Goal: Contribute content: Contribute content

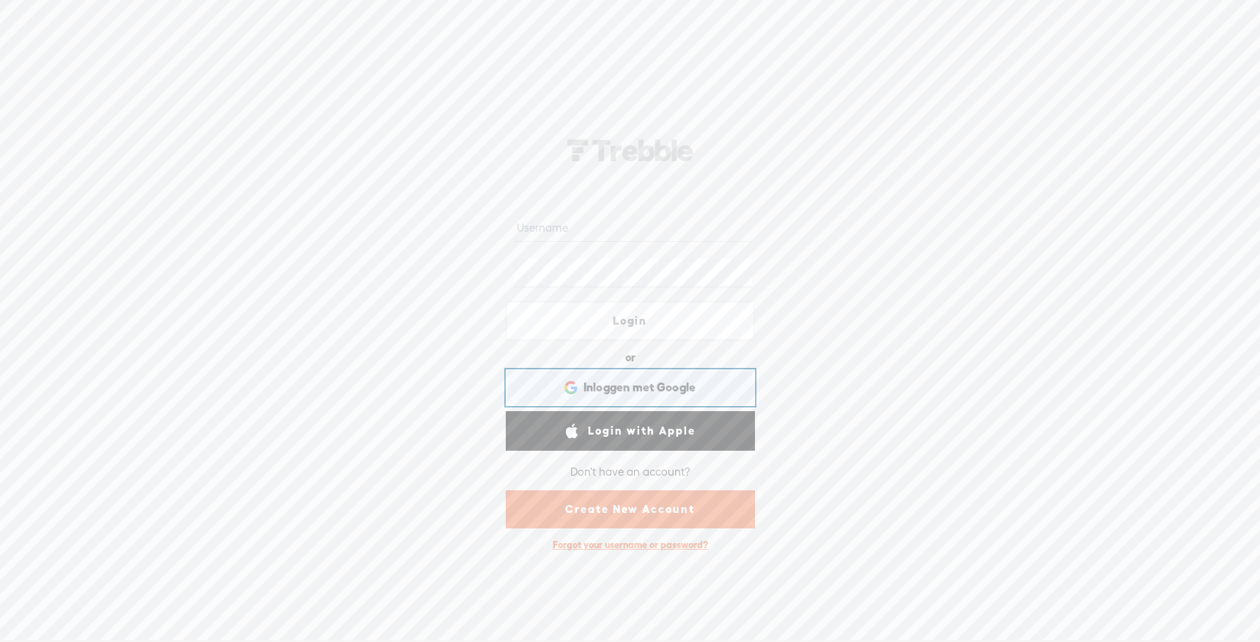
click at [629, 383] on span "Inloggen met Google" at bounding box center [639, 387] width 113 height 15
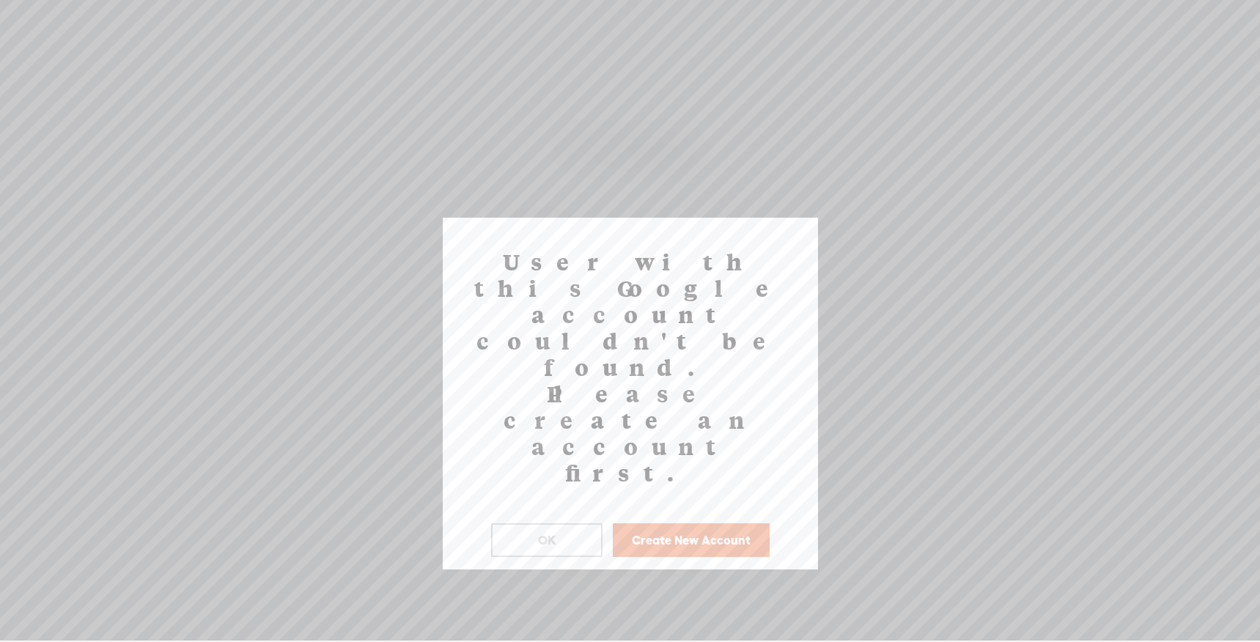
click at [679, 523] on button "Create New Account" at bounding box center [691, 540] width 157 height 34
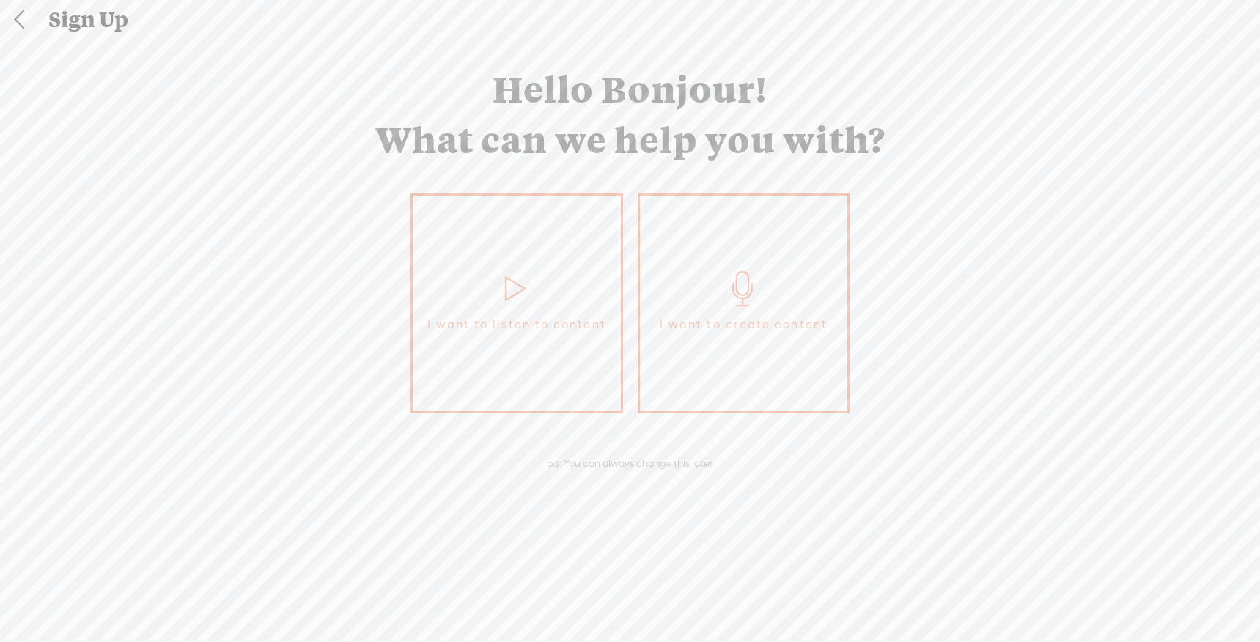
click at [731, 284] on icon at bounding box center [743, 288] width 37 height 35
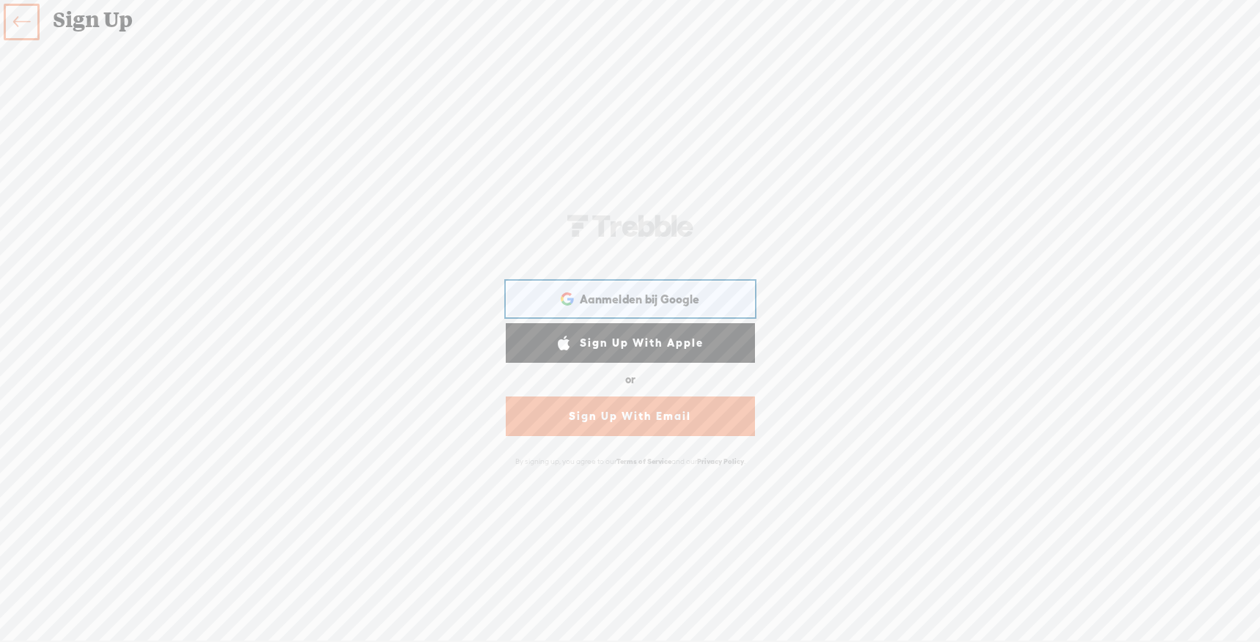
click at [636, 300] on span "Aanmelden bij Google" at bounding box center [639, 299] width 119 height 15
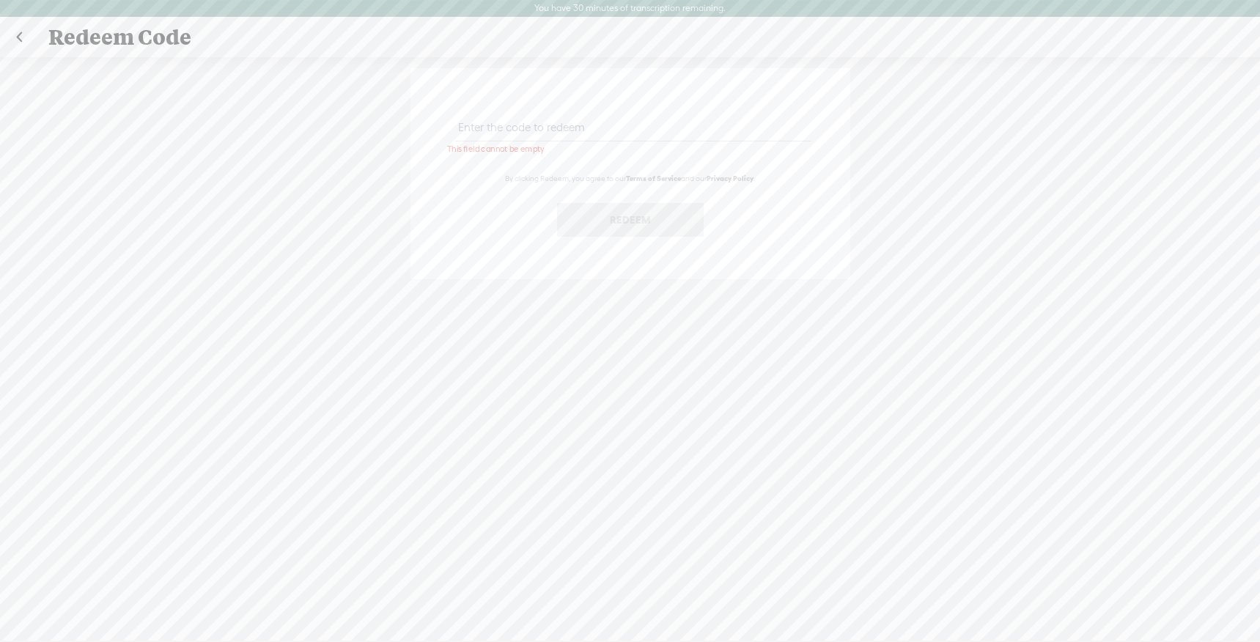
click at [541, 128] on input "text" at bounding box center [632, 127] width 355 height 29
paste input "HTBH-RDYS-5VHC-HWVT-0823"
type input "HTBH-RDYS-5VHC-HWVT-0823"
click at [608, 213] on button "Redeem" at bounding box center [630, 220] width 147 height 34
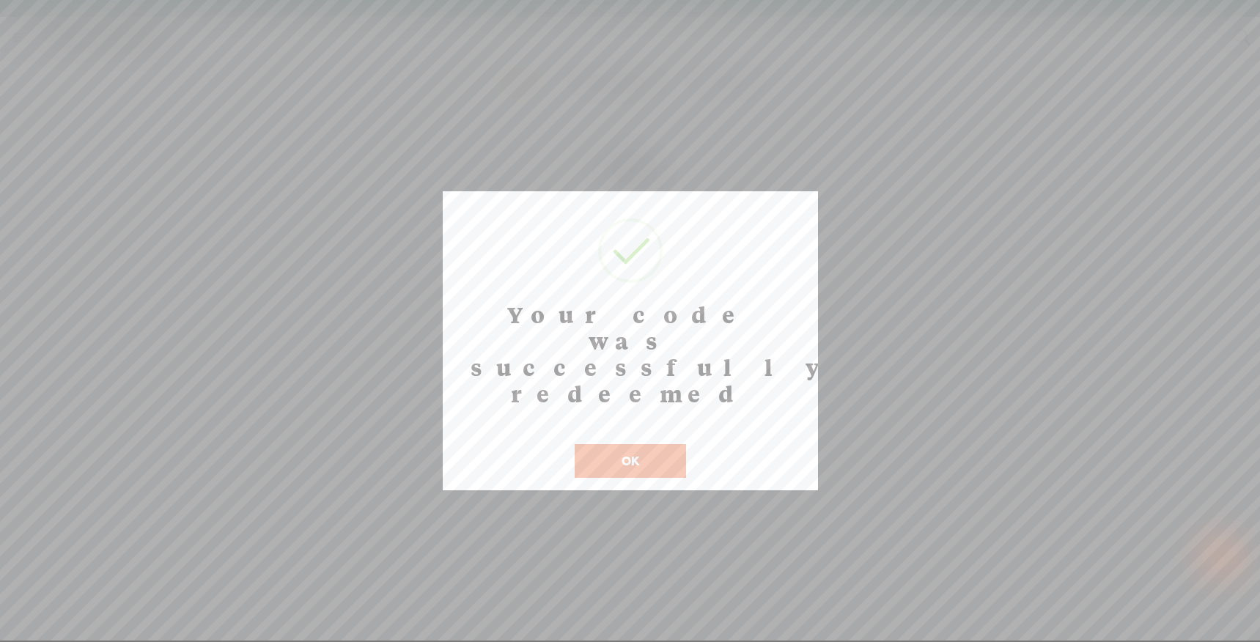
click at [637, 444] on button "OK" at bounding box center [629, 461] width 111 height 34
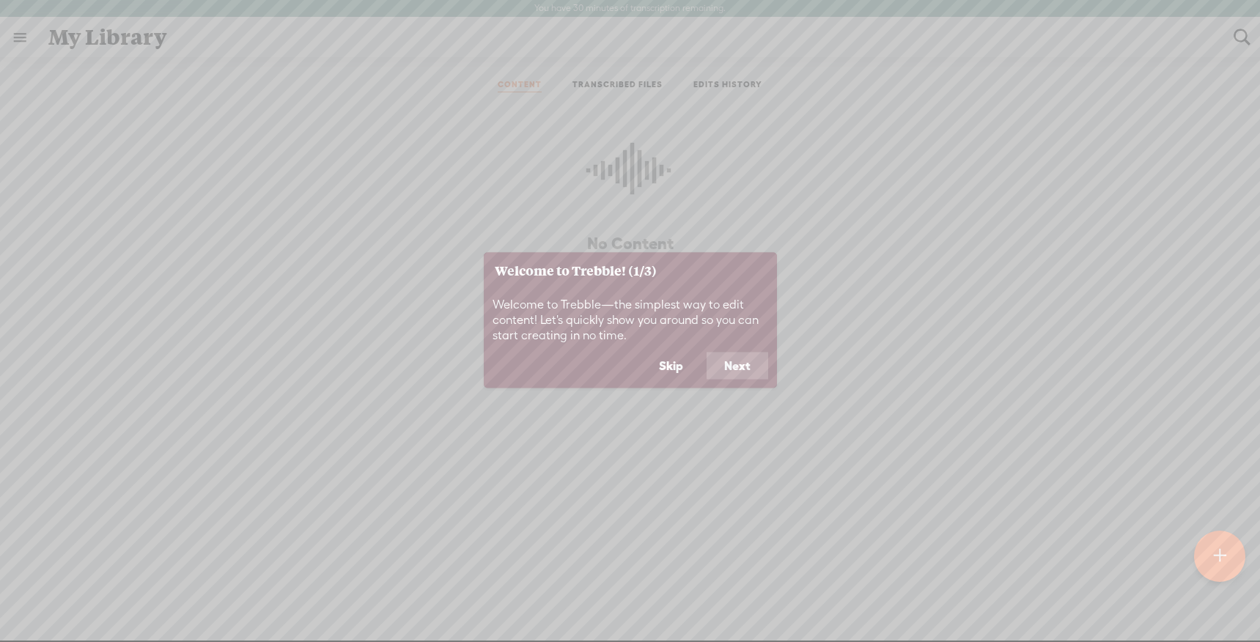
click at [737, 368] on button "Next" at bounding box center [737, 366] width 62 height 28
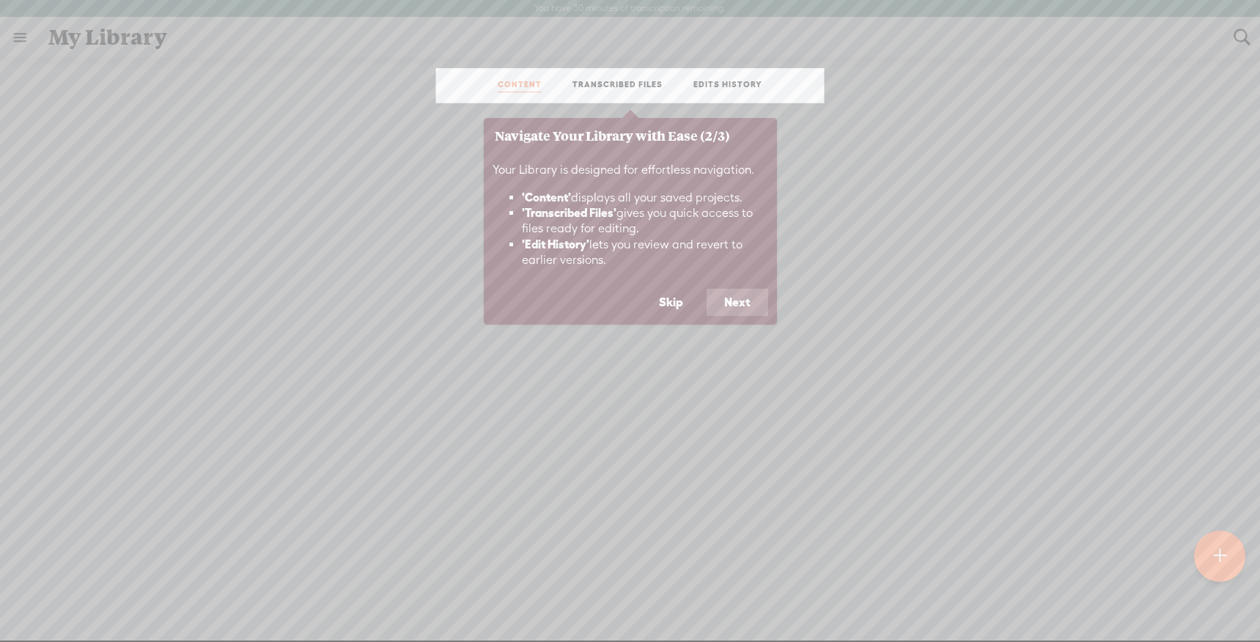
click at [748, 303] on button "Next" at bounding box center [737, 303] width 62 height 28
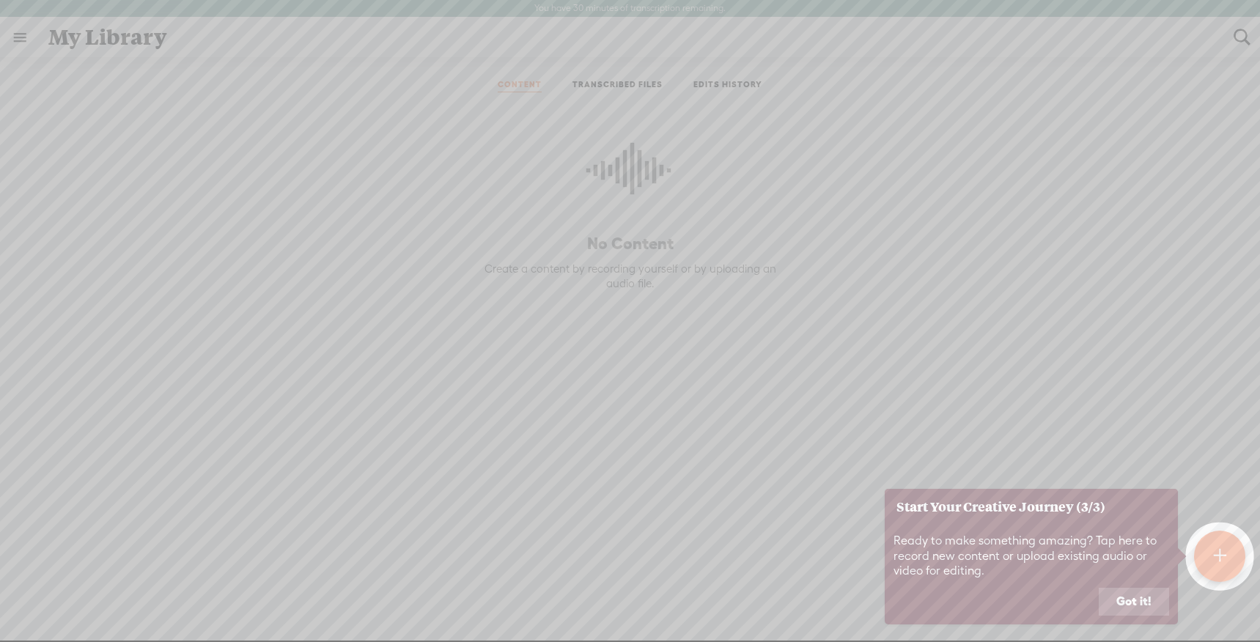
click at [1136, 590] on button "Got it!" at bounding box center [1133, 602] width 70 height 28
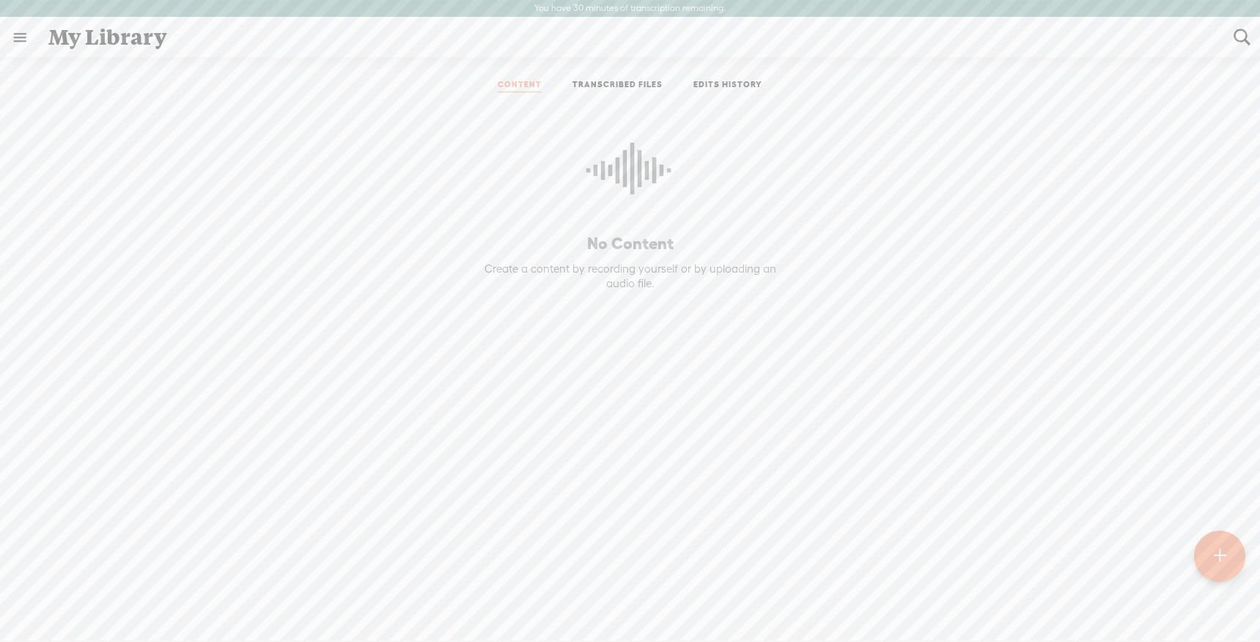
click at [1240, 547] on div at bounding box center [1219, 556] width 51 height 51
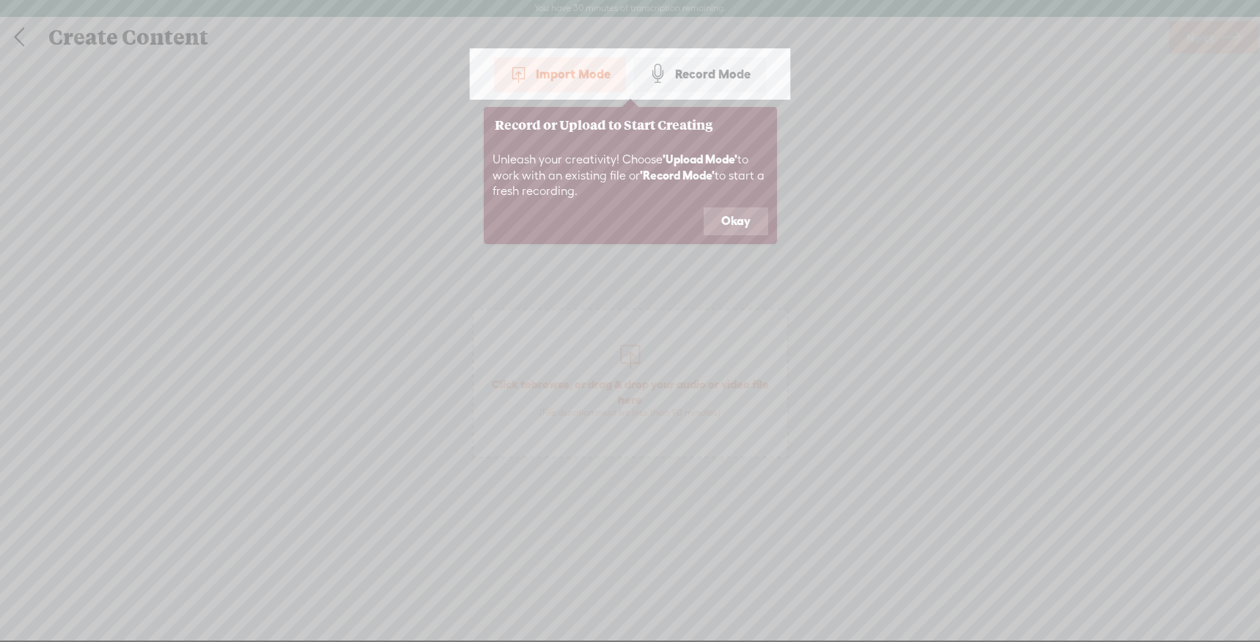
click at [556, 73] on div "Import Mode" at bounding box center [560, 74] width 132 height 37
click at [749, 223] on button "Okay" at bounding box center [735, 221] width 64 height 28
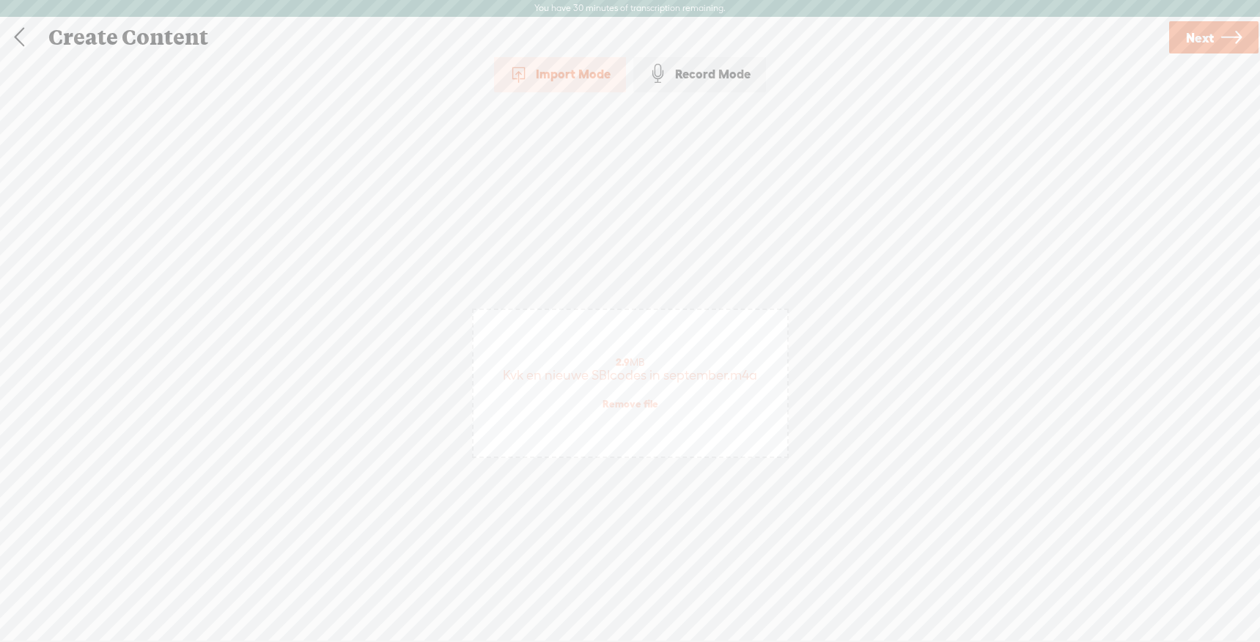
click at [1205, 37] on span "Next" at bounding box center [1200, 37] width 28 height 37
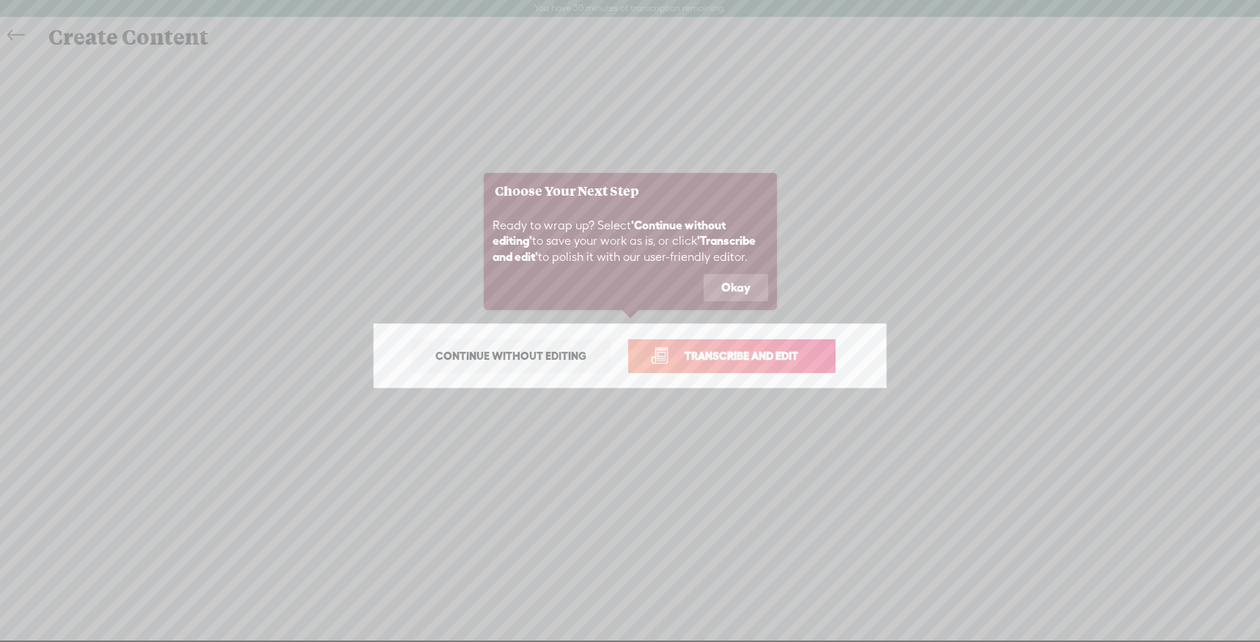
click at [715, 359] on span "Transcribe and edit" at bounding box center [741, 355] width 144 height 17
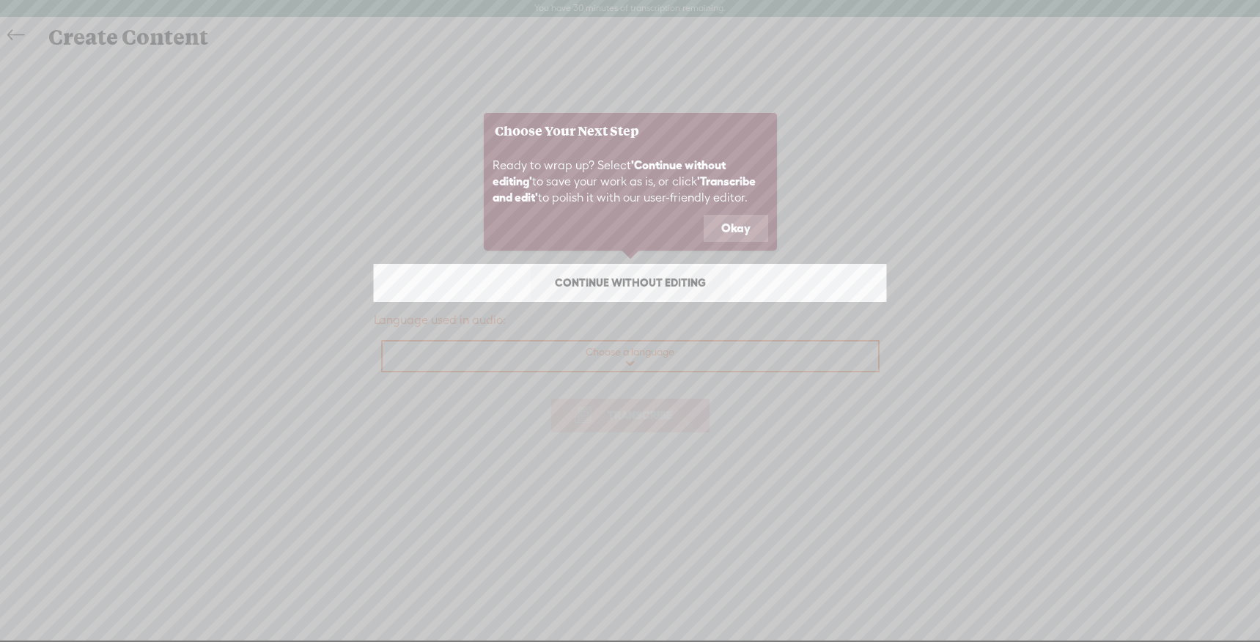
click at [729, 223] on button "Okay" at bounding box center [735, 229] width 64 height 28
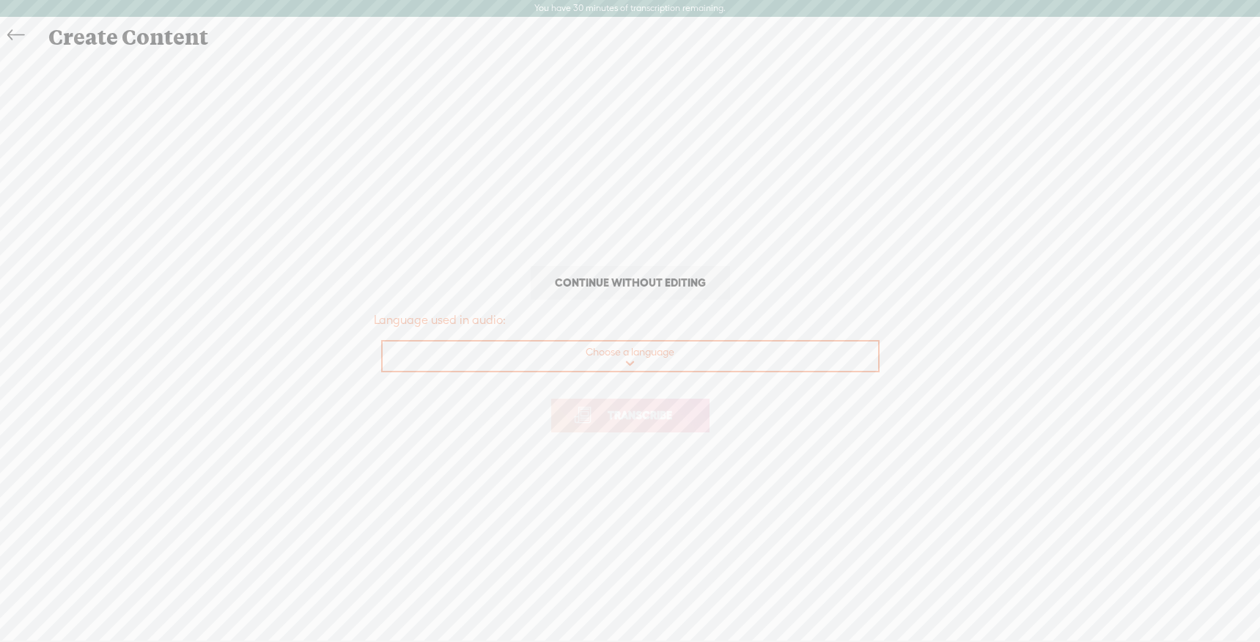
click at [626, 361] on select "Choose a language Afrikaans Albanian Amharic Arabic, Gulf Arabic, Modern Standa…" at bounding box center [630, 356] width 497 height 30
select select "nl-[GEOGRAPHIC_DATA]"
click at [382, 341] on select "Choose a language Afrikaans Albanian Amharic Arabic, Gulf Arabic, Modern Standa…" at bounding box center [630, 356] width 497 height 30
click at [670, 415] on span "Transcribe" at bounding box center [639, 415] width 95 height 17
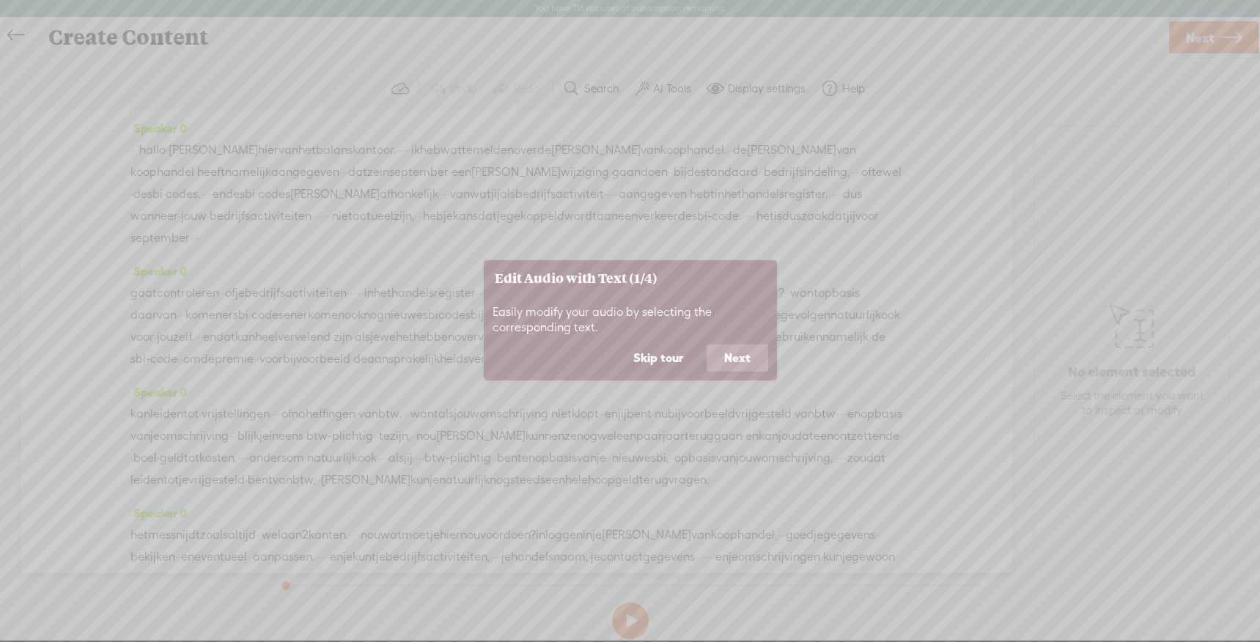
click at [732, 358] on button "Next" at bounding box center [737, 358] width 62 height 28
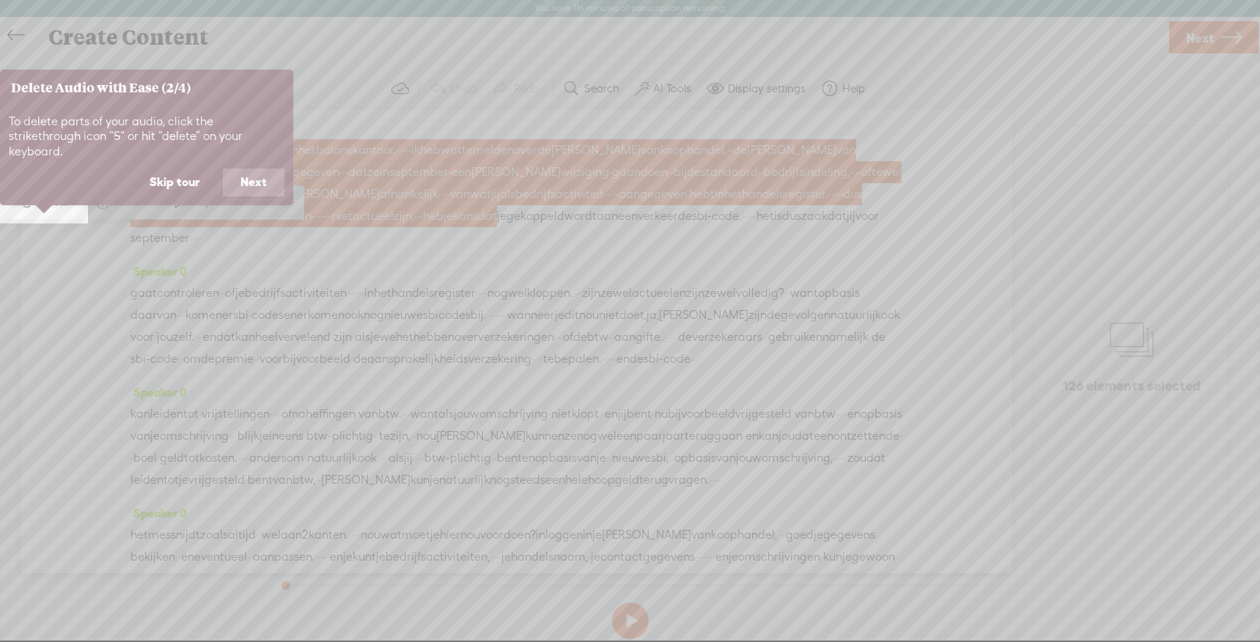
click at [253, 169] on button "Next" at bounding box center [254, 183] width 62 height 28
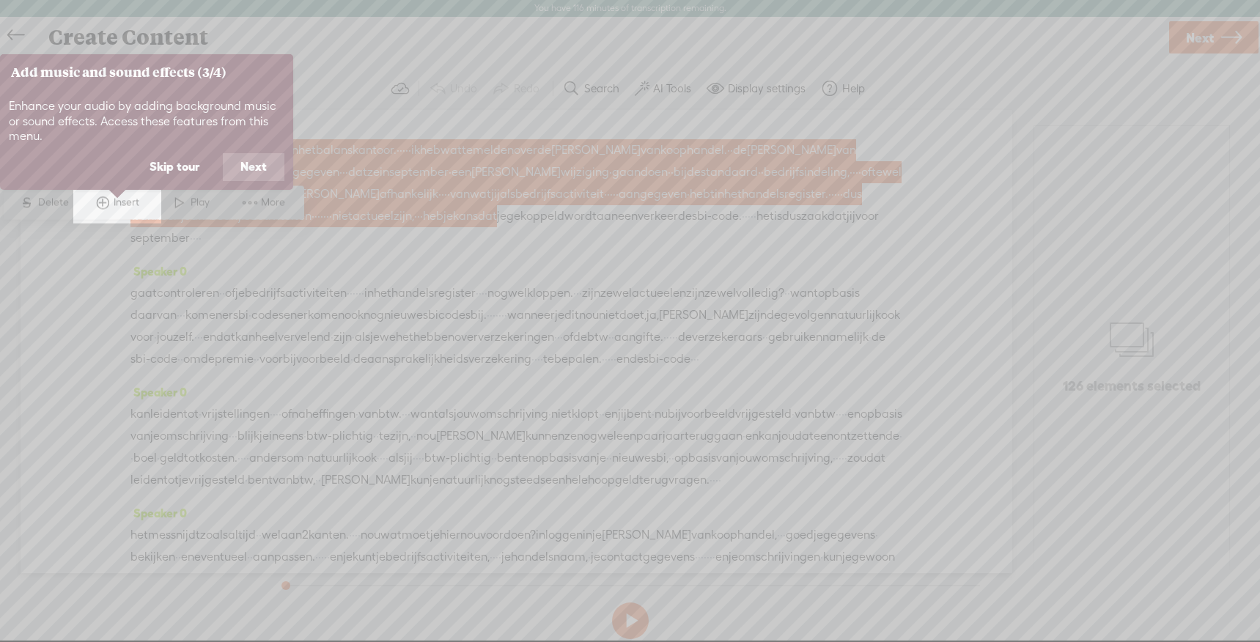
click at [253, 167] on button "Next" at bounding box center [254, 167] width 62 height 28
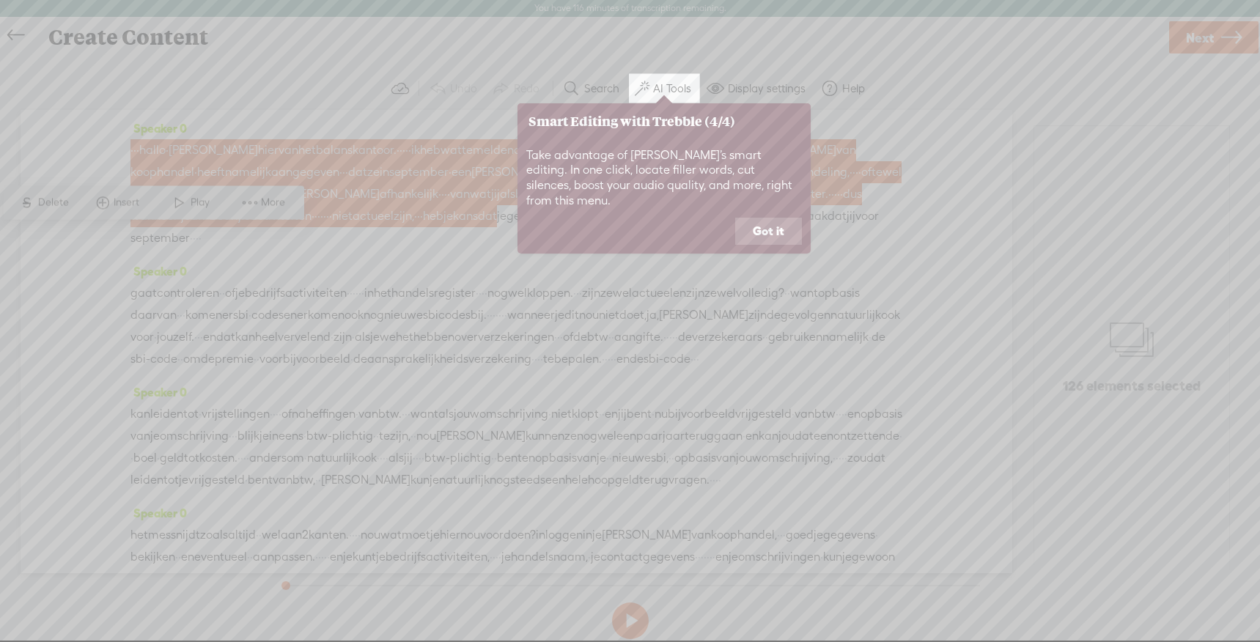
click at [772, 218] on button "Got it" at bounding box center [768, 232] width 67 height 28
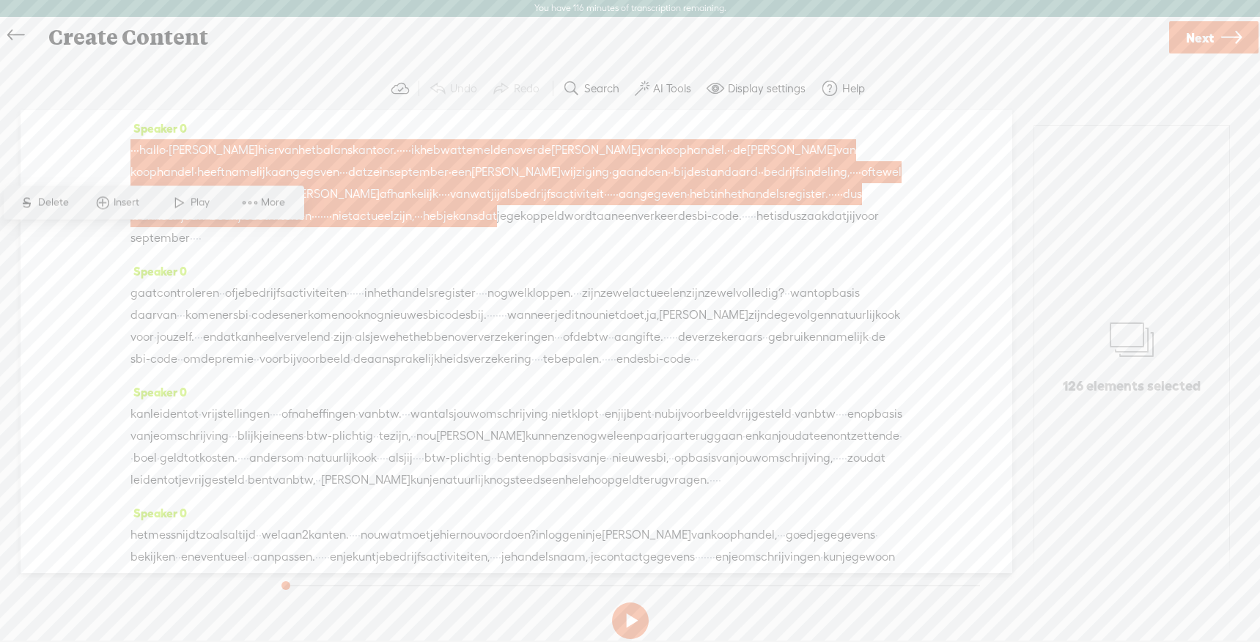
click at [59, 374] on div "Speaker 0 · · · [GEOGRAPHIC_DATA] · [PERSON_NAME] van het balanskantoor. · · · …" at bounding box center [516, 341] width 991 height 463
click at [408, 151] on span "·" at bounding box center [406, 150] width 3 height 22
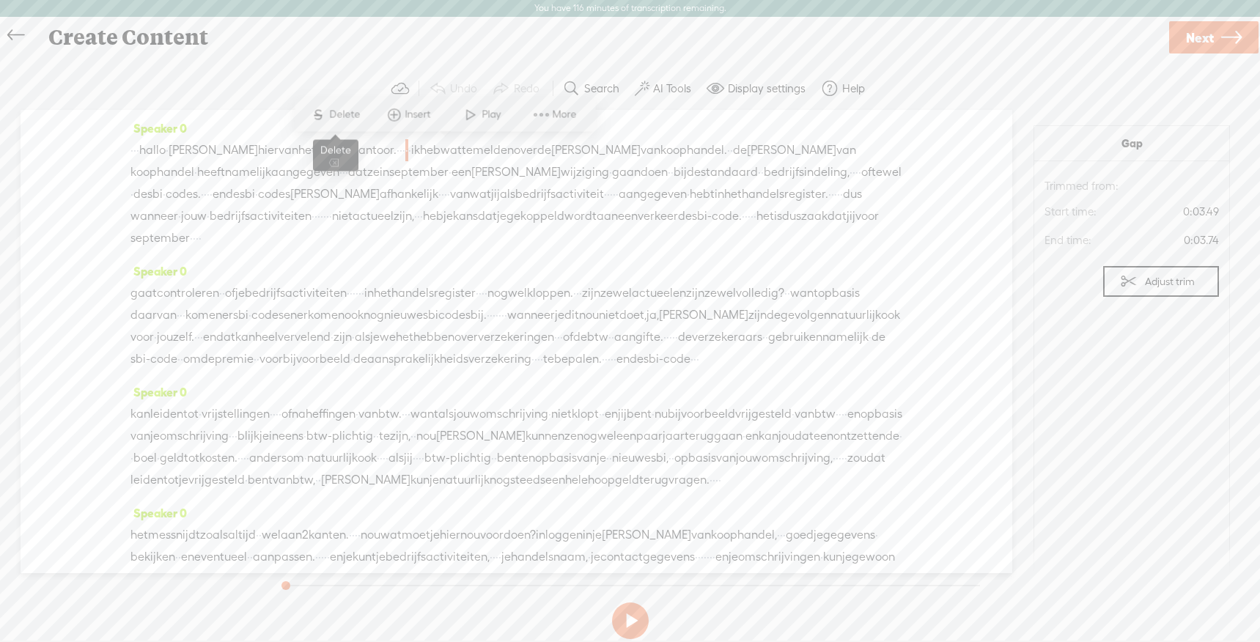
click at [342, 114] on span "Delete" at bounding box center [346, 115] width 34 height 15
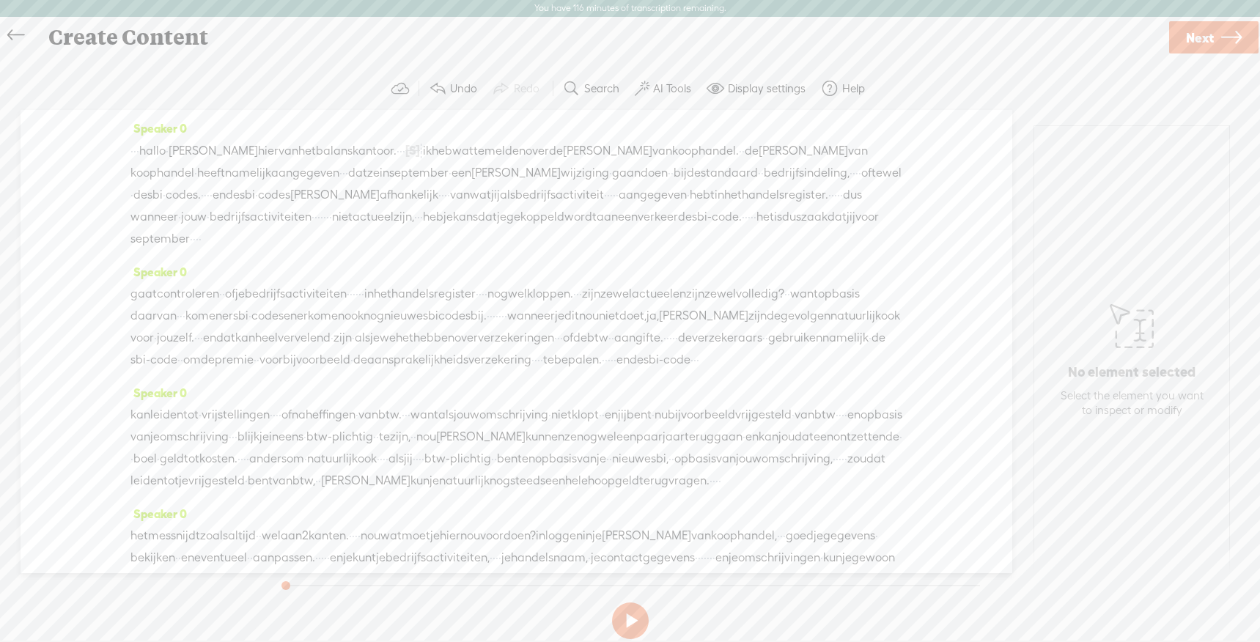
drag, startPoint x: 465, startPoint y: 152, endPoint x: 418, endPoint y: 152, distance: 46.9
click at [418, 152] on div "· · · [GEOGRAPHIC_DATA] · [PERSON_NAME] van het balanskantoor. · · · [S] · · ik…" at bounding box center [516, 194] width 772 height 111
click at [163, 149] on span "hallo" at bounding box center [152, 151] width 26 height 22
click at [137, 111] on span "Insert" at bounding box center [146, 115] width 29 height 15
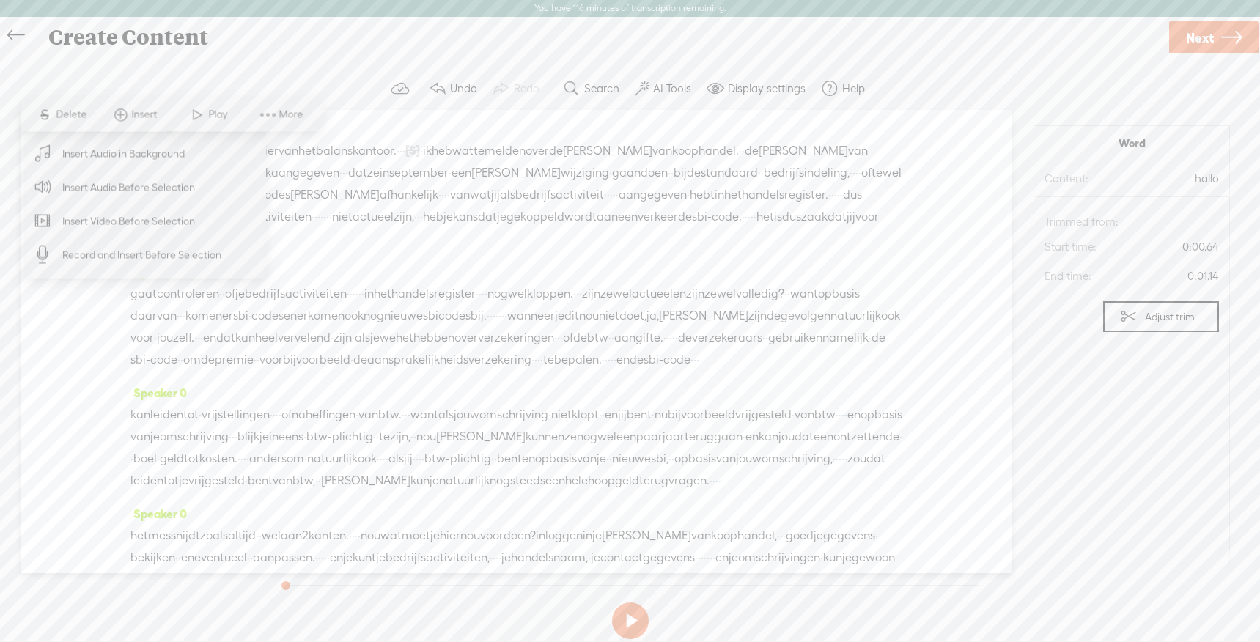
click at [51, 473] on div "Speaker 0 · · · [GEOGRAPHIC_DATA] · [PERSON_NAME] van het balanskantoor. · · · …" at bounding box center [516, 341] width 991 height 463
click at [49, 459] on div "Speaker 0 · · · [GEOGRAPHIC_DATA] · [PERSON_NAME] van het balanskantoor. · · · …" at bounding box center [516, 341] width 991 height 463
click at [155, 399] on span "Speaker 0" at bounding box center [158, 392] width 56 height 13
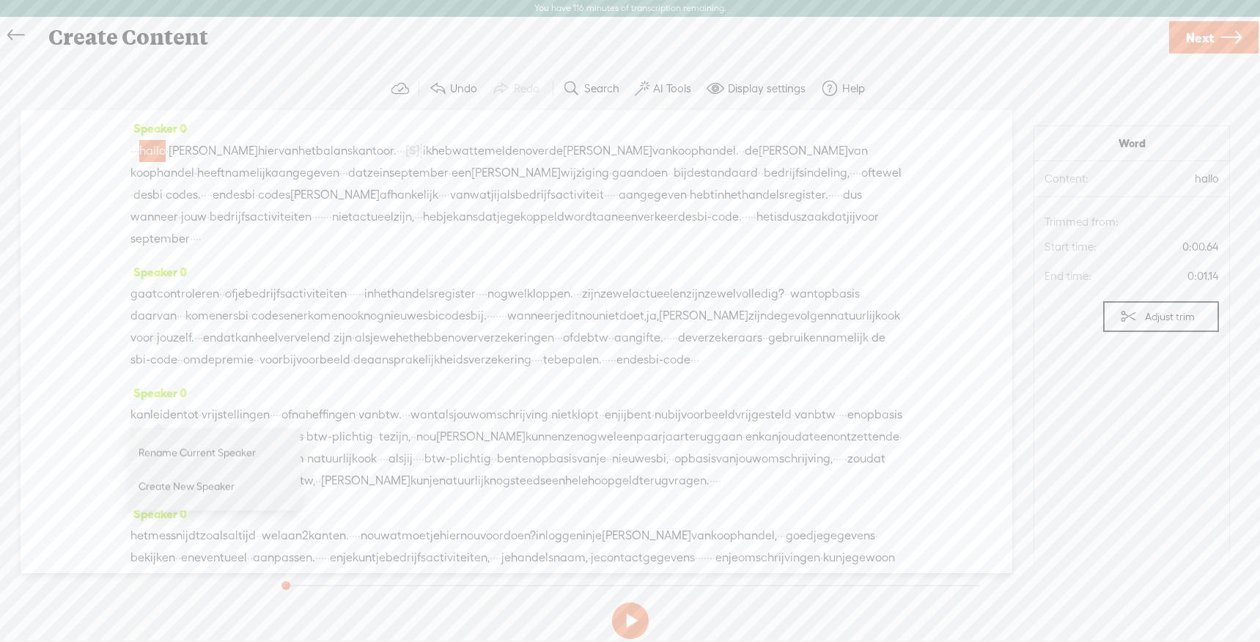
click at [56, 289] on div "Speaker 0 · · · [GEOGRAPHIC_DATA] · [PERSON_NAME] van het balanskantoor. · · · …" at bounding box center [516, 341] width 991 height 463
click at [124, 147] on div "Speaker 0 · · · [GEOGRAPHIC_DATA] · [PERSON_NAME] van het balanskantoor. · · · …" at bounding box center [516, 341] width 991 height 463
click at [139, 147] on span "·" at bounding box center [137, 151] width 3 height 22
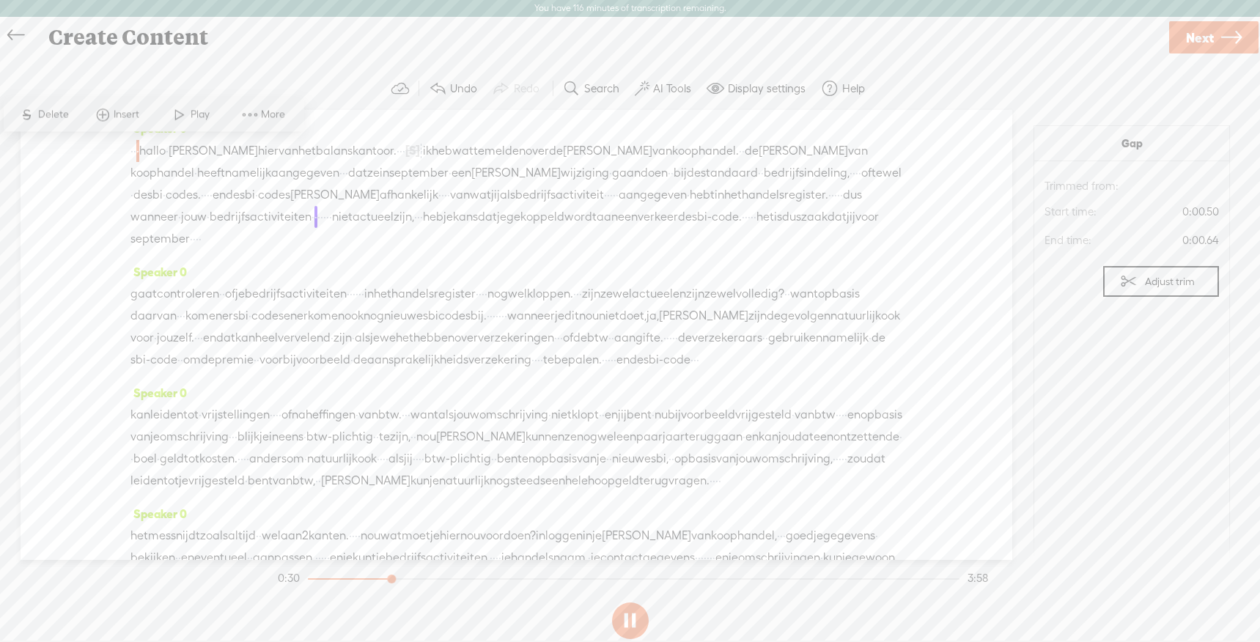
click at [837, 206] on span "·" at bounding box center [838, 195] width 3 height 22
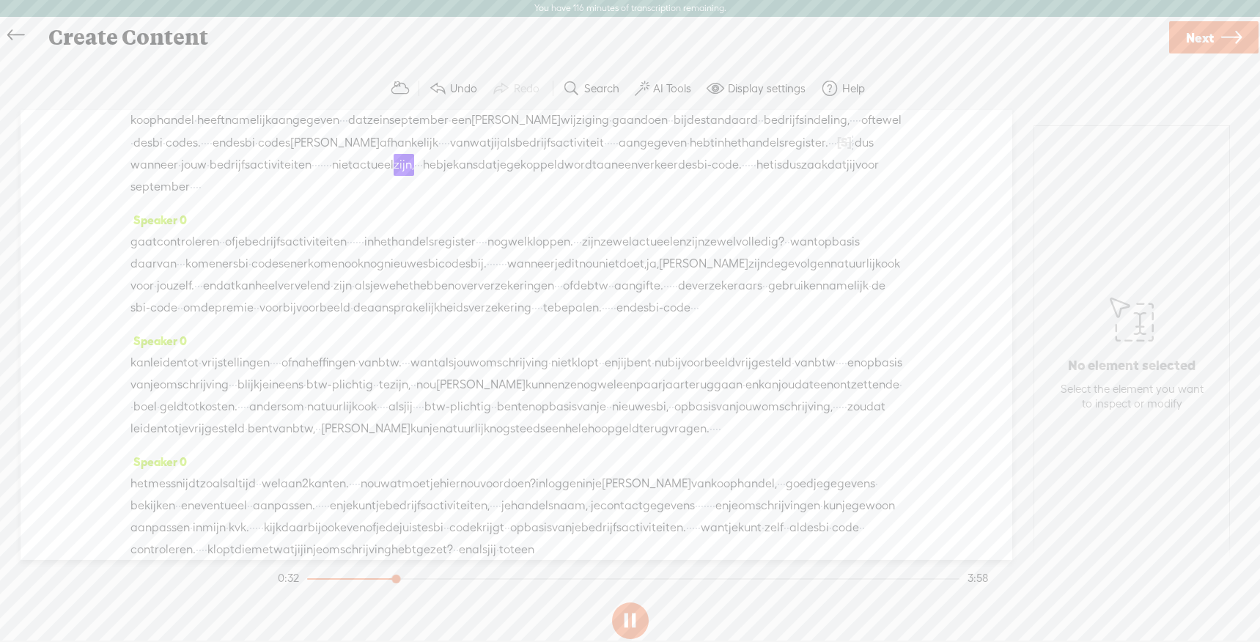
scroll to position [56, 0]
click at [358, 232] on span "·" at bounding box center [356, 239] width 3 height 22
click at [373, 236] on span "·" at bounding box center [371, 240] width 3 height 22
click at [370, 236] on span "[S]" at bounding box center [362, 238] width 15 height 13
click at [413, 210] on span "Restore" at bounding box center [415, 202] width 73 height 26
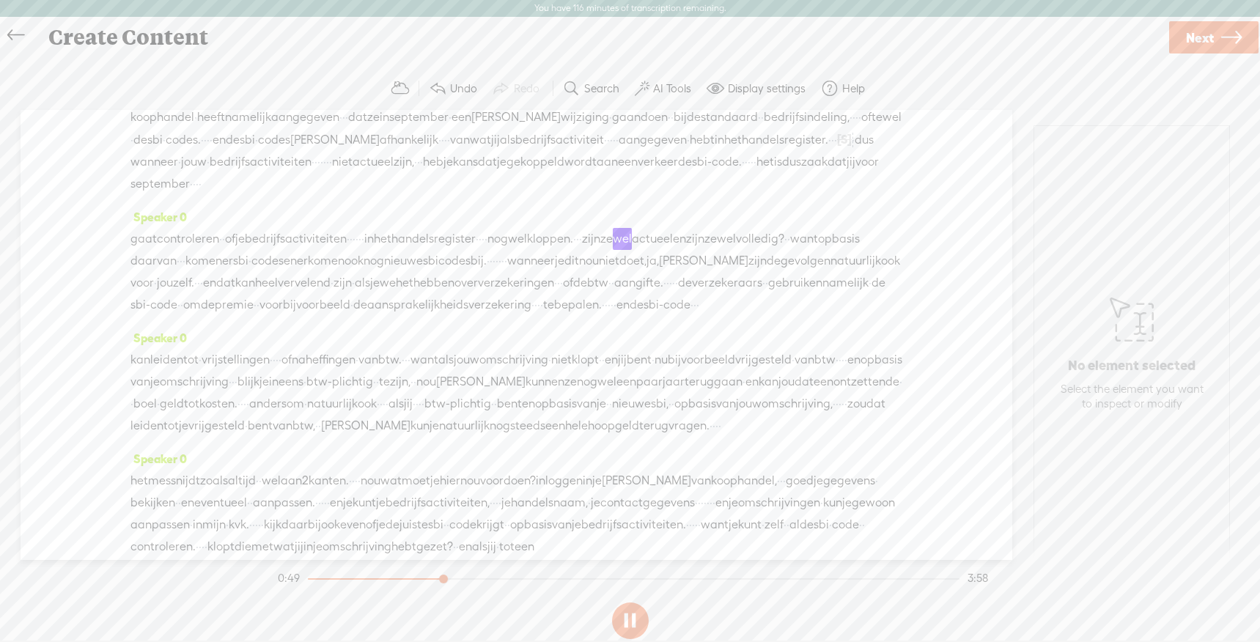
click at [350, 237] on span "·" at bounding box center [348, 239] width 3 height 22
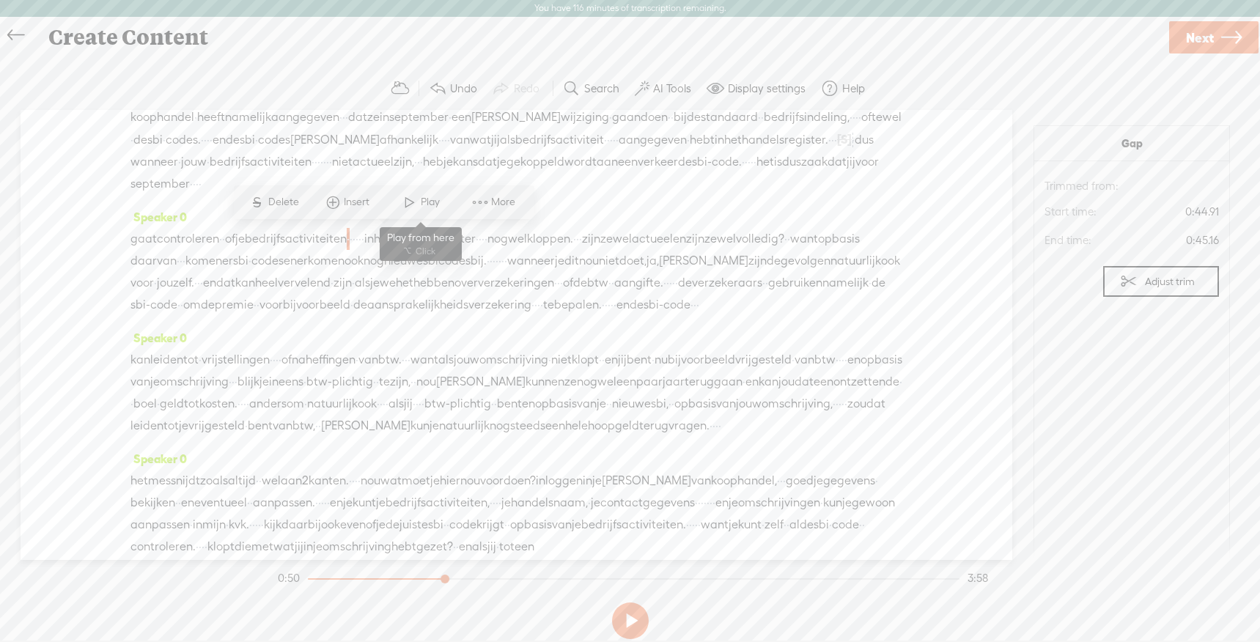
click at [409, 205] on span at bounding box center [410, 202] width 22 height 26
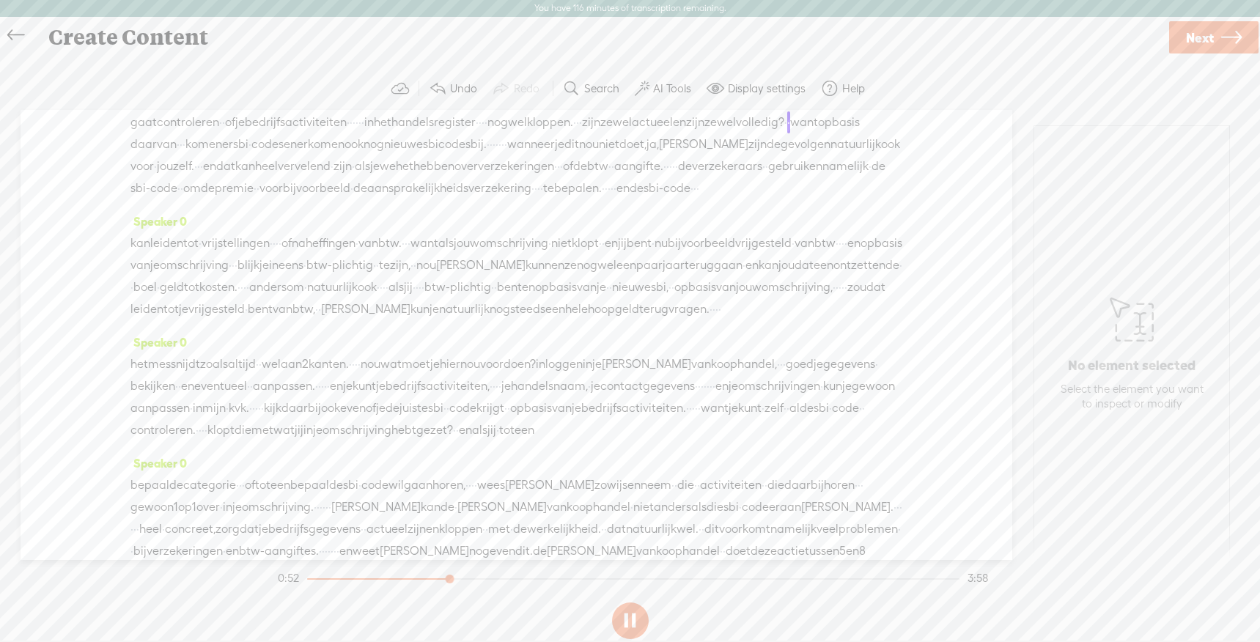
scroll to position [207, 0]
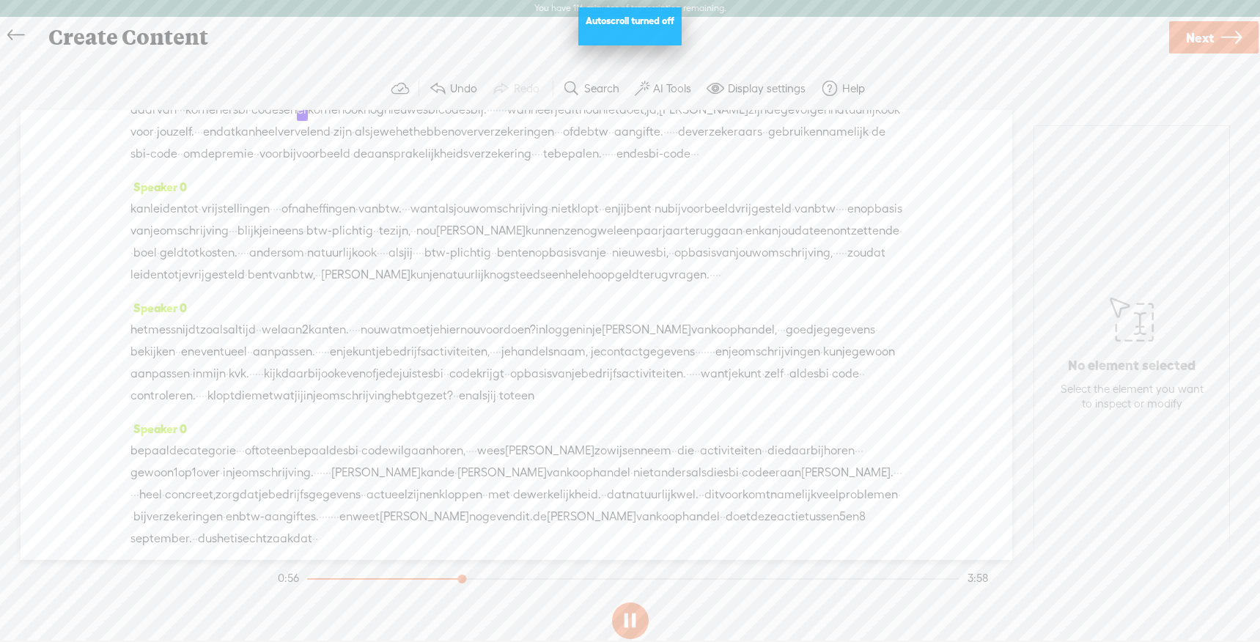
click at [689, 385] on span "·" at bounding box center [690, 374] width 3 height 22
click at [512, 402] on span at bounding box center [521, 404] width 22 height 26
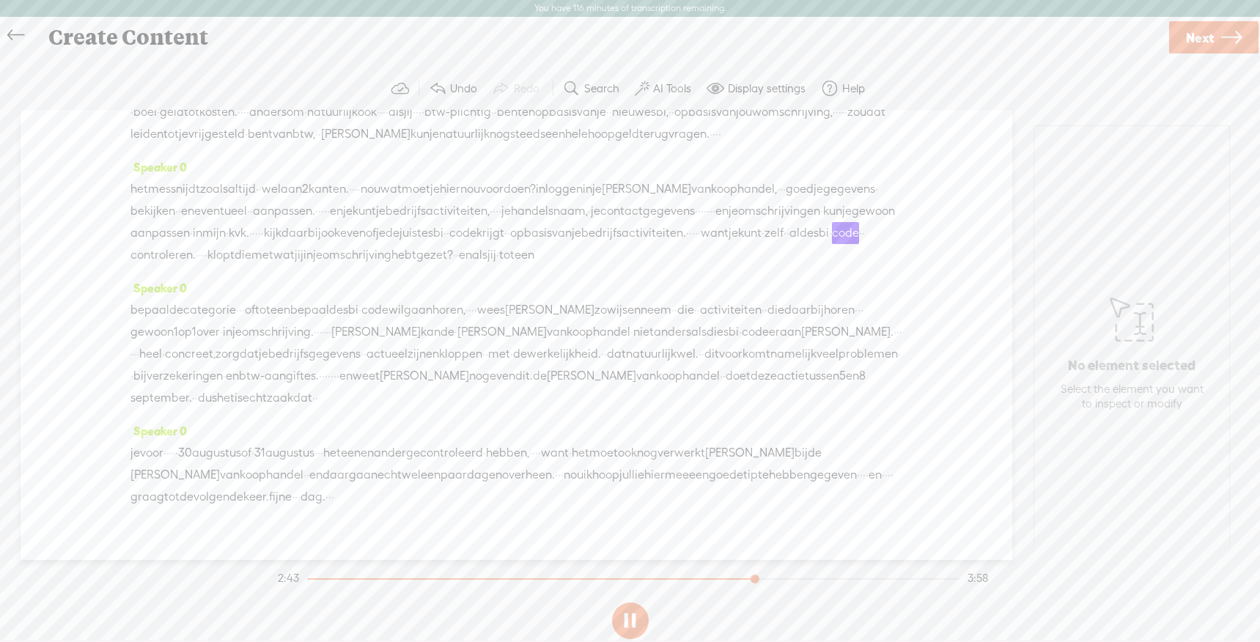
scroll to position [377, 0]
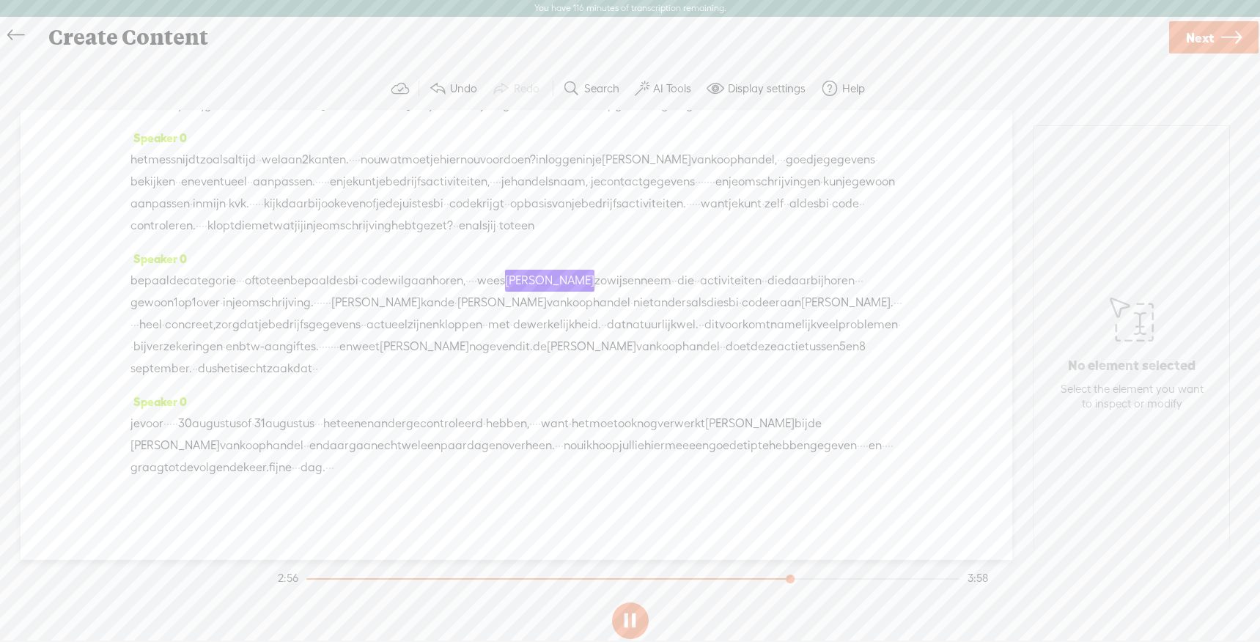
click at [361, 336] on span "bedrijfsgegevens" at bounding box center [314, 325] width 92 height 22
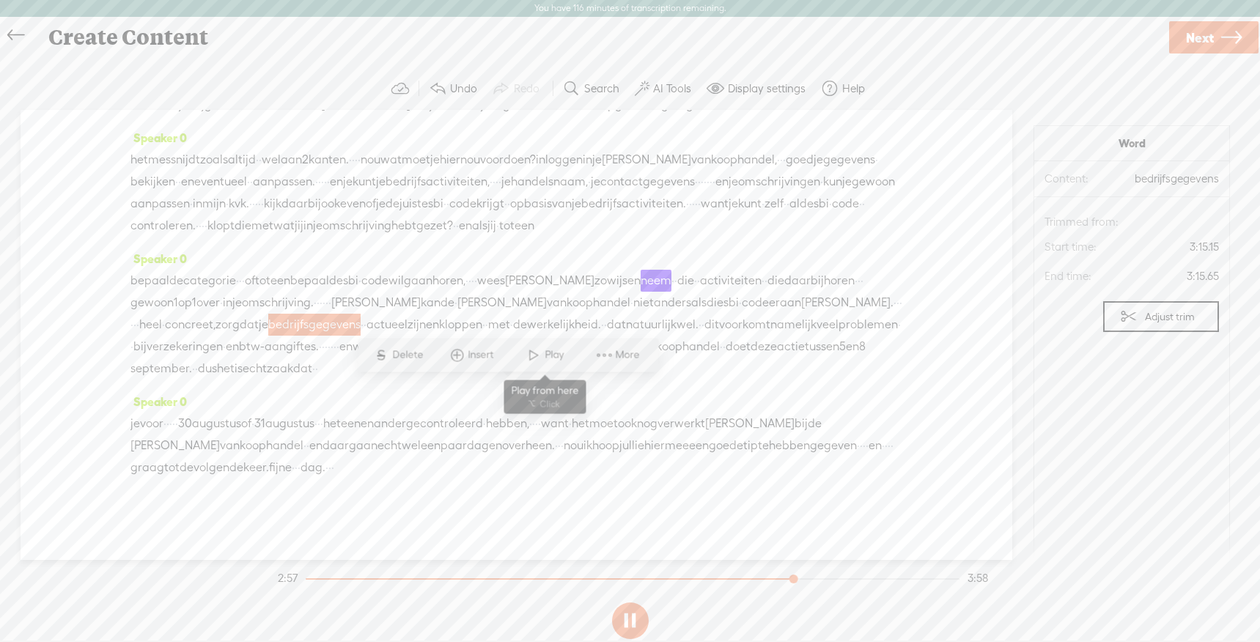
click at [528, 355] on span at bounding box center [533, 355] width 22 height 26
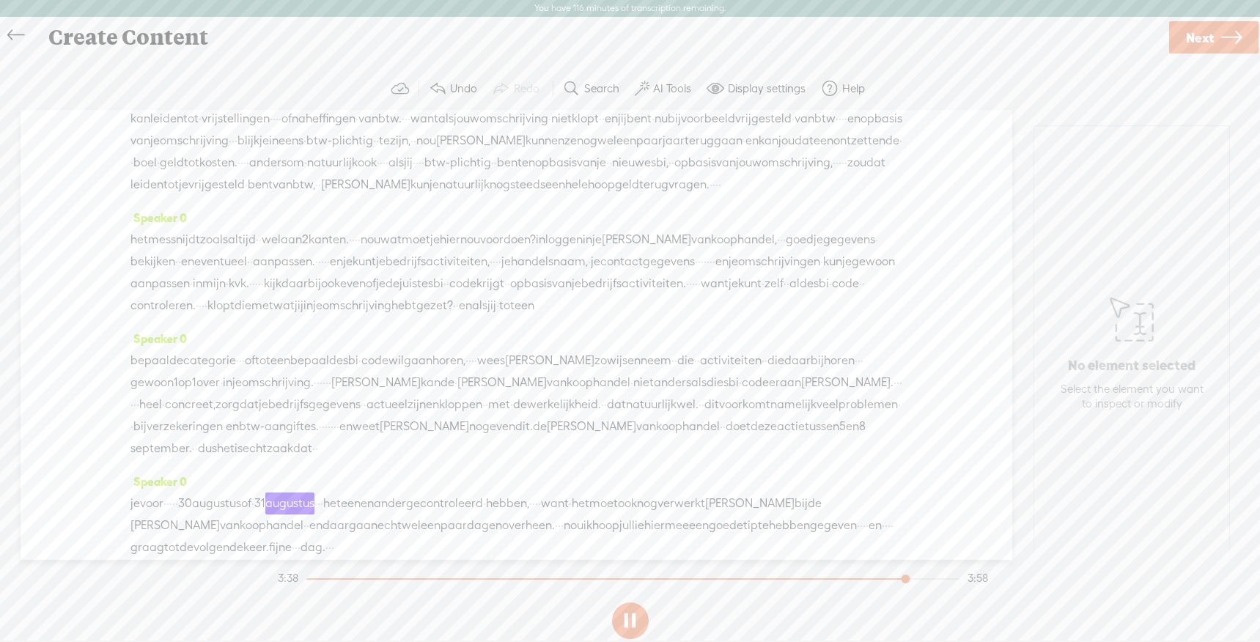
scroll to position [446, 0]
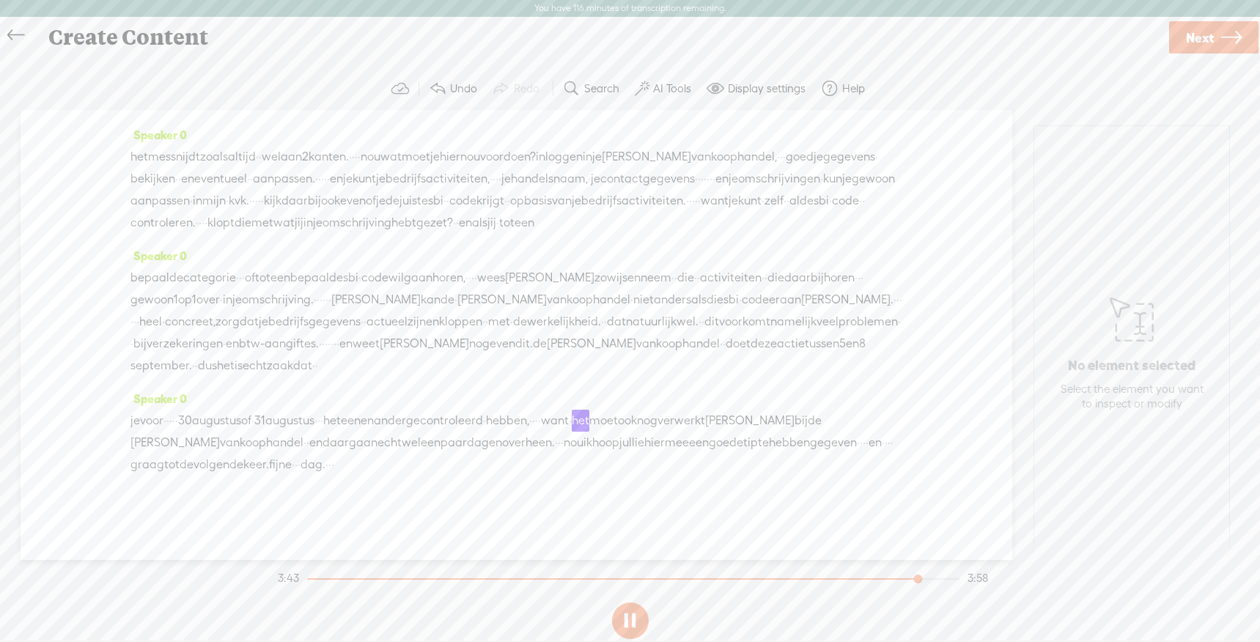
click at [529, 416] on span "hebben," at bounding box center [507, 421] width 43 height 22
click at [406, 420] on span "ander" at bounding box center [390, 421] width 32 height 22
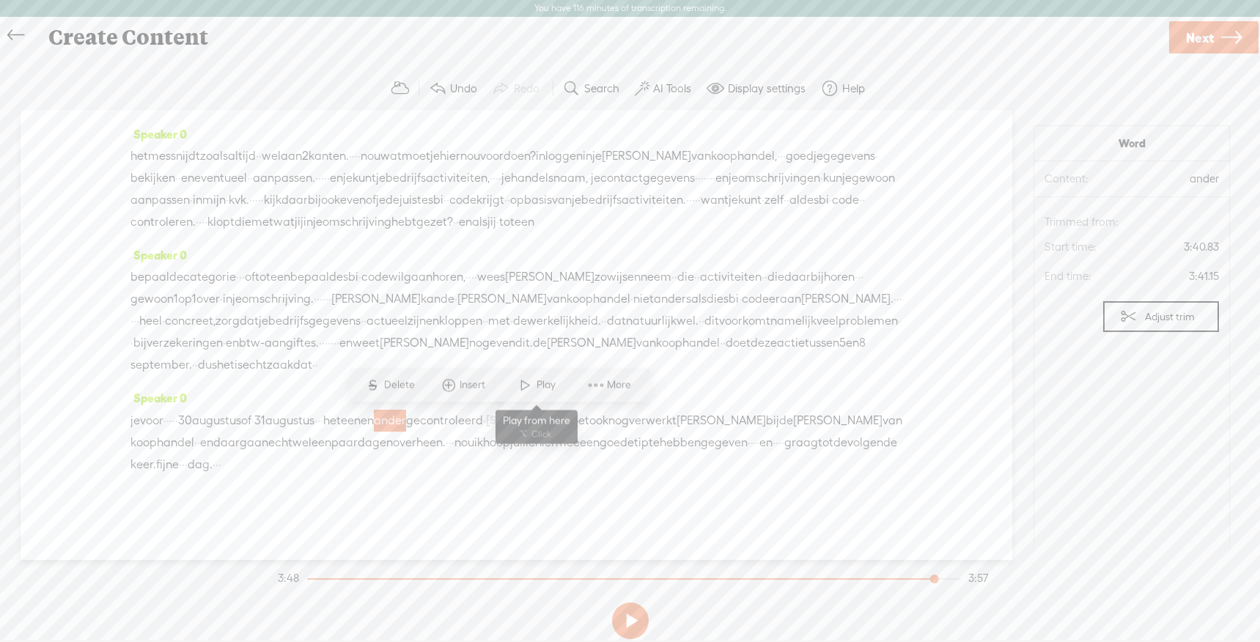
click at [525, 384] on span at bounding box center [525, 385] width 22 height 26
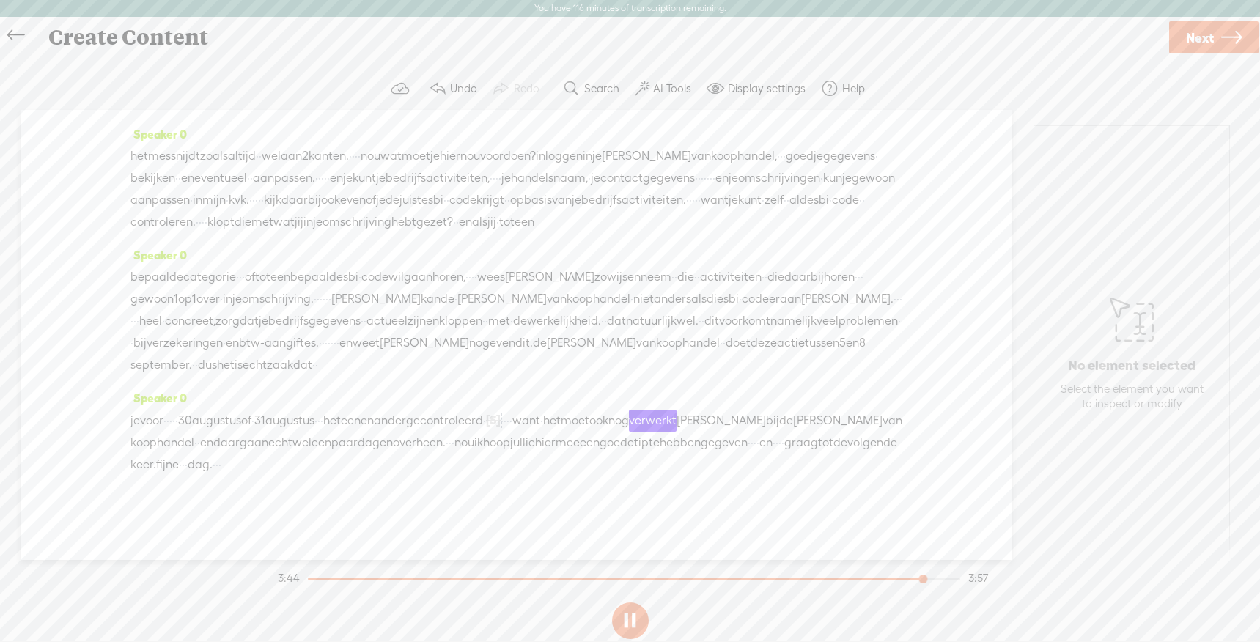
click at [509, 424] on span "·" at bounding box center [507, 421] width 3 height 22
click at [506, 421] on span "·" at bounding box center [504, 421] width 3 height 22
click at [483, 418] on span "gecontroleerd" at bounding box center [444, 421] width 77 height 22
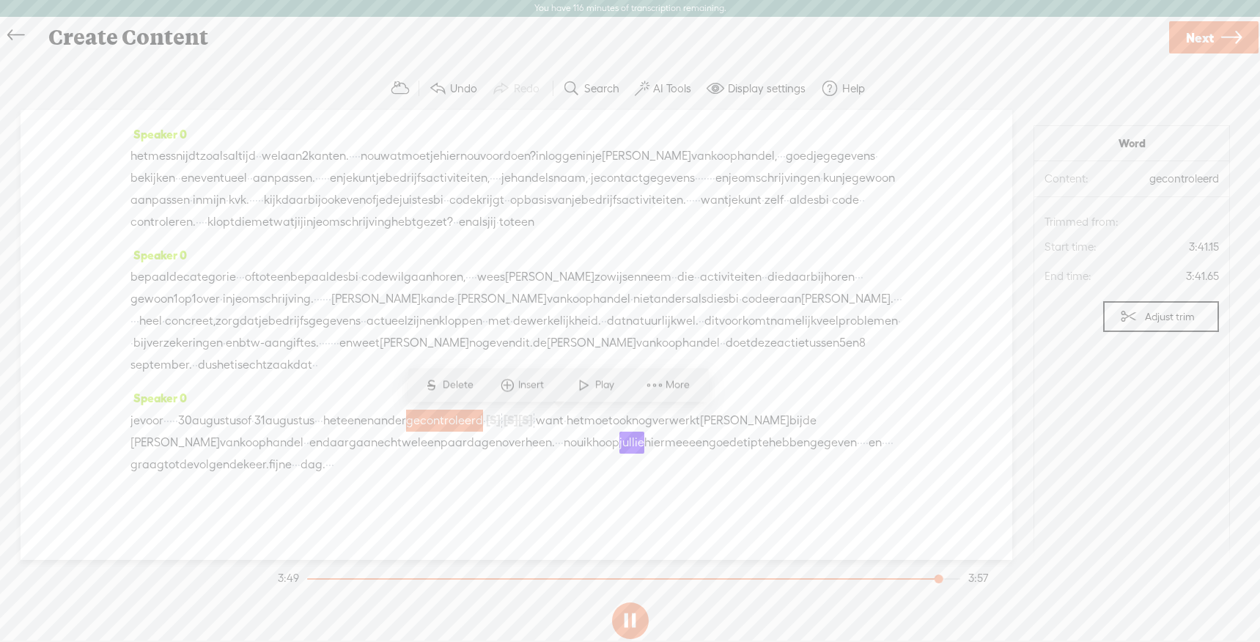
click at [582, 386] on span at bounding box center [584, 385] width 22 height 26
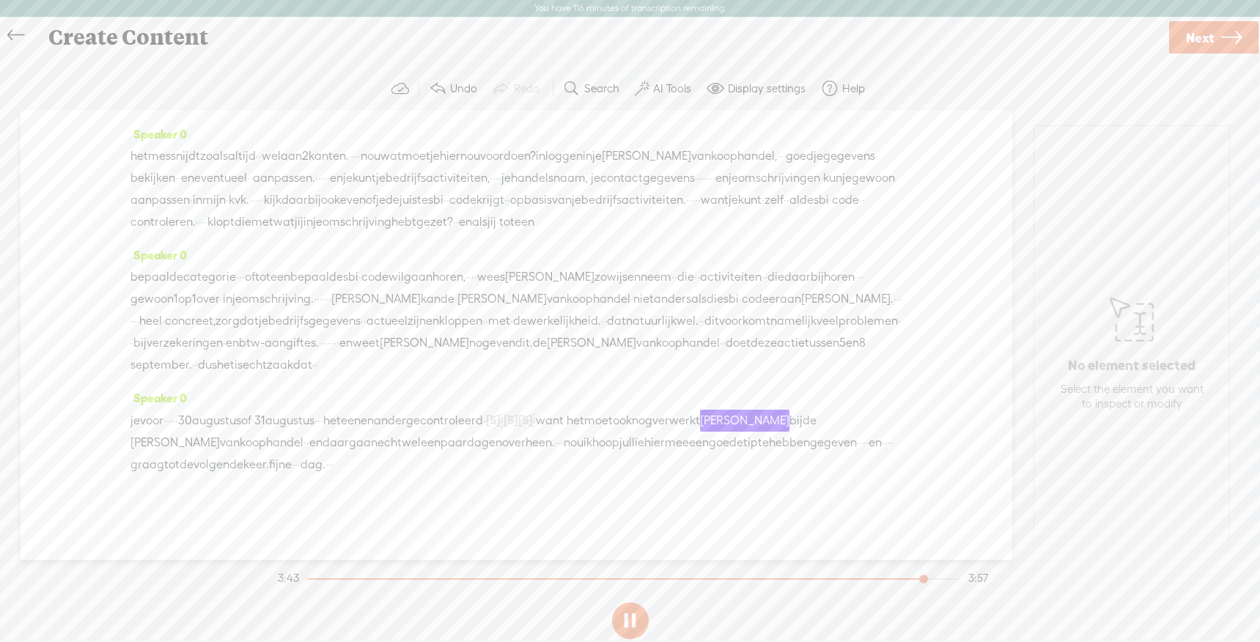
click at [486, 425] on span "·" at bounding box center [484, 421] width 3 height 22
click at [483, 415] on span "gecontroleerd" at bounding box center [444, 421] width 77 height 22
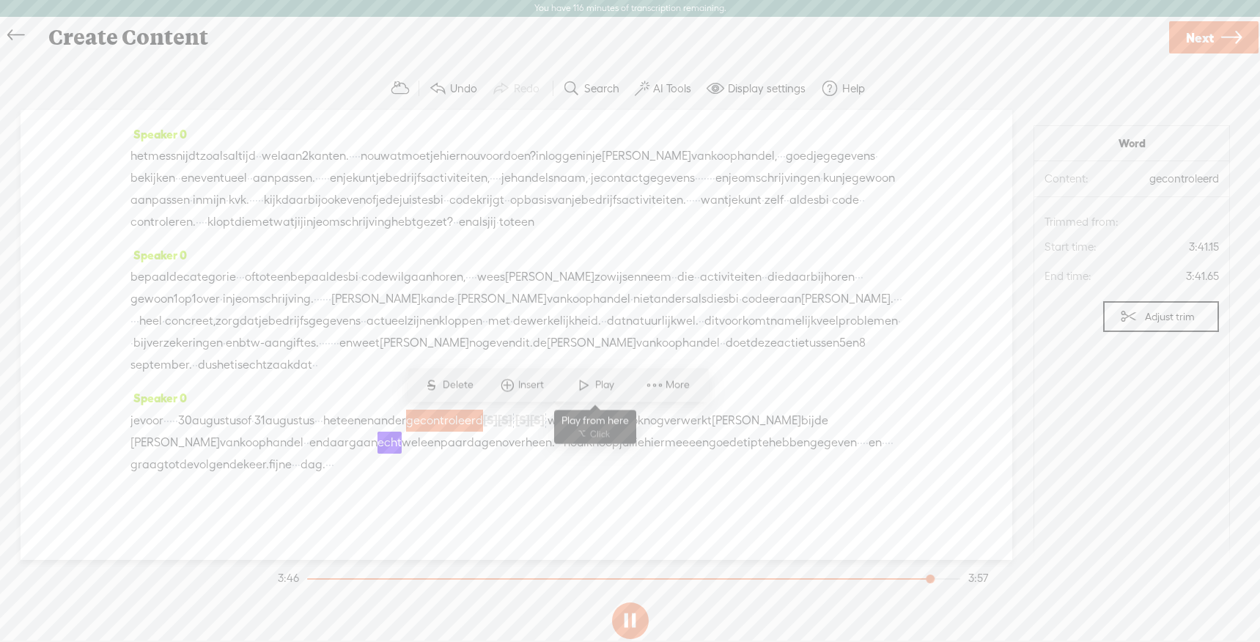
click at [579, 388] on span at bounding box center [584, 385] width 22 height 26
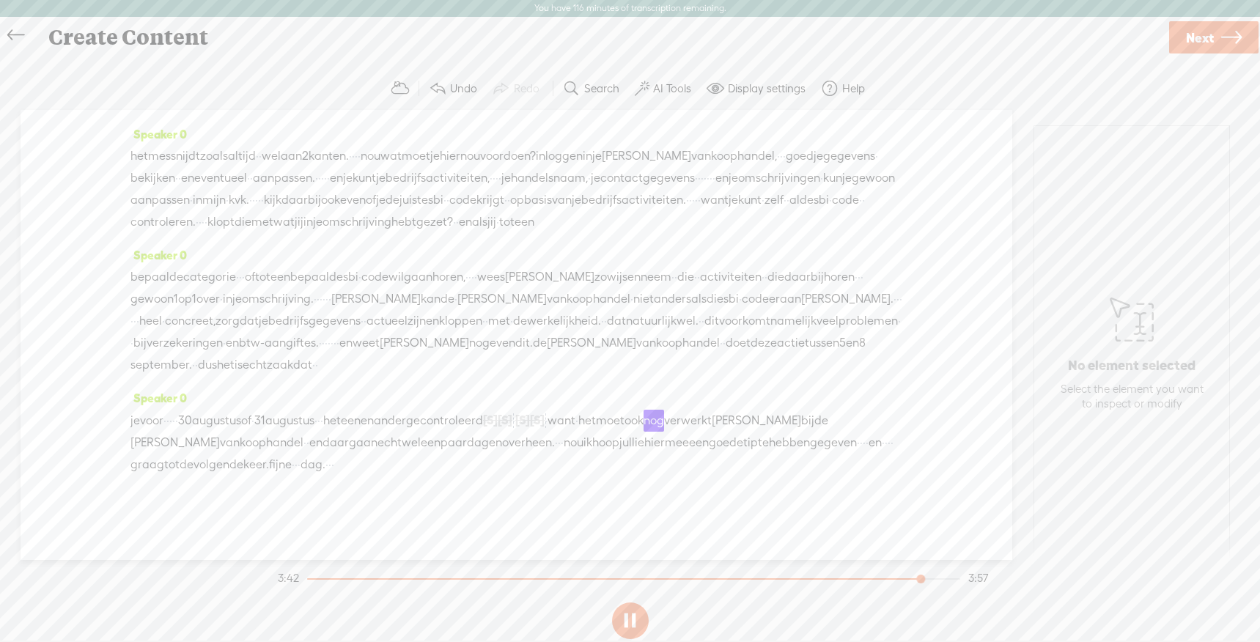
click at [515, 420] on span "·" at bounding box center [513, 421] width 3 height 22
click at [483, 424] on span "gecontroleerd" at bounding box center [444, 421] width 77 height 22
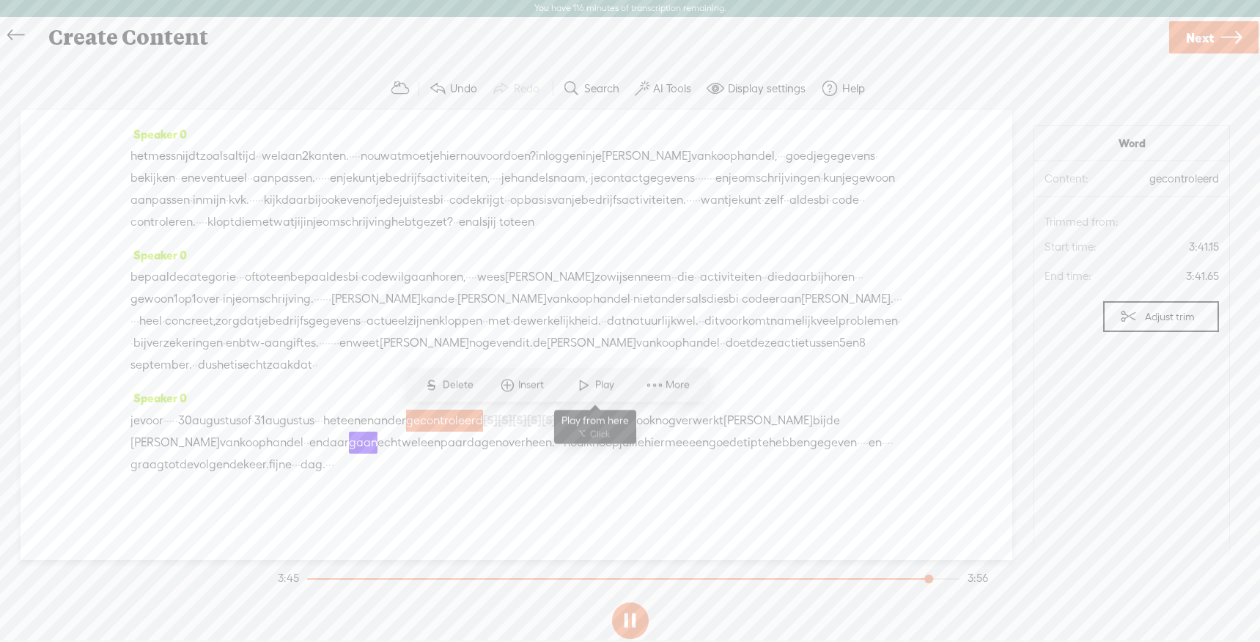
click at [585, 382] on span at bounding box center [584, 385] width 22 height 26
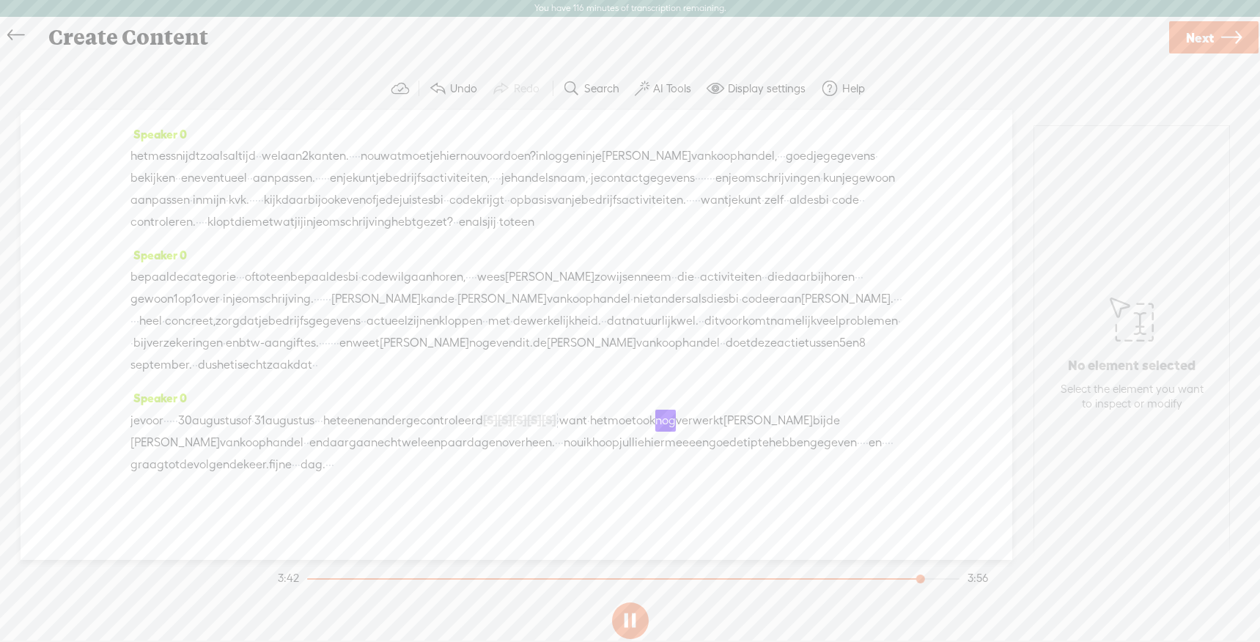
click at [556, 421] on span "[S]" at bounding box center [548, 419] width 15 height 13
click at [687, 389] on span "Restore" at bounding box center [698, 385] width 39 height 15
click at [483, 421] on span "gecontroleerd" at bounding box center [444, 421] width 77 height 22
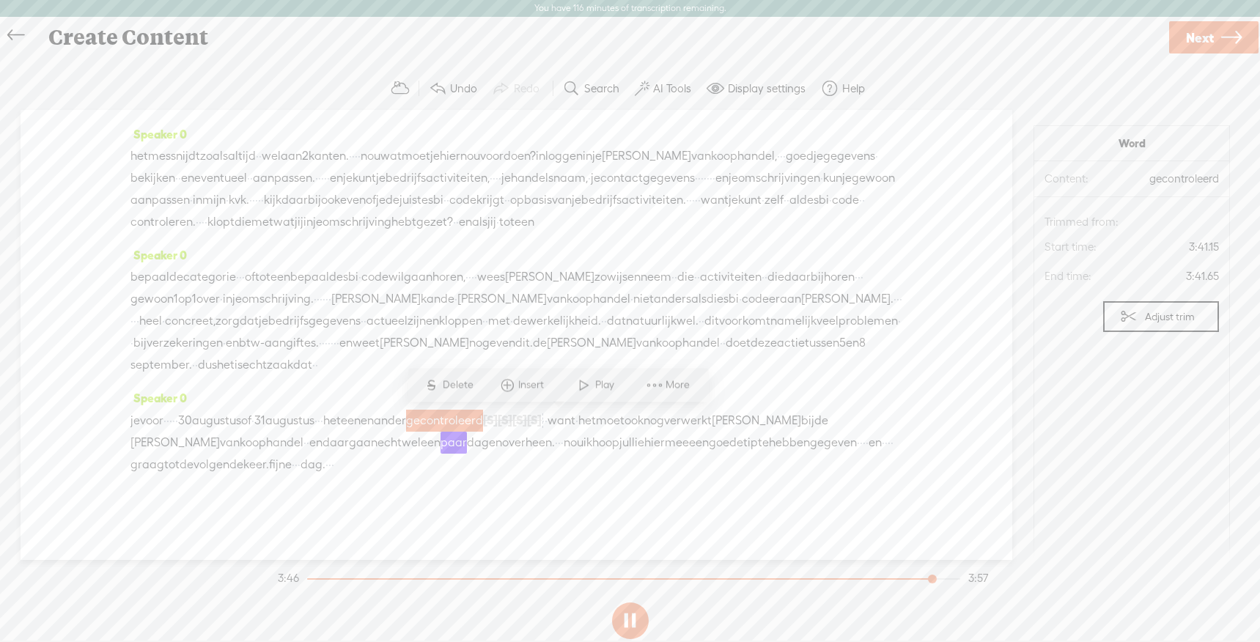
click at [583, 390] on span at bounding box center [584, 385] width 22 height 26
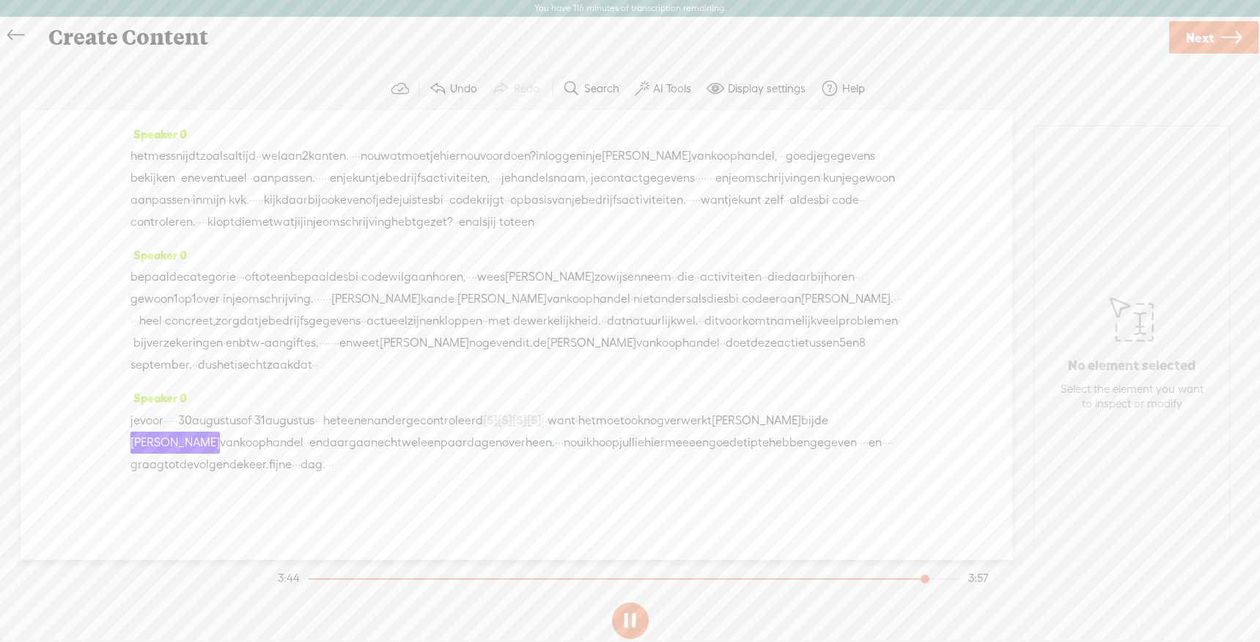
click at [341, 423] on span "het" at bounding box center [332, 421] width 18 height 22
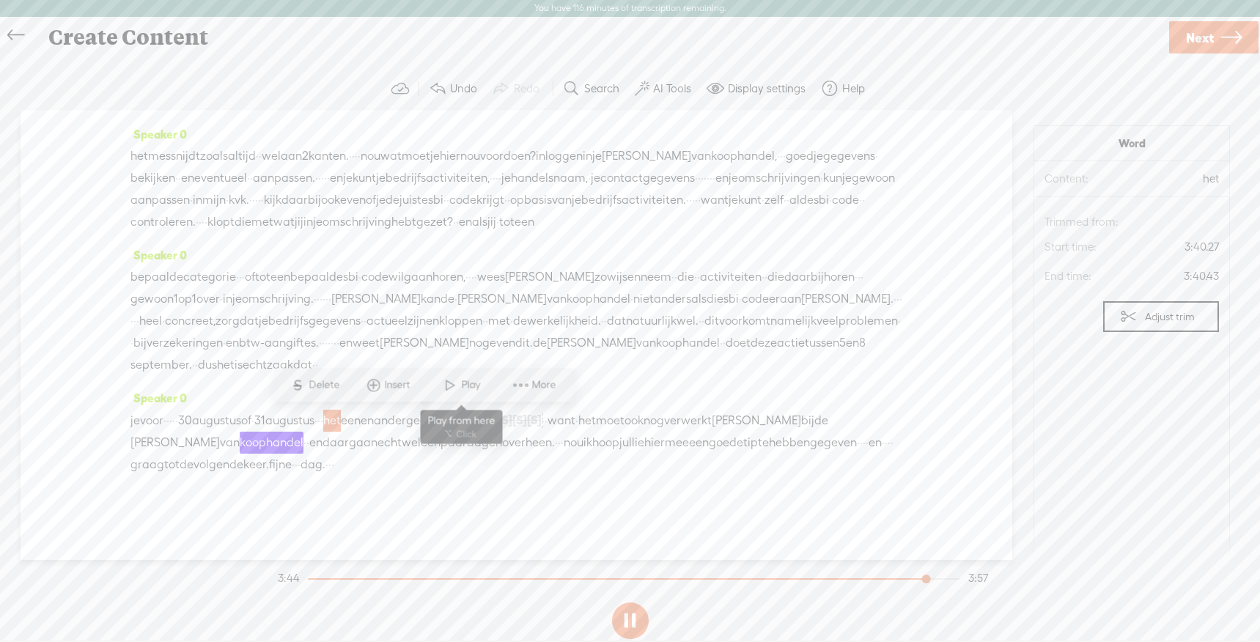
click at [461, 388] on span "Play" at bounding box center [472, 385] width 23 height 15
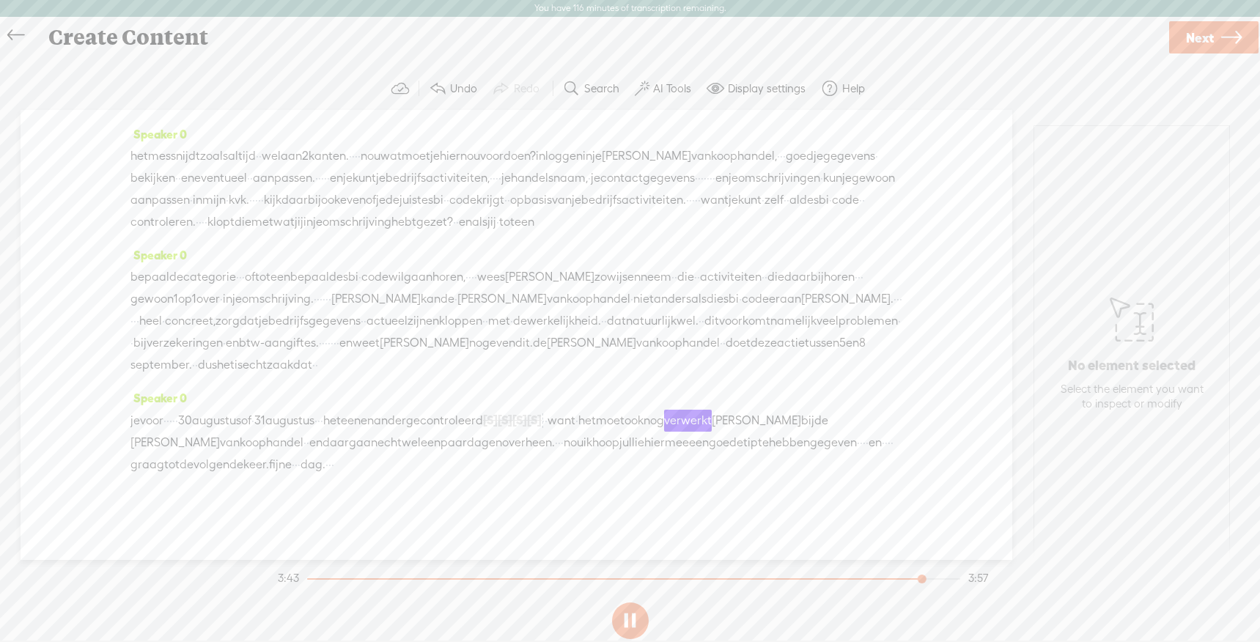
click at [498, 420] on span "[S]" at bounding box center [490, 419] width 15 height 13
click at [609, 385] on span "Restore" at bounding box center [619, 385] width 39 height 15
click at [406, 418] on span "ander" at bounding box center [390, 421] width 32 height 22
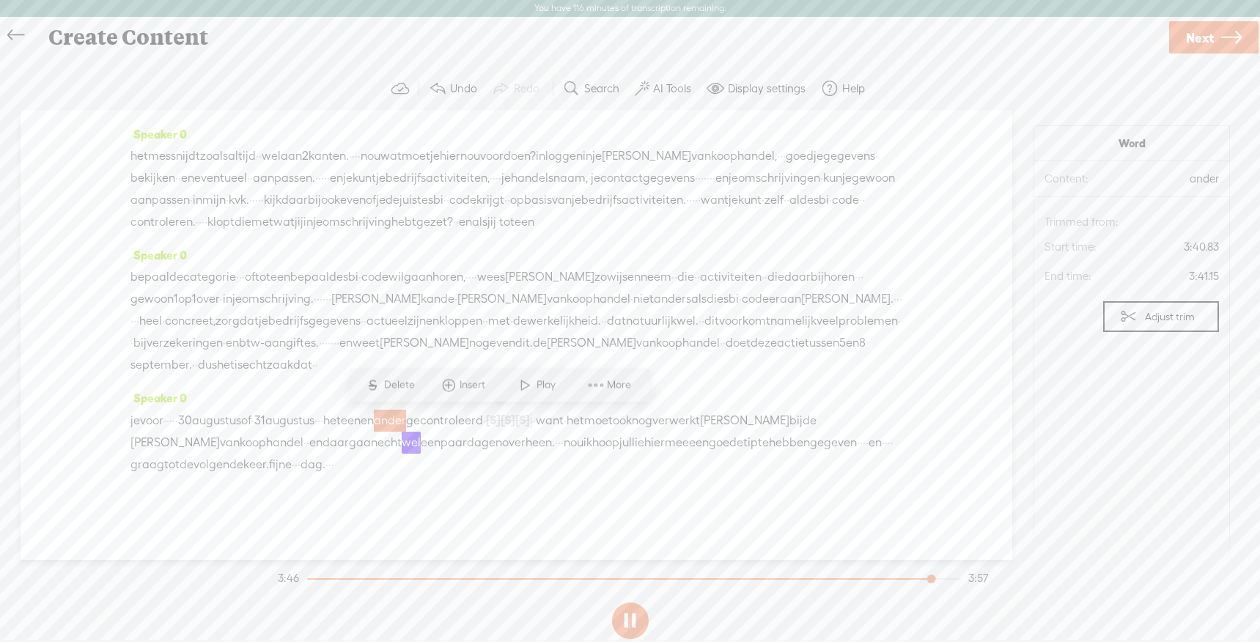
click at [531, 393] on span at bounding box center [525, 385] width 22 height 26
click at [486, 421] on span "·" at bounding box center [484, 421] width 3 height 22
click at [498, 424] on span "[S]" at bounding box center [490, 419] width 15 height 13
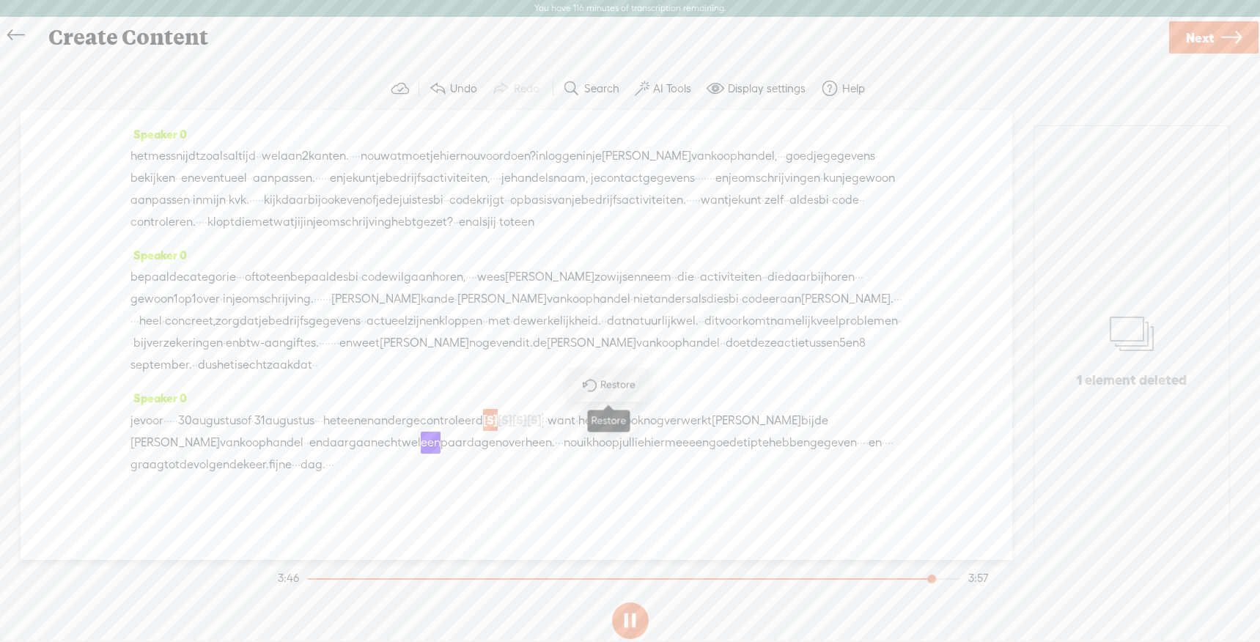
click at [605, 382] on span "Restore" at bounding box center [619, 385] width 39 height 15
click at [515, 418] on span "[S]" at bounding box center [507, 419] width 15 height 13
click at [629, 388] on span at bounding box center [617, 385] width 33 height 30
click at [406, 418] on span "ander" at bounding box center [390, 421] width 32 height 22
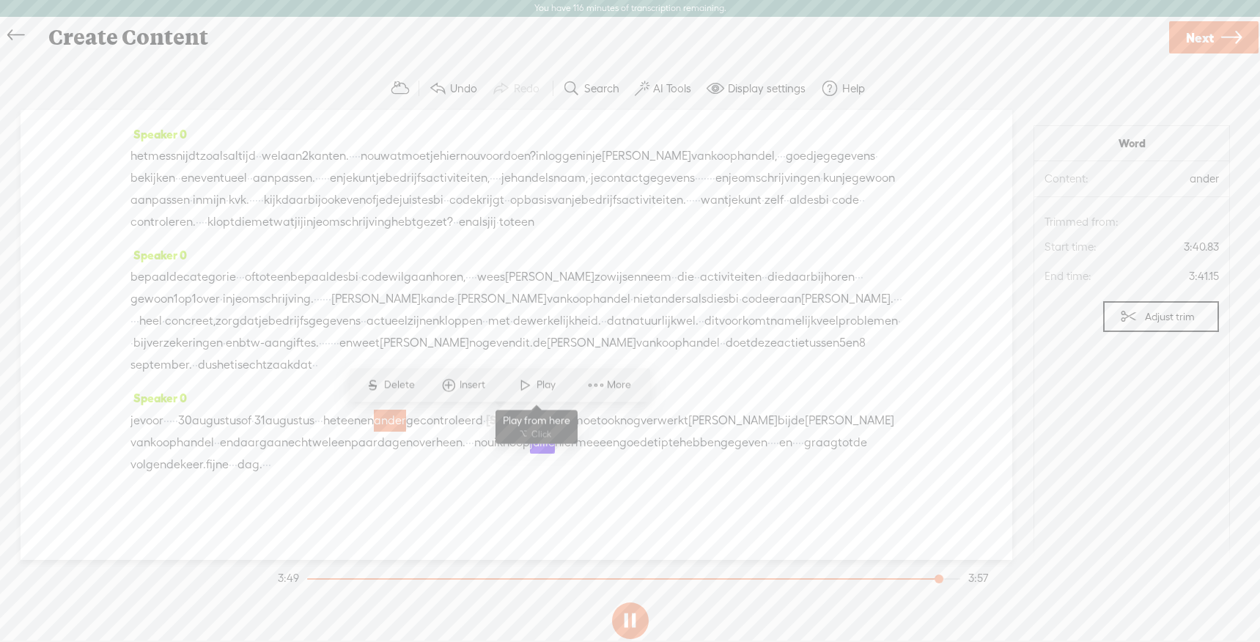
click at [524, 391] on span at bounding box center [525, 385] width 22 height 26
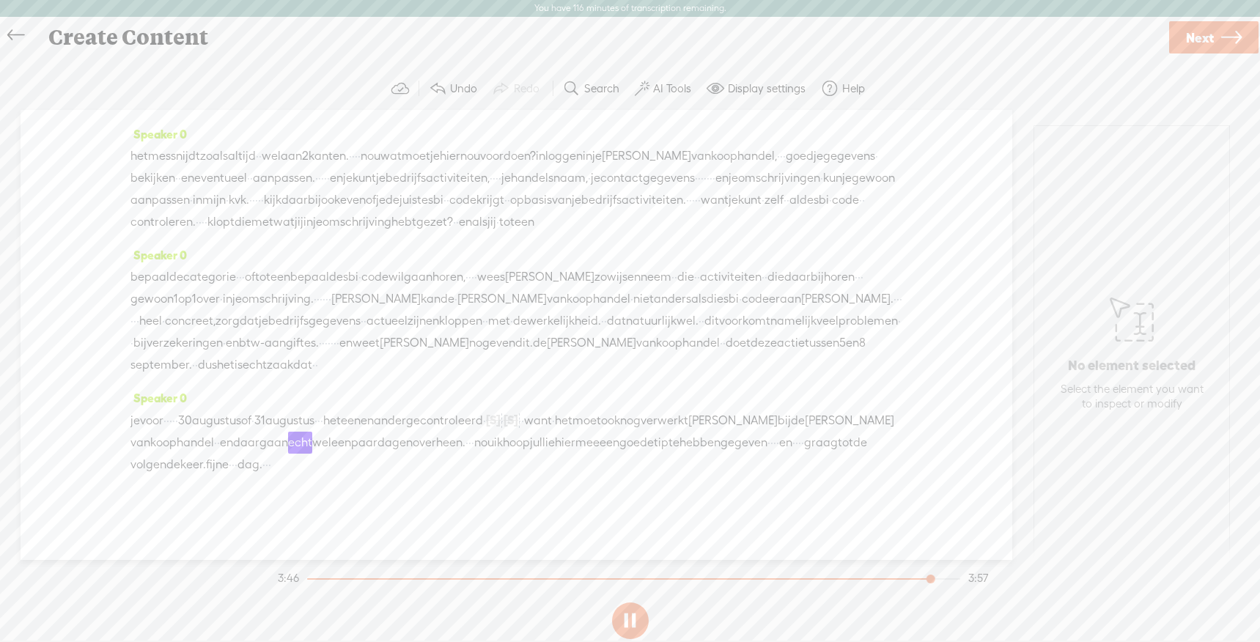
click at [524, 422] on span "·" at bounding box center [522, 421] width 3 height 22
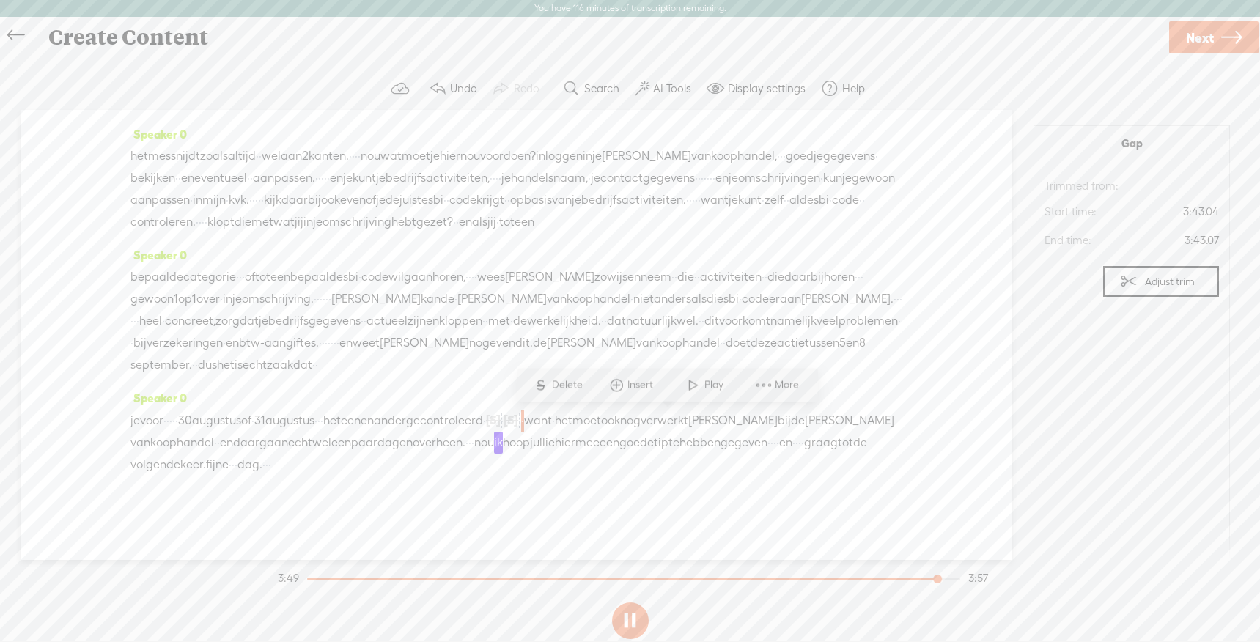
click at [664, 92] on label "AI Tools" at bounding box center [672, 88] width 38 height 15
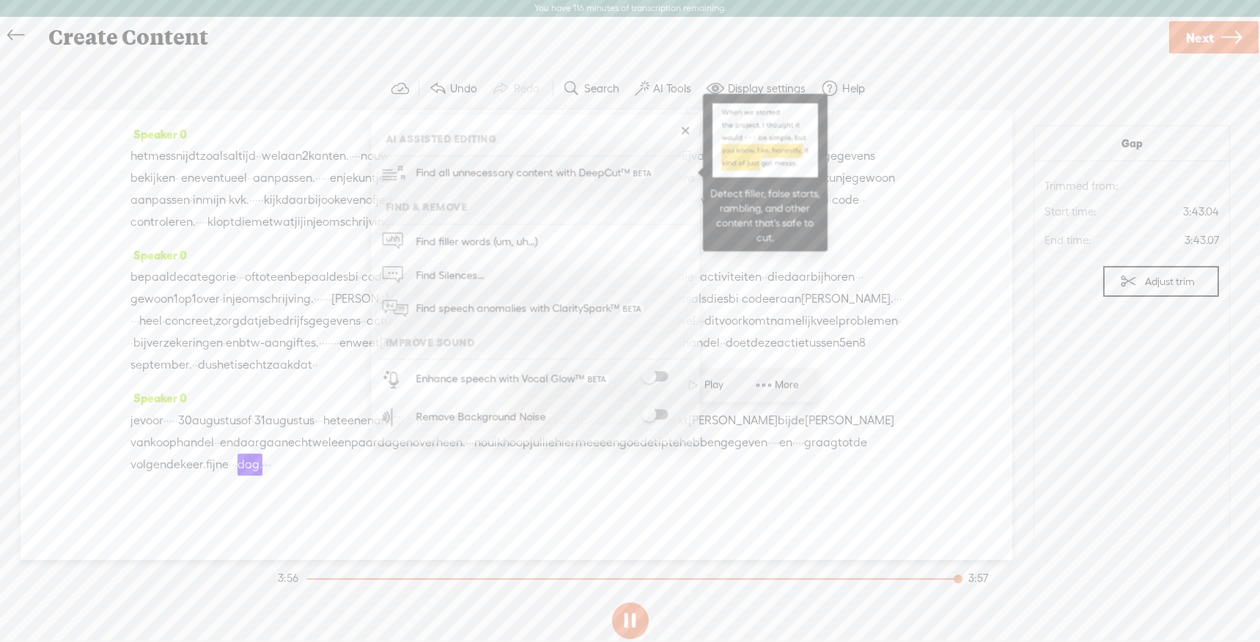
click at [521, 174] on span "Find all unnecessary content with DeepCut™" at bounding box center [534, 173] width 248 height 34
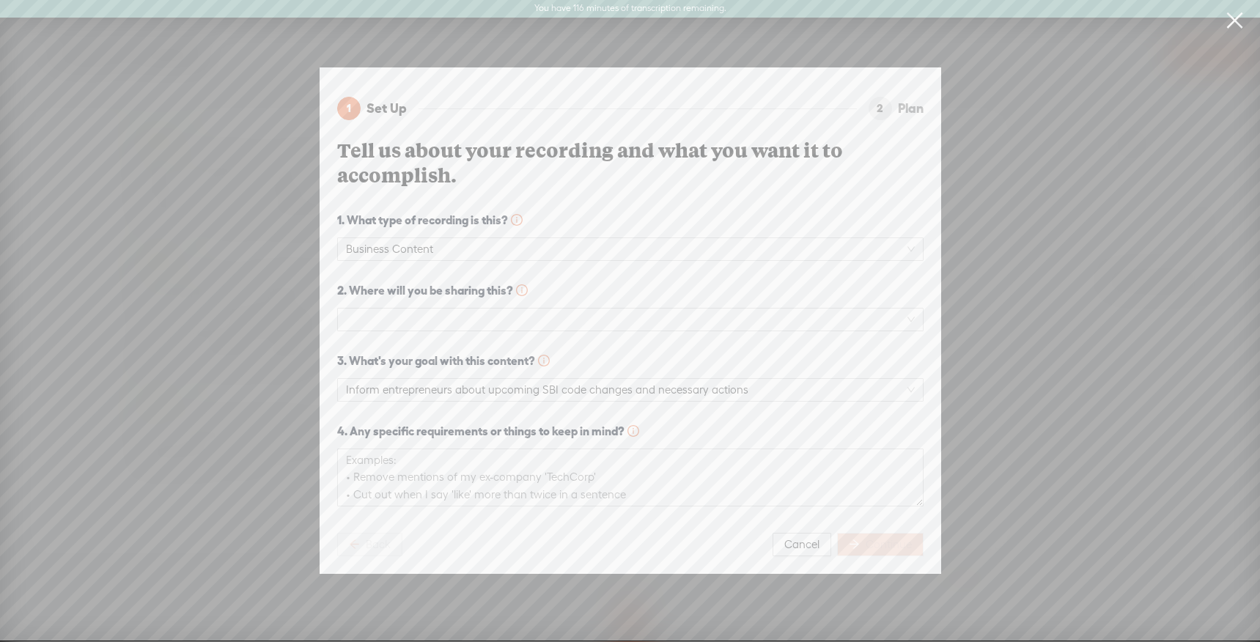
click at [1238, 19] on link at bounding box center [1234, 20] width 37 height 41
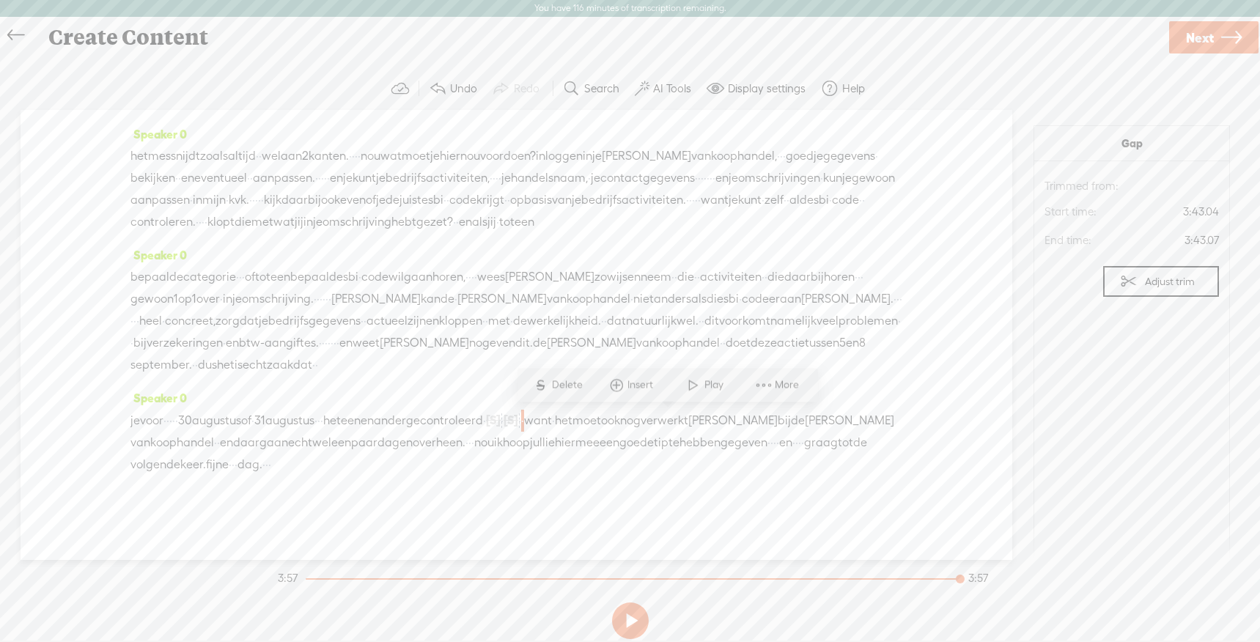
click at [1197, 38] on span "Next" at bounding box center [1200, 37] width 28 height 37
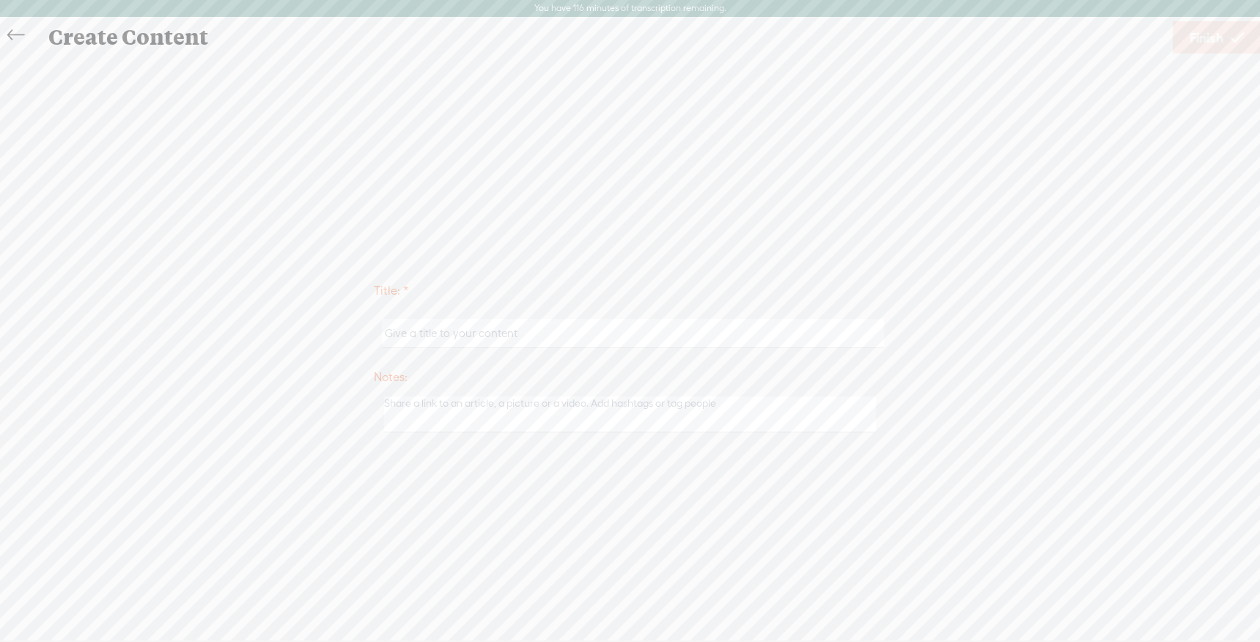
click at [450, 332] on input "text" at bounding box center [633, 333] width 502 height 29
click at [10, 35] on icon at bounding box center [15, 35] width 17 height 33
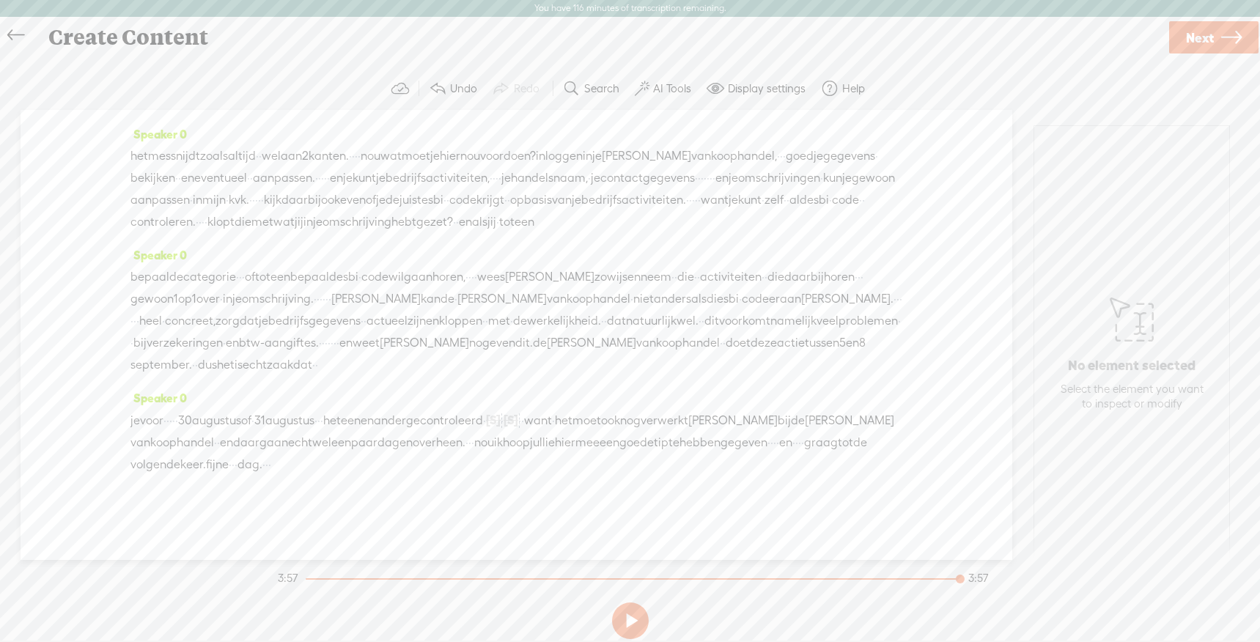
click at [1118, 333] on icon at bounding box center [1131, 319] width 44 height 75
click at [278, 55] on div "Create Content" at bounding box center [602, 37] width 1128 height 38
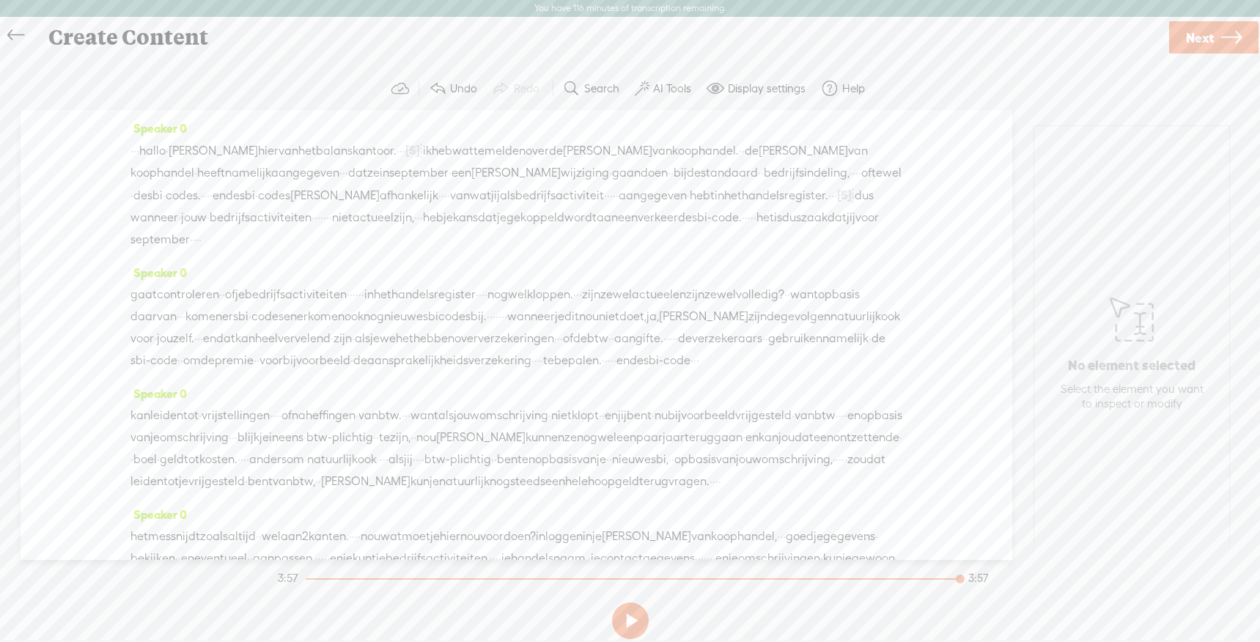
click at [78, 188] on div "Speaker 0 · · · [GEOGRAPHIC_DATA] · [PERSON_NAME] van het balanskantoor. · · · …" at bounding box center [516, 335] width 991 height 450
click at [201, 149] on span "[PERSON_NAME]" at bounding box center [213, 151] width 89 height 22
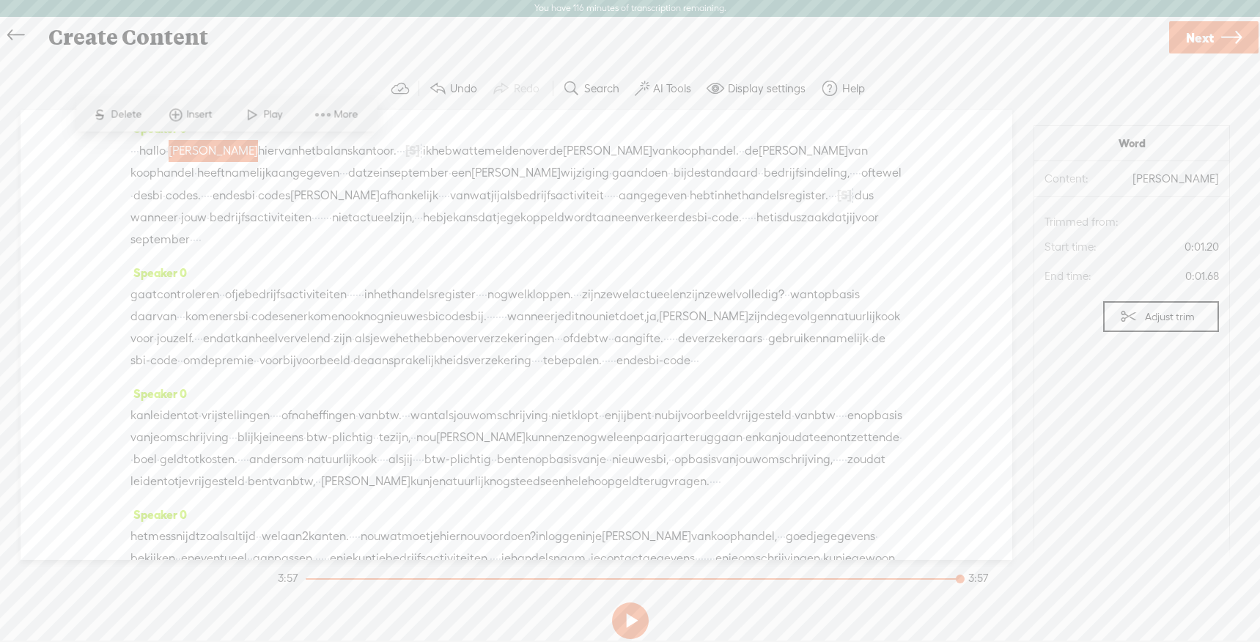
click at [110, 150] on div "Speaker 0 · · · [GEOGRAPHIC_DATA] · [PERSON_NAME] van het balanskantoor. · · · …" at bounding box center [516, 335] width 991 height 450
click at [166, 150] on span "hallo" at bounding box center [152, 151] width 26 height 22
click at [747, 87] on label "Display settings" at bounding box center [767, 88] width 78 height 15
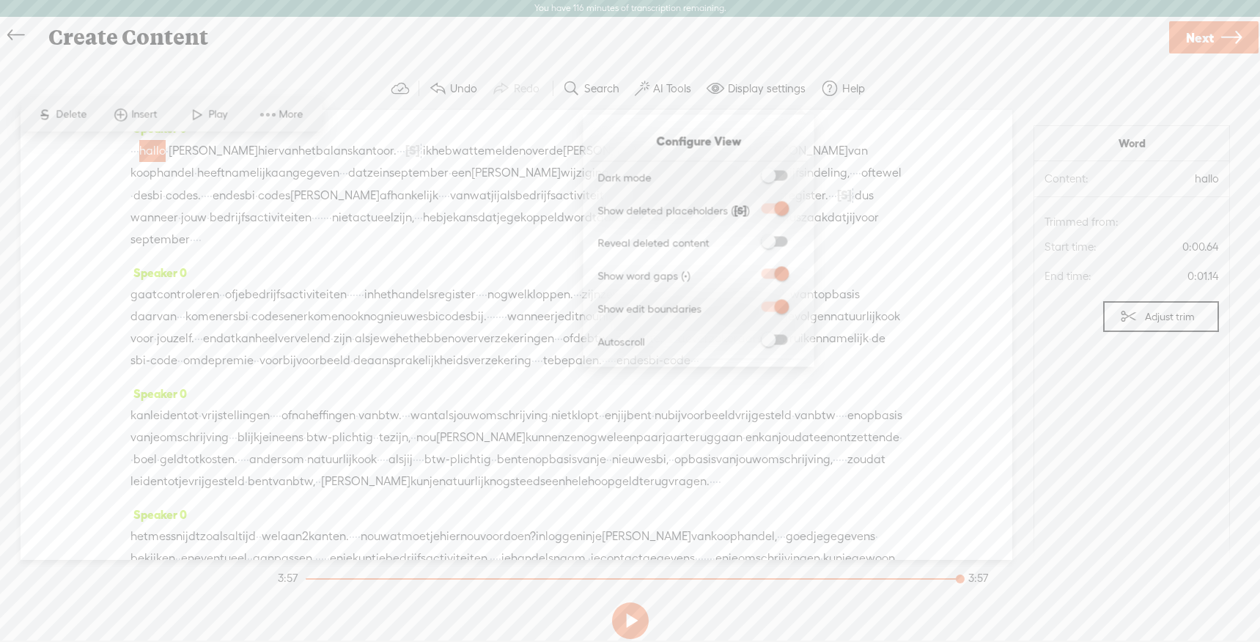
click at [132, 115] on span "Insert" at bounding box center [146, 115] width 29 height 15
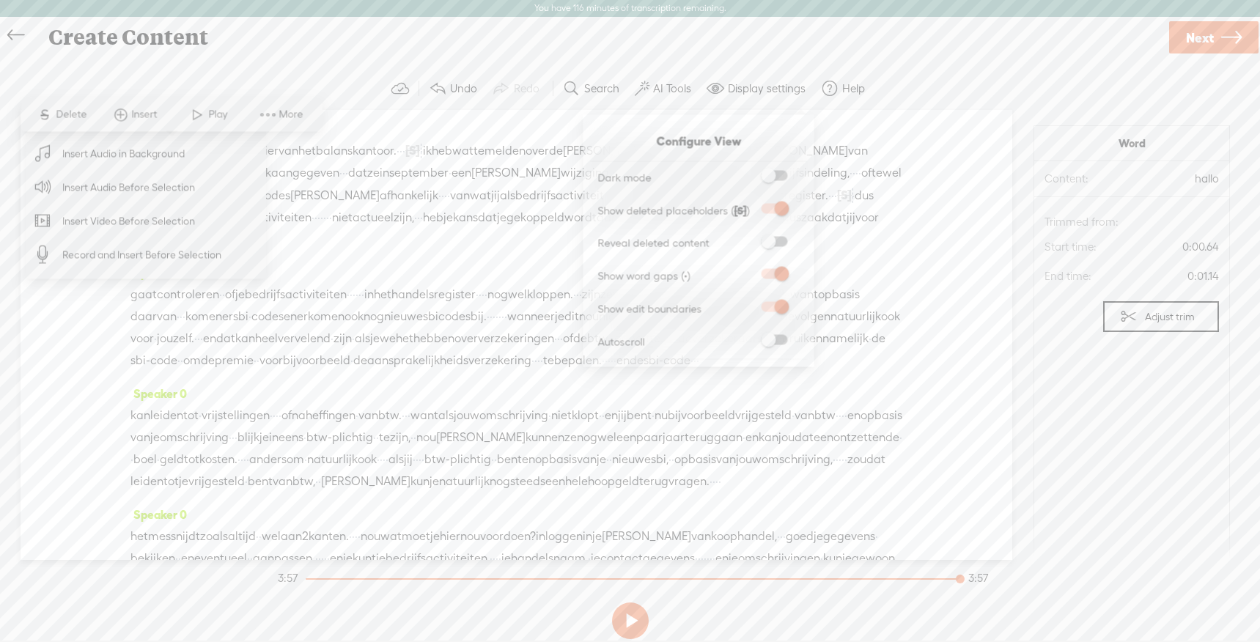
click at [104, 160] on span "Insert Audio in Background" at bounding box center [124, 153] width 180 height 33
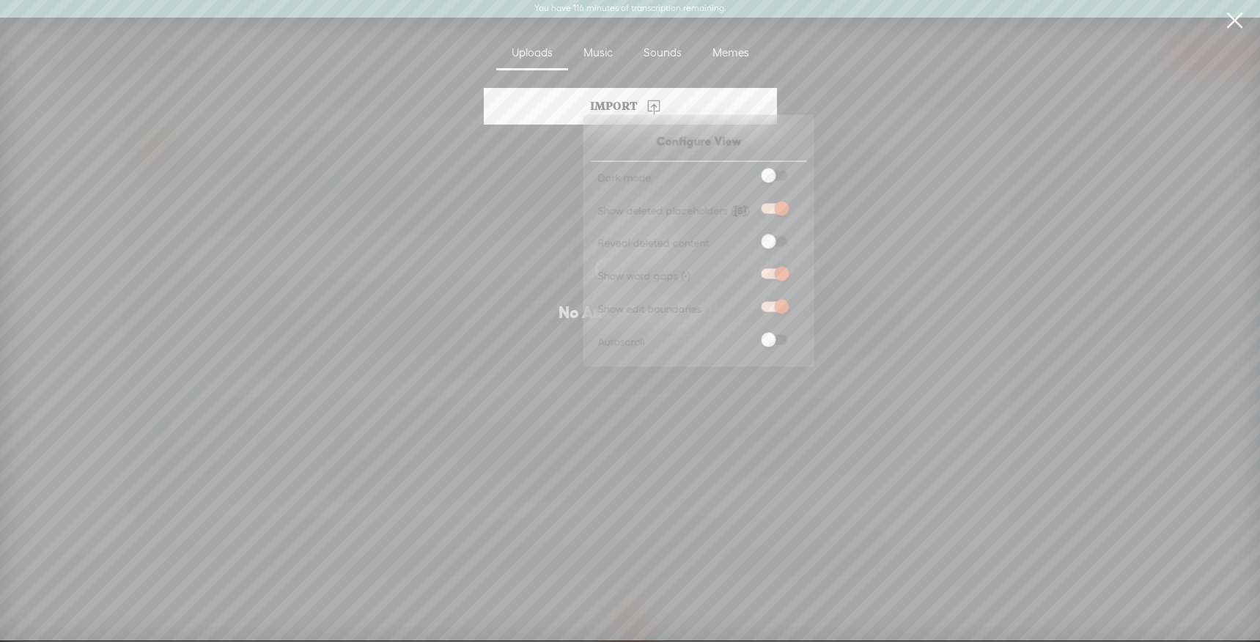
click at [250, 269] on section "Import No Audio Uploaded" at bounding box center [630, 346] width 1244 height 517
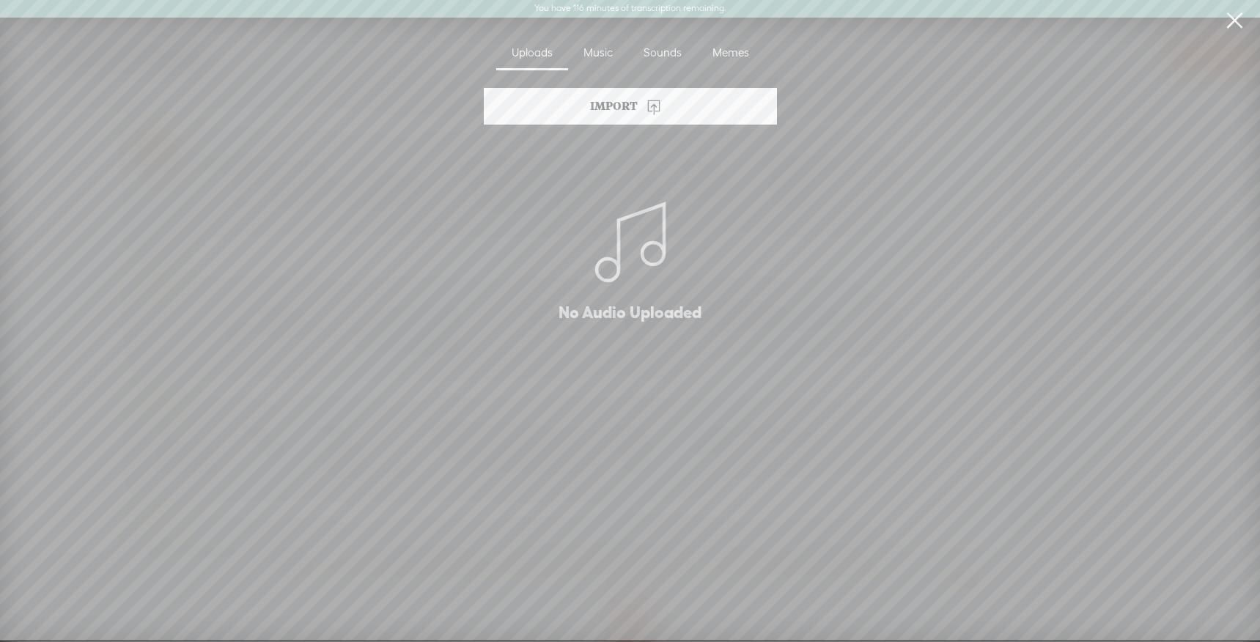
click at [602, 53] on div "Music" at bounding box center [598, 54] width 60 height 34
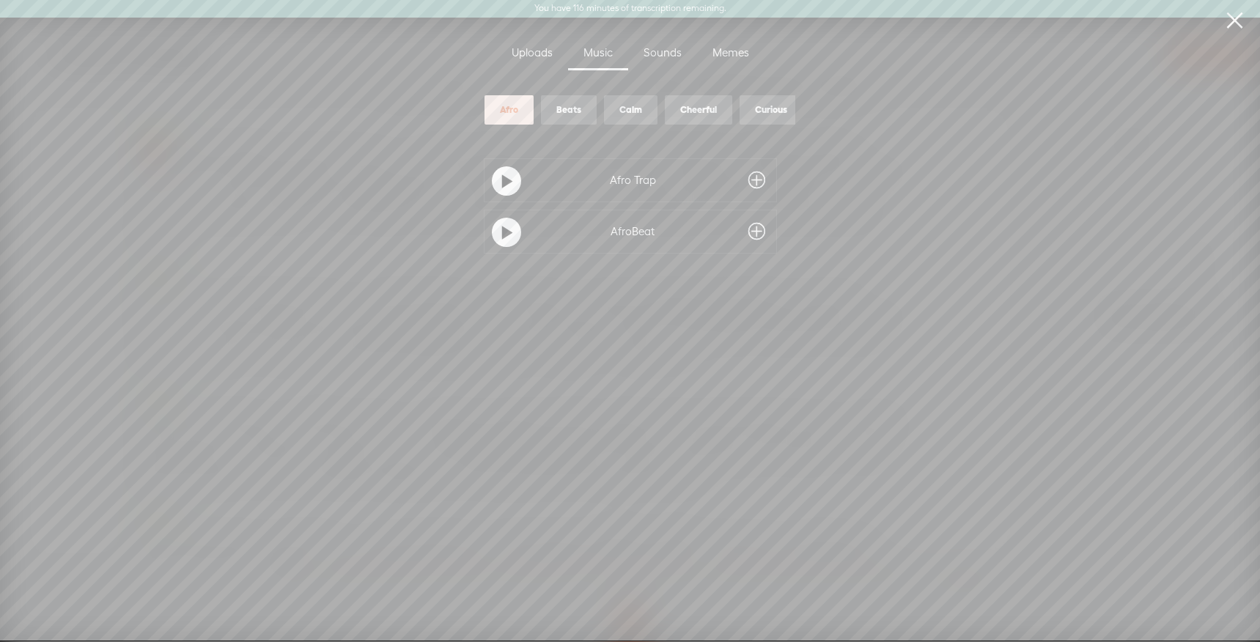
click at [569, 110] on div "Beats" at bounding box center [568, 110] width 25 height 12
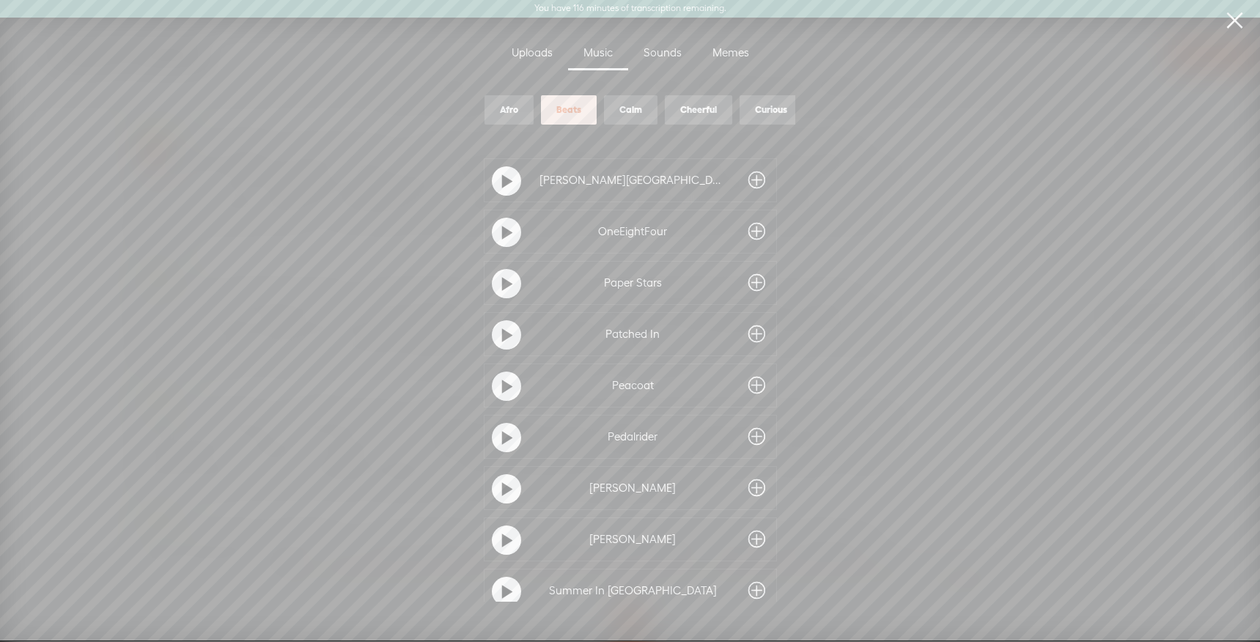
click at [637, 115] on div "Calm" at bounding box center [630, 110] width 23 height 12
click at [503, 182] on t at bounding box center [507, 181] width 10 height 23
click at [632, 116] on div "Calm" at bounding box center [630, 110] width 23 height 12
click at [704, 113] on div "Cheerful" at bounding box center [698, 110] width 37 height 12
click at [502, 180] on t at bounding box center [507, 181] width 10 height 23
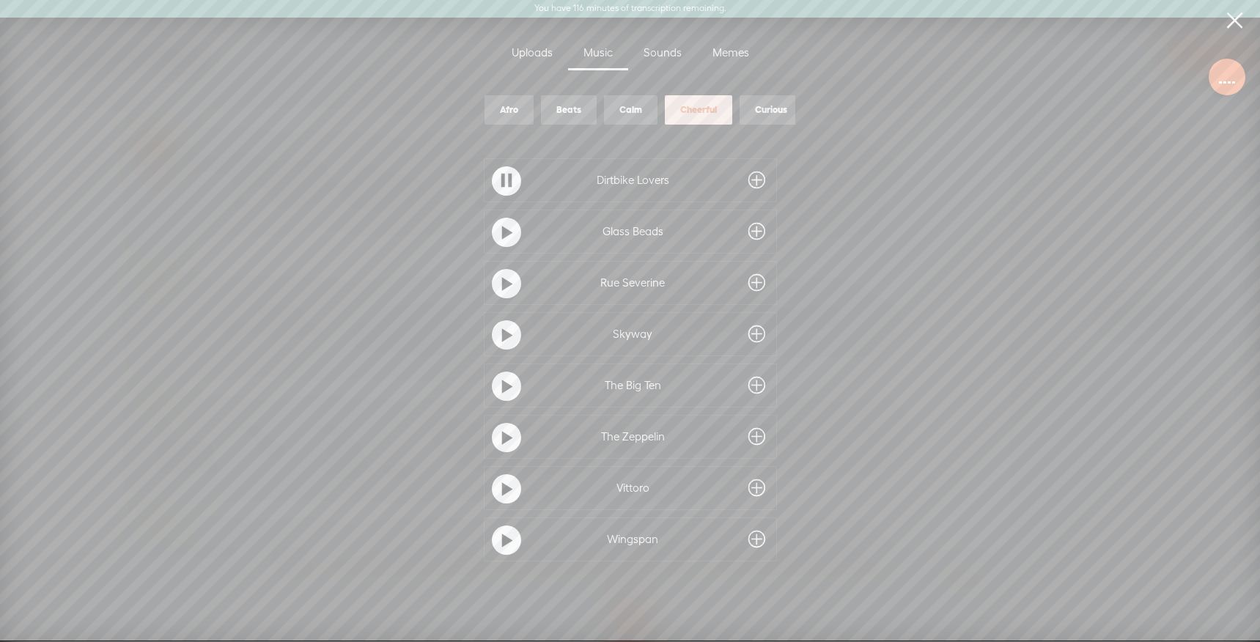
click at [509, 234] on div at bounding box center [506, 232] width 29 height 29
click at [502, 180] on t at bounding box center [507, 181] width 10 height 23
click at [766, 116] on div "Curious" at bounding box center [771, 110] width 32 height 12
click at [507, 180] on t at bounding box center [507, 181] width 10 height 23
click at [502, 436] on t at bounding box center [507, 437] width 10 height 23
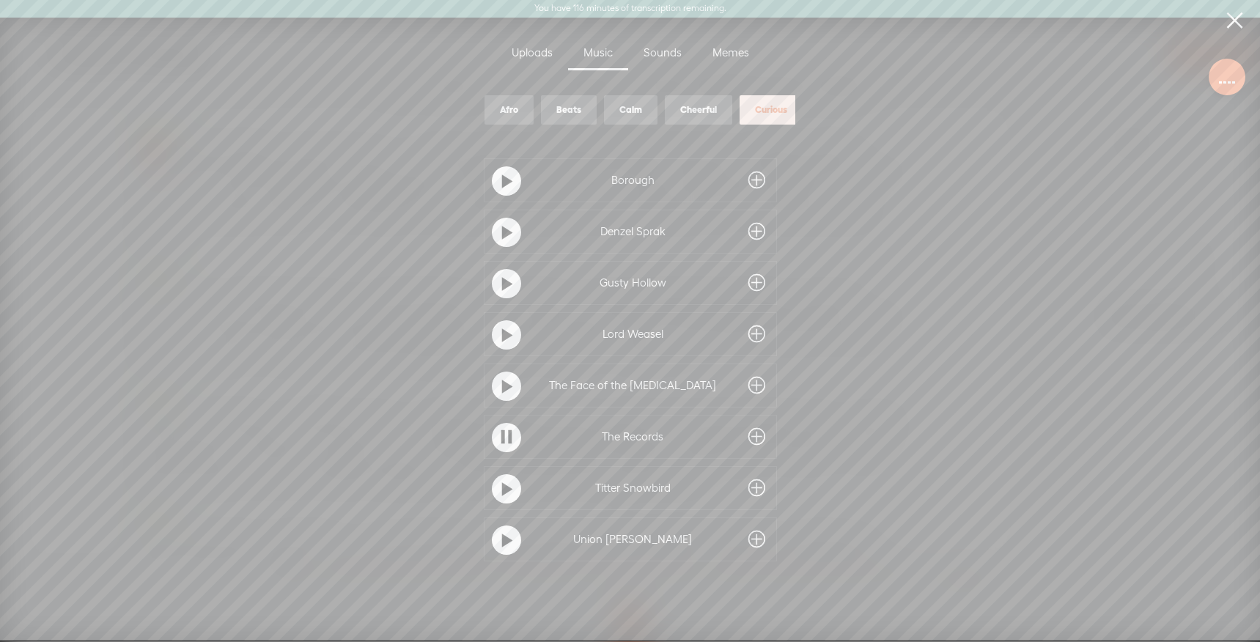
click at [503, 262] on div "Gusty Hollow Blue Dot Sessions" at bounding box center [630, 283] width 293 height 44
click at [503, 289] on t at bounding box center [507, 284] width 10 height 23
click at [497, 217] on div at bounding box center [506, 232] width 37 height 37
click at [498, 241] on div at bounding box center [506, 232] width 29 height 29
click at [502, 327] on t at bounding box center [507, 335] width 10 height 23
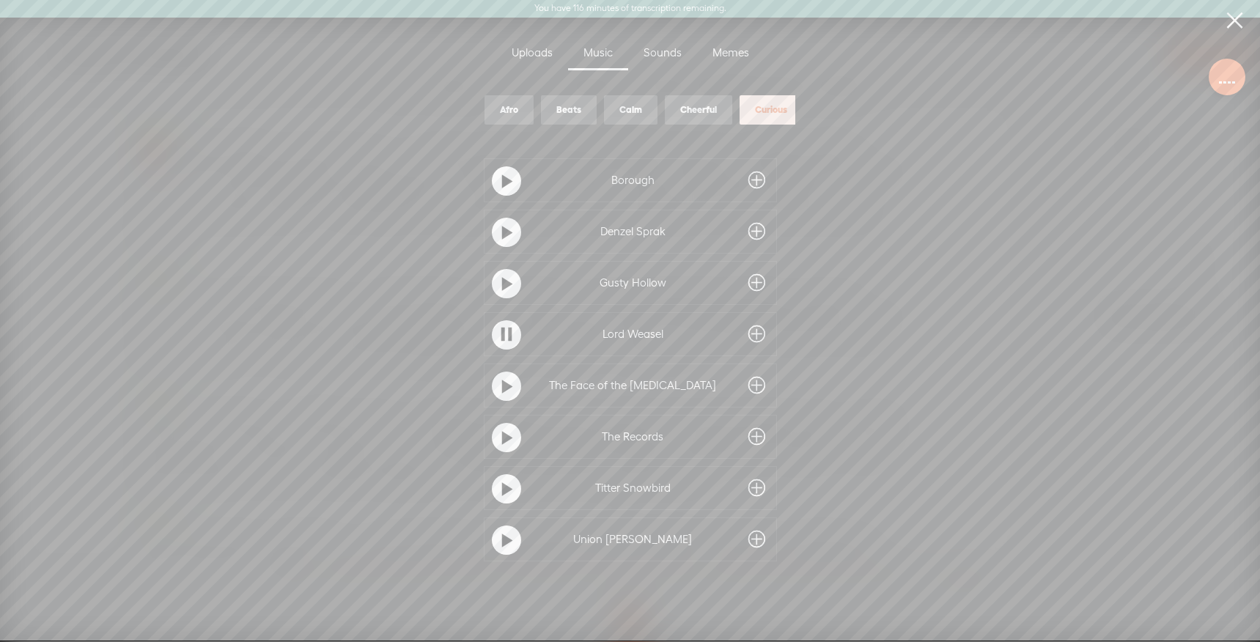
click at [503, 536] on t at bounding box center [507, 540] width 10 height 23
click at [502, 493] on t at bounding box center [507, 489] width 10 height 23
click at [657, 57] on div "Sounds" at bounding box center [662, 54] width 69 height 34
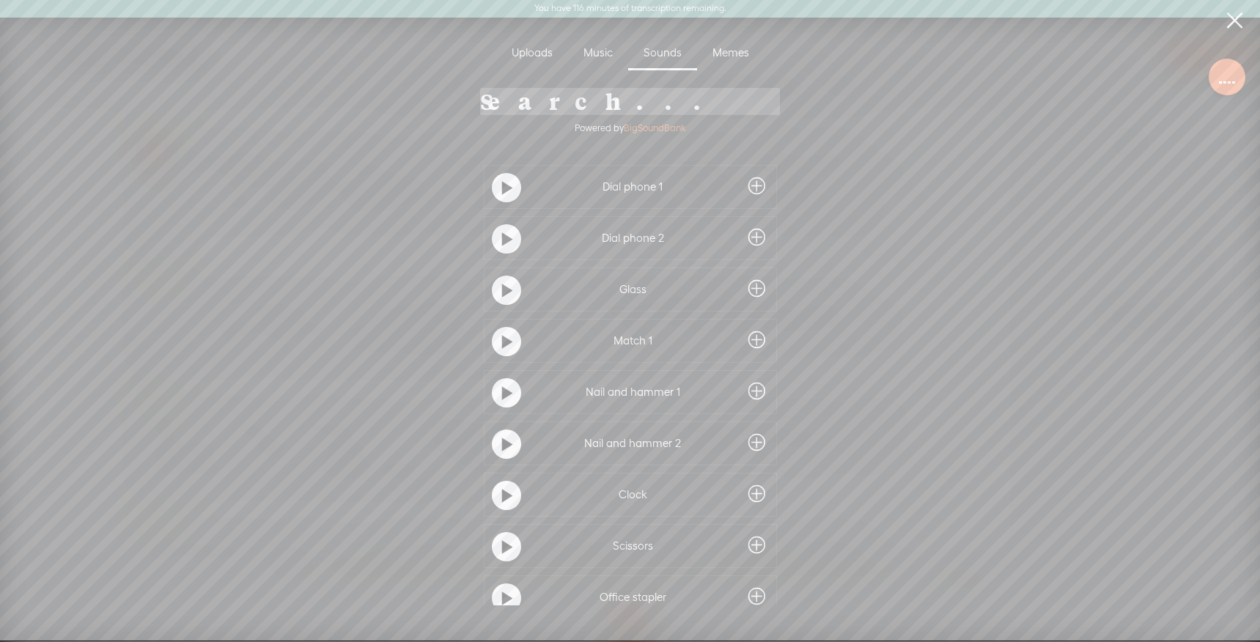
click at [593, 56] on div "Music" at bounding box center [598, 54] width 60 height 34
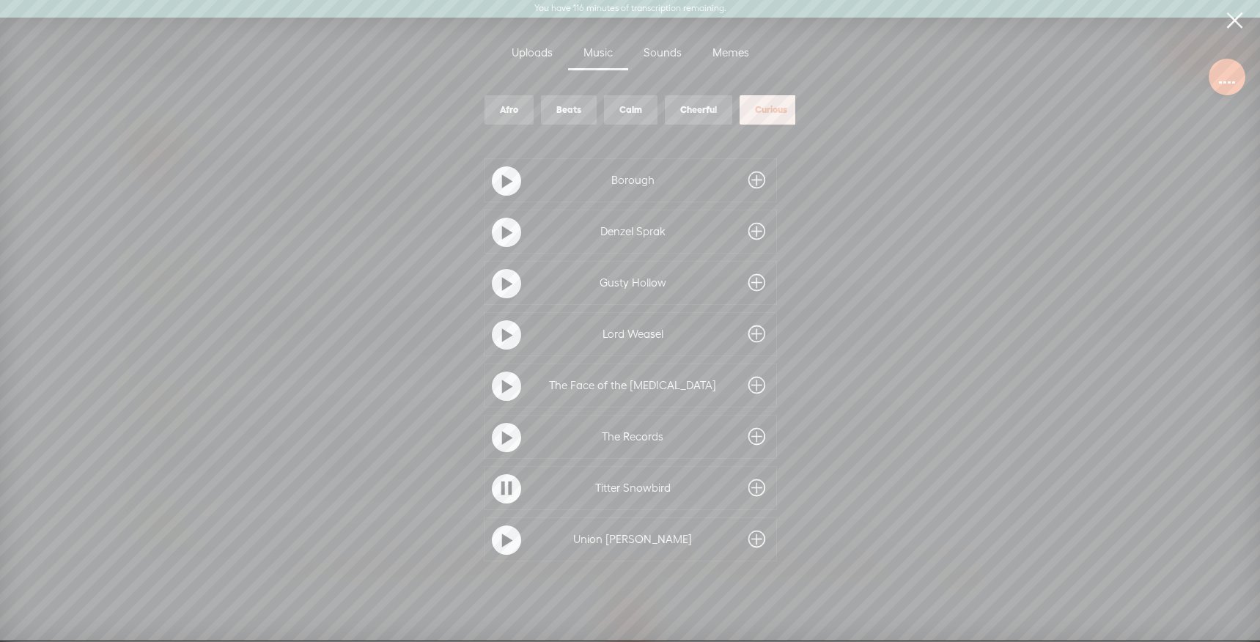
click at [701, 106] on div "Cheerful" at bounding box center [698, 110] width 37 height 12
click at [508, 284] on t at bounding box center [507, 284] width 10 height 23
click at [502, 335] on t at bounding box center [507, 335] width 10 height 23
click at [502, 490] on t at bounding box center [507, 489] width 10 height 23
click at [494, 555] on div at bounding box center [506, 540] width 37 height 37
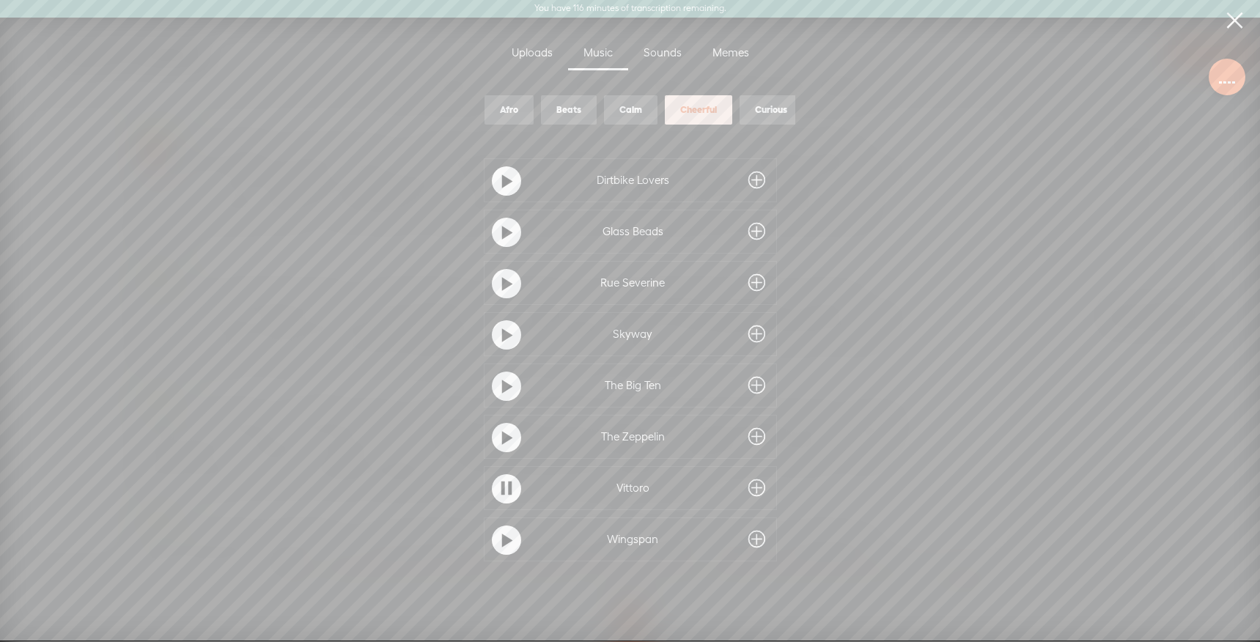
click at [496, 544] on div at bounding box center [506, 539] width 29 height 29
drag, startPoint x: 848, startPoint y: 600, endPoint x: 845, endPoint y: 106, distance: 493.9
click at [845, 106] on div "Afro Afro Beats Calm Cheerful Curious Electronic Hip Hop Afro Beats Calm Cheerf…" at bounding box center [630, 346] width 513 height 517
click at [619, 108] on div "Calm" at bounding box center [630, 110] width 23 height 12
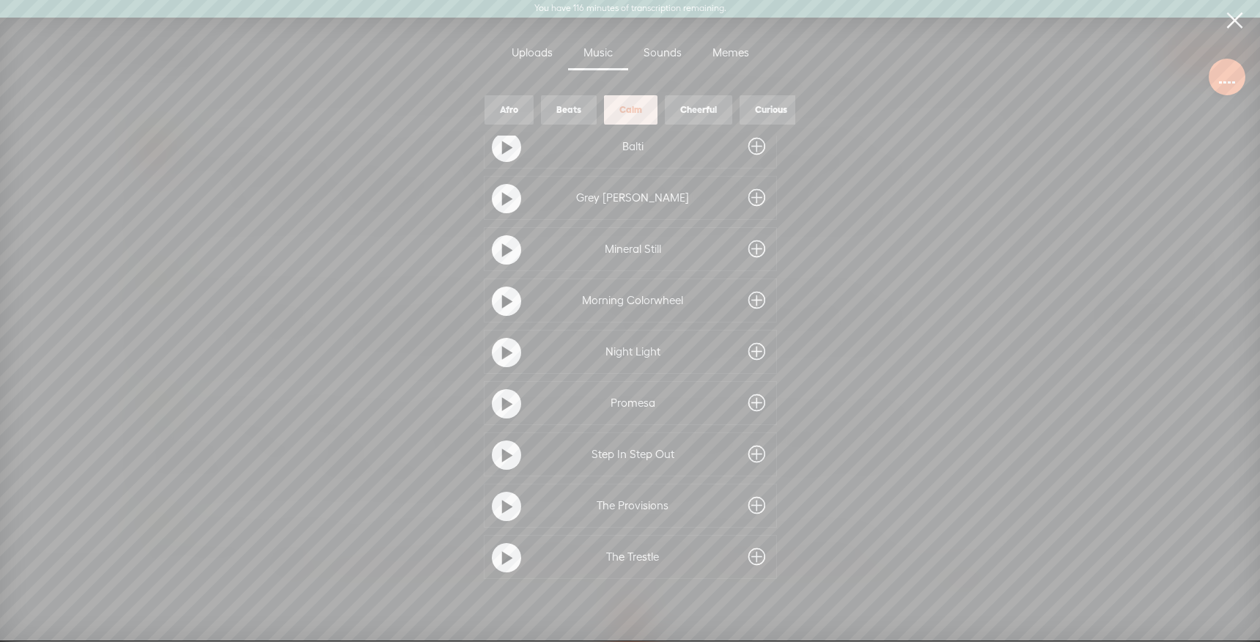
click at [503, 547] on t at bounding box center [507, 558] width 10 height 23
click at [506, 110] on div "Afro" at bounding box center [509, 110] width 18 height 12
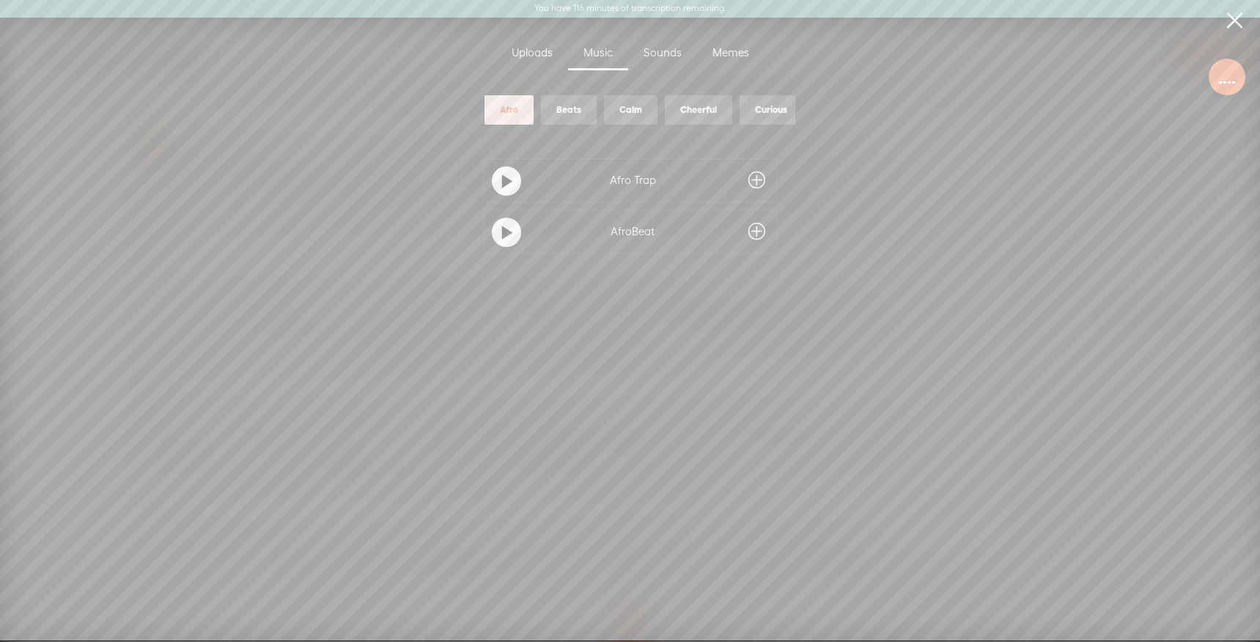
scroll to position [0, 0]
click at [495, 185] on div at bounding box center [506, 180] width 29 height 29
click at [497, 234] on div at bounding box center [506, 232] width 29 height 29
click at [633, 110] on div "Calm" at bounding box center [630, 110] width 23 height 12
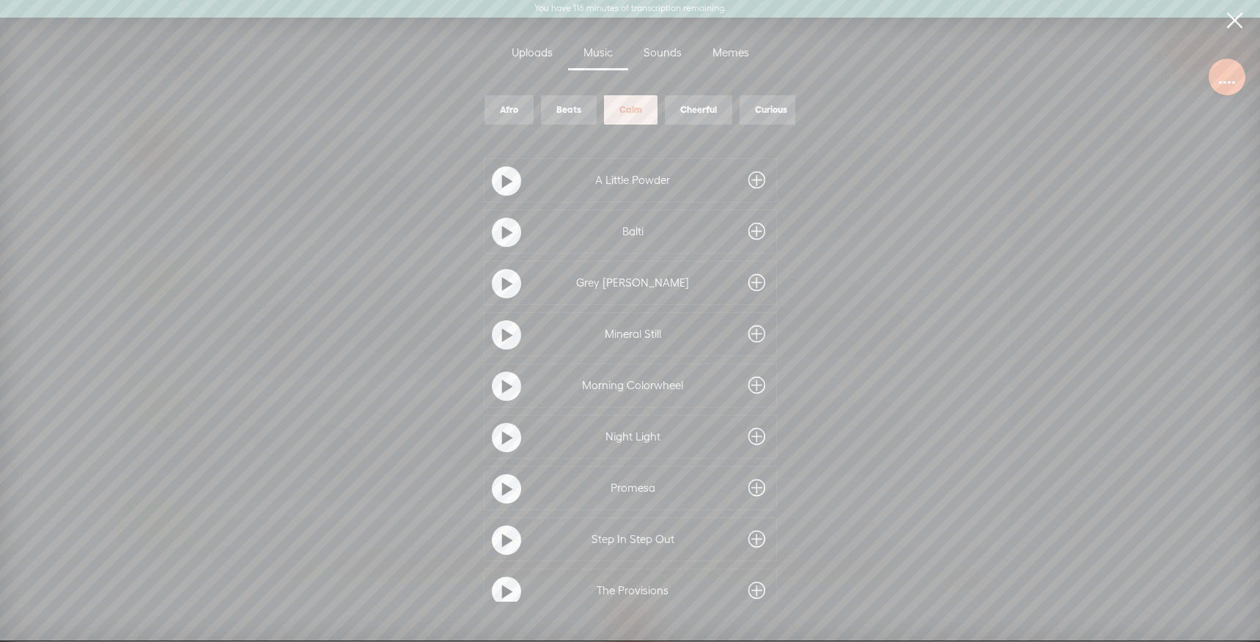
click at [509, 276] on div at bounding box center [506, 283] width 29 height 29
click at [508, 337] on div at bounding box center [506, 334] width 29 height 29
click at [502, 385] on t at bounding box center [507, 386] width 10 height 23
click at [505, 491] on t at bounding box center [507, 489] width 10 height 23
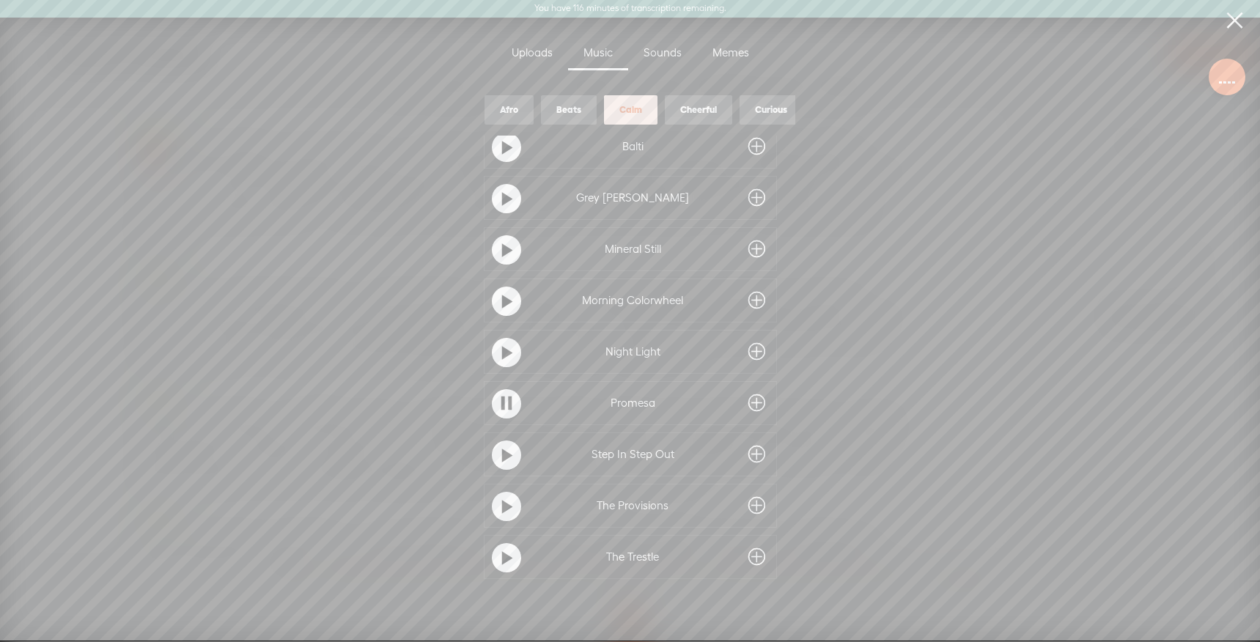
click at [484, 443] on div "Step In Step Out Blue Dot Sessions" at bounding box center [630, 454] width 293 height 44
click at [505, 445] on t at bounding box center [507, 455] width 10 height 23
click at [502, 503] on t at bounding box center [507, 506] width 10 height 23
click at [691, 116] on div "Cheerful" at bounding box center [698, 110] width 37 height 12
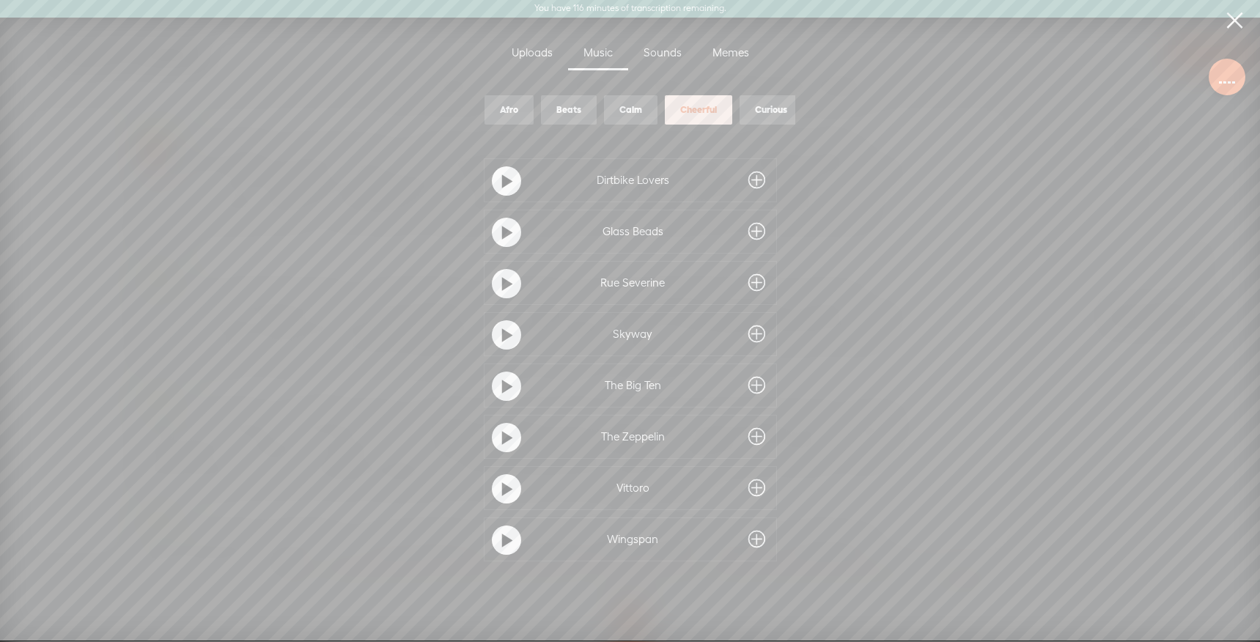
click at [502, 388] on t at bounding box center [507, 386] width 10 height 23
click at [503, 551] on t at bounding box center [507, 540] width 10 height 23
click at [492, 487] on div at bounding box center [506, 488] width 29 height 29
click at [502, 176] on t at bounding box center [507, 181] width 10 height 23
click at [506, 229] on t at bounding box center [507, 232] width 10 height 23
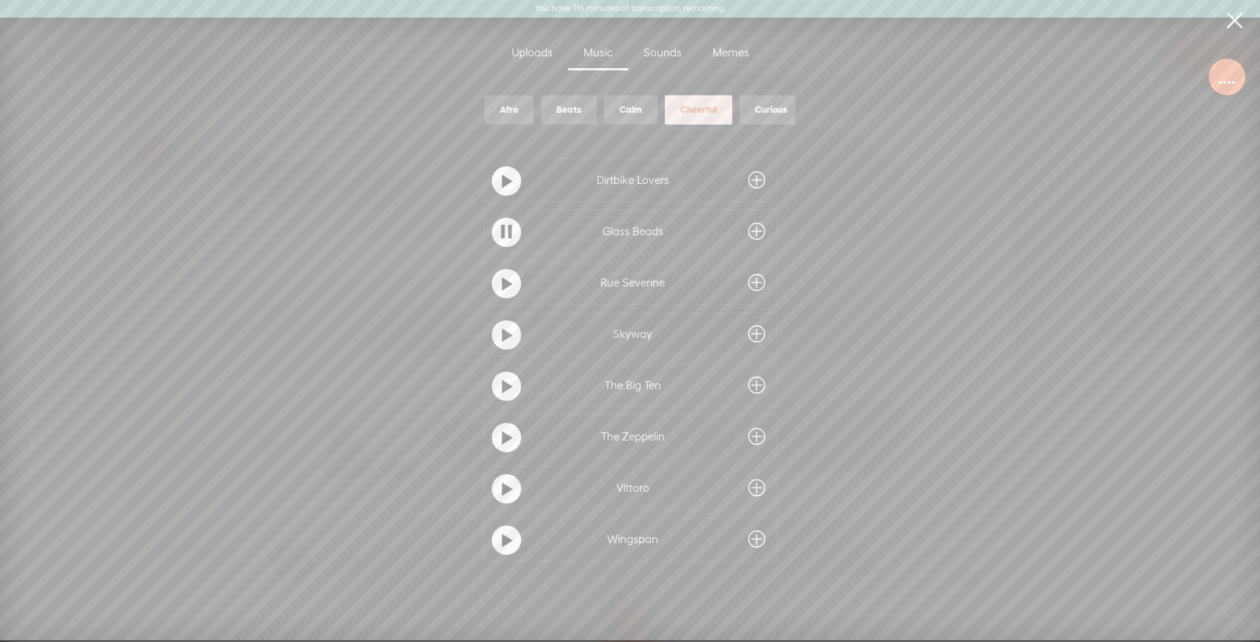
click at [754, 232] on span at bounding box center [756, 231] width 17 height 23
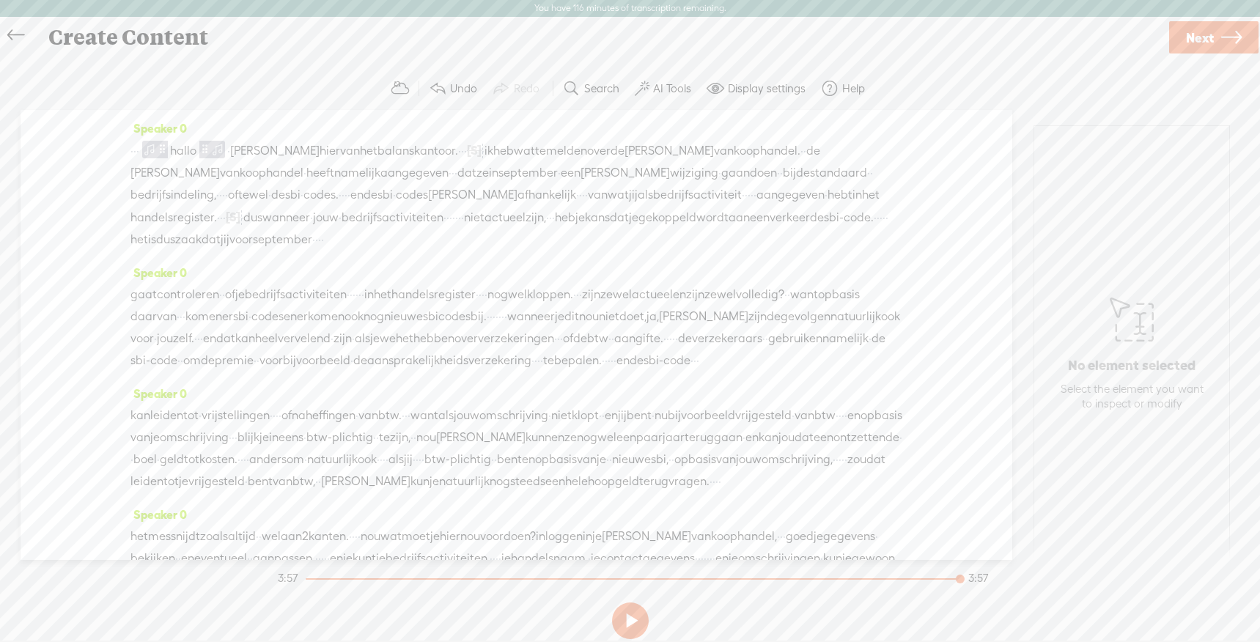
click at [629, 627] on button at bounding box center [630, 620] width 37 height 37
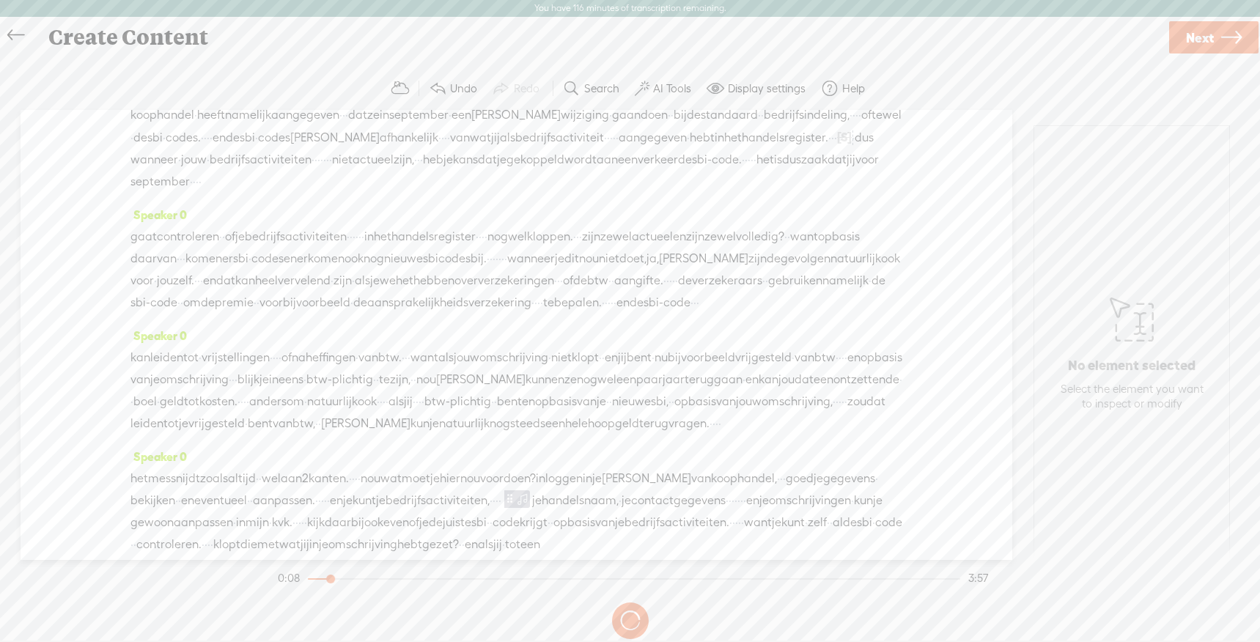
scroll to position [36, 0]
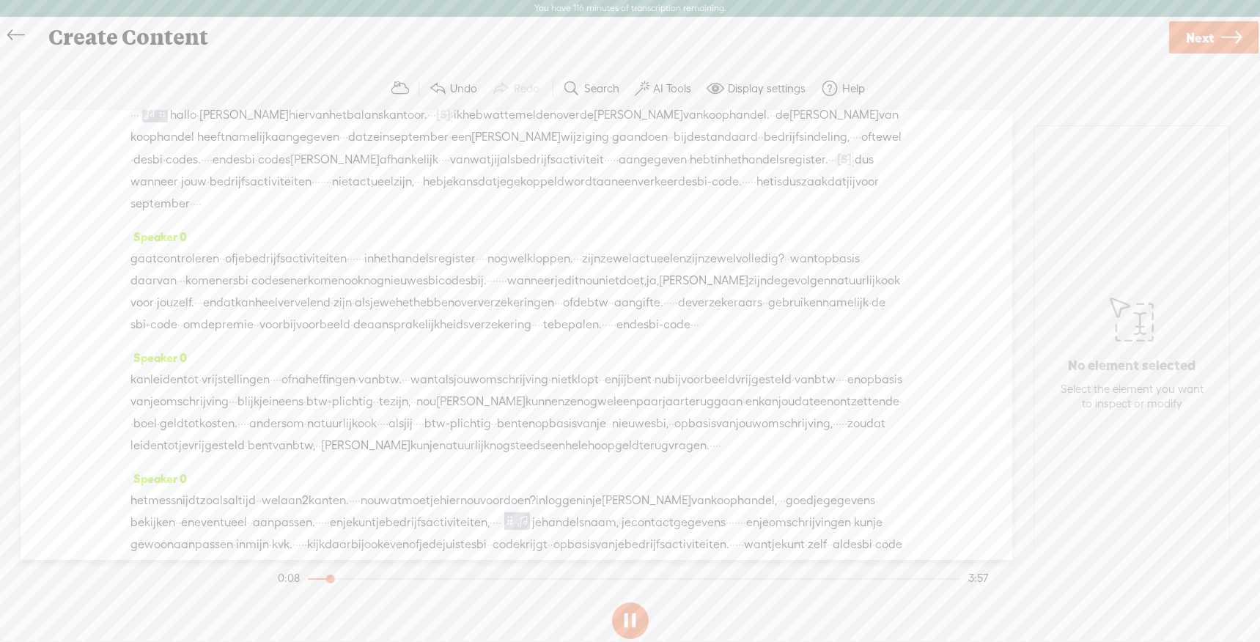
click at [691, 511] on span "[PERSON_NAME]" at bounding box center [646, 500] width 89 height 22
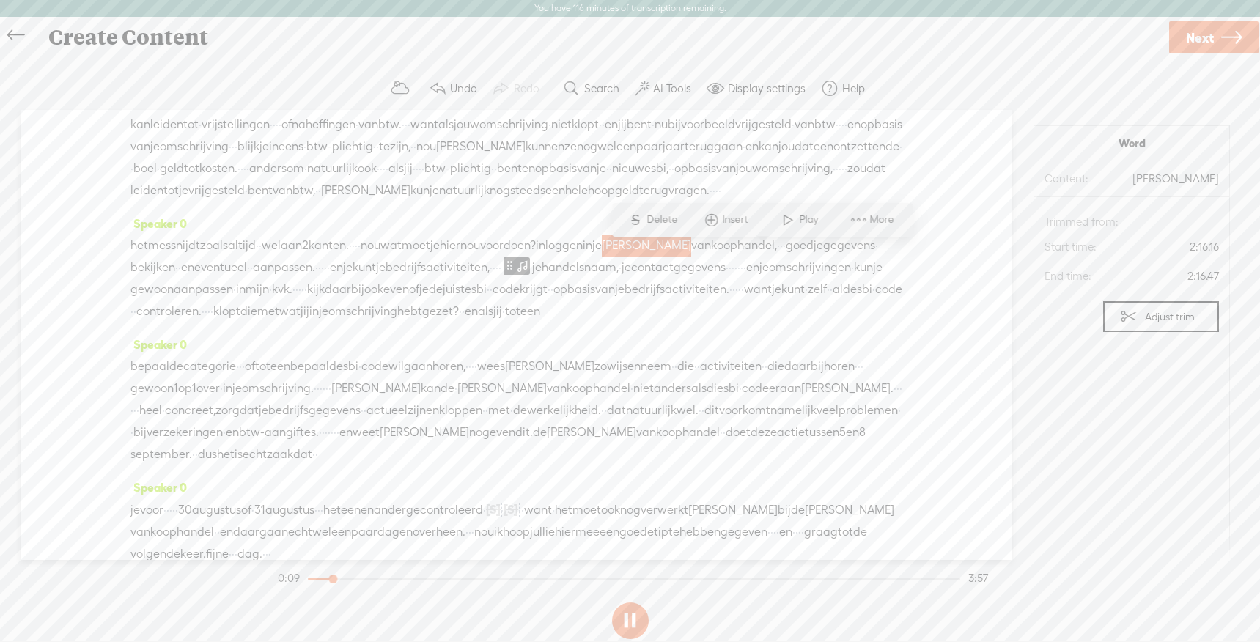
scroll to position [332, 0]
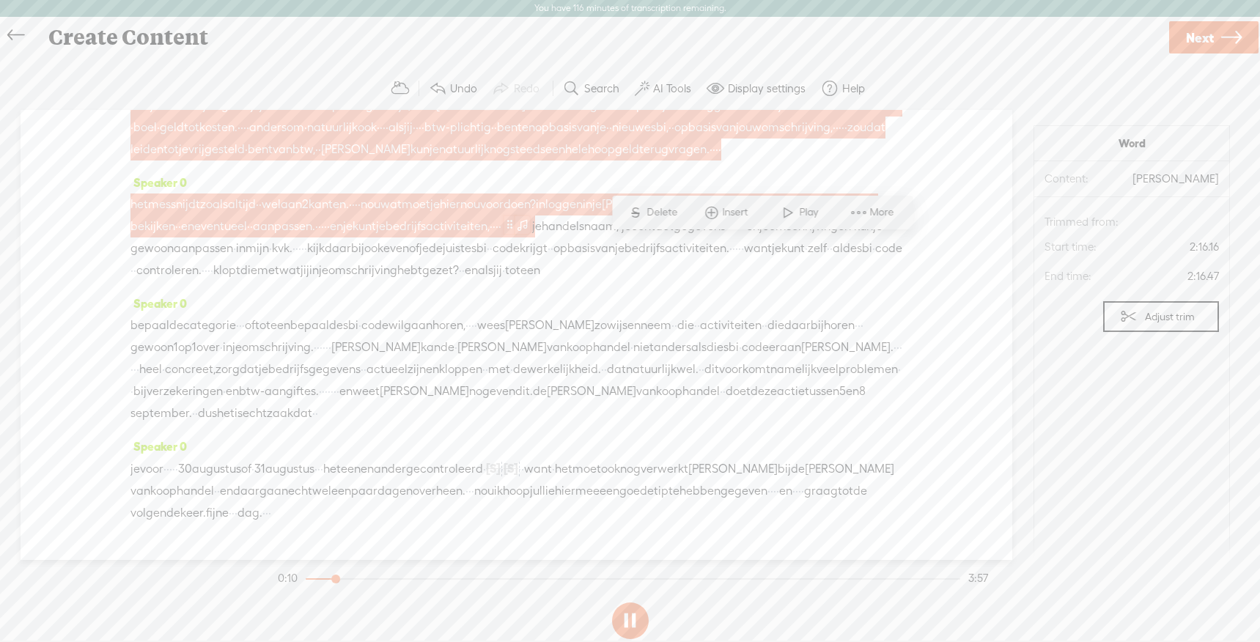
click at [515, 233] on span at bounding box center [509, 224] width 11 height 18
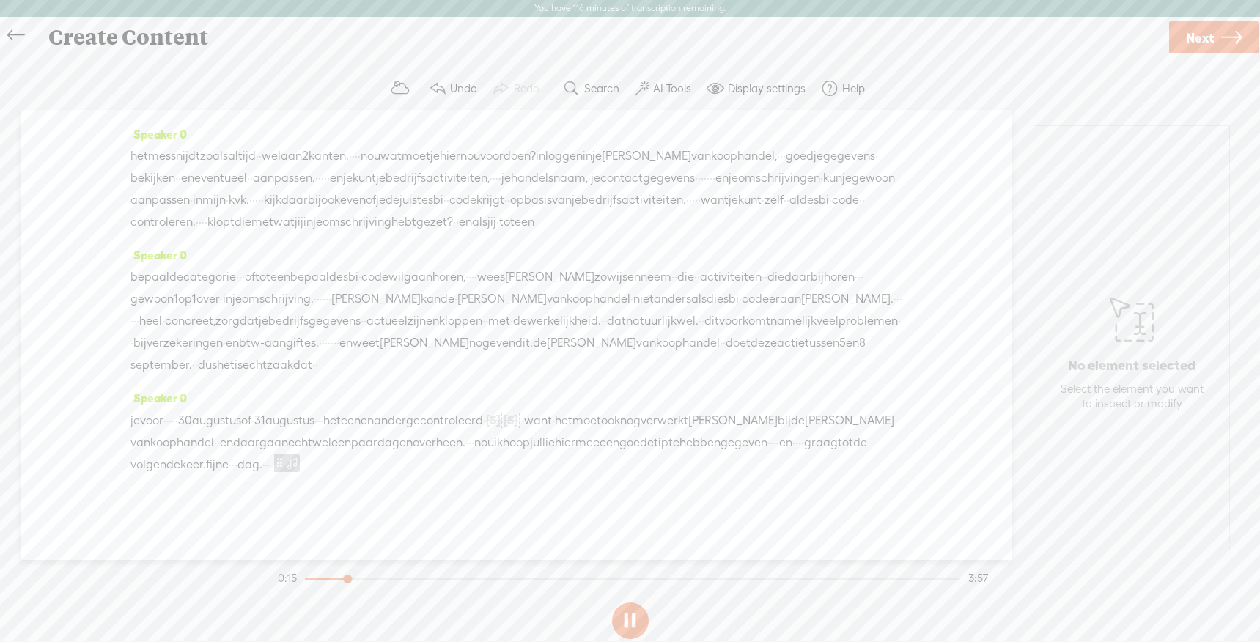
scroll to position [0, 0]
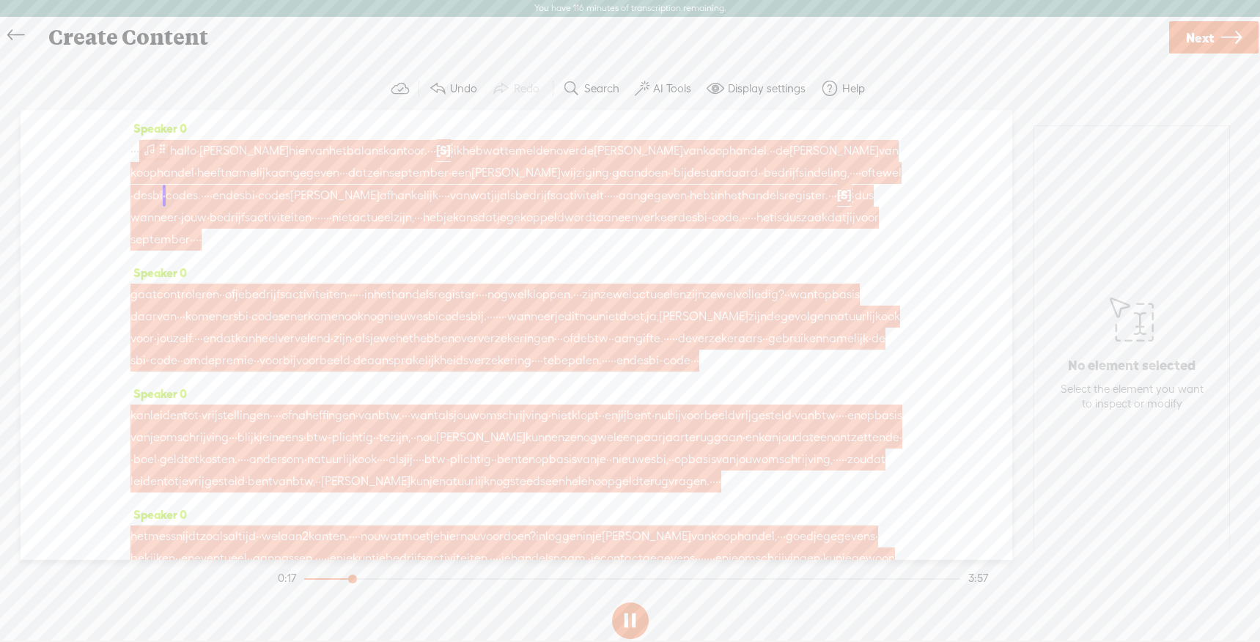
click at [157, 149] on span at bounding box center [149, 150] width 15 height 18
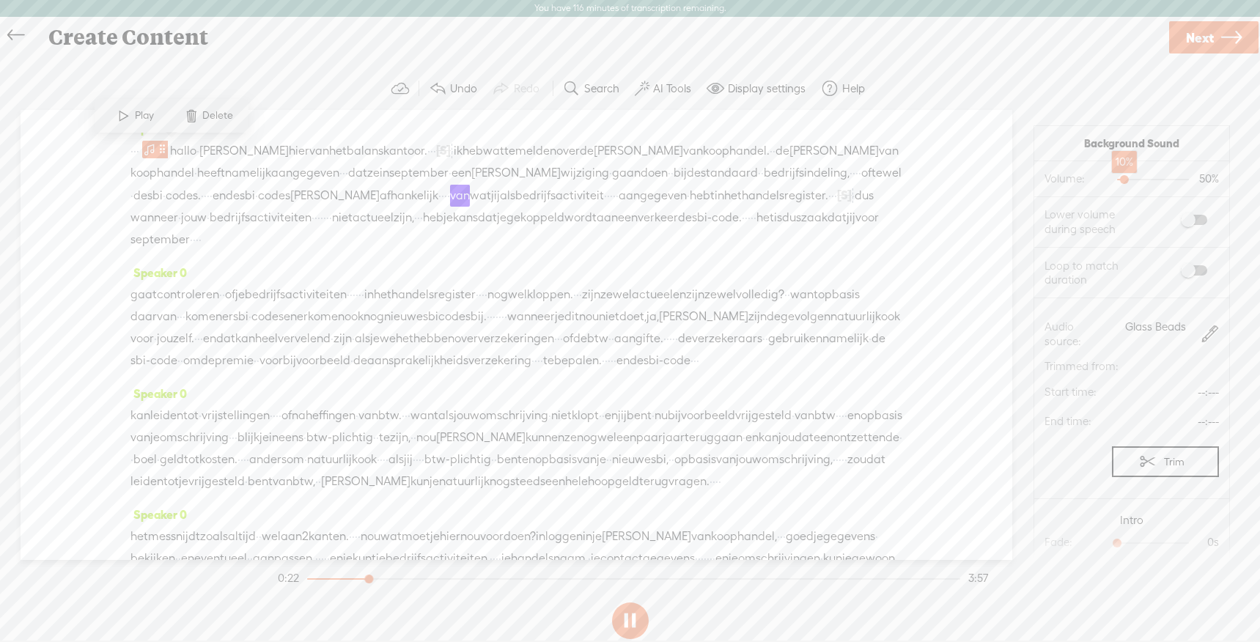
drag, startPoint x: 1152, startPoint y: 181, endPoint x: 1123, endPoint y: 177, distance: 28.8
click at [1123, 177] on div at bounding box center [1126, 181] width 34 height 34
click at [1190, 218] on span at bounding box center [1193, 220] width 26 height 10
drag, startPoint x: 1127, startPoint y: 181, endPoint x: 1150, endPoint y: 181, distance: 22.7
click at [1150, 181] on div at bounding box center [1148, 181] width 34 height 34
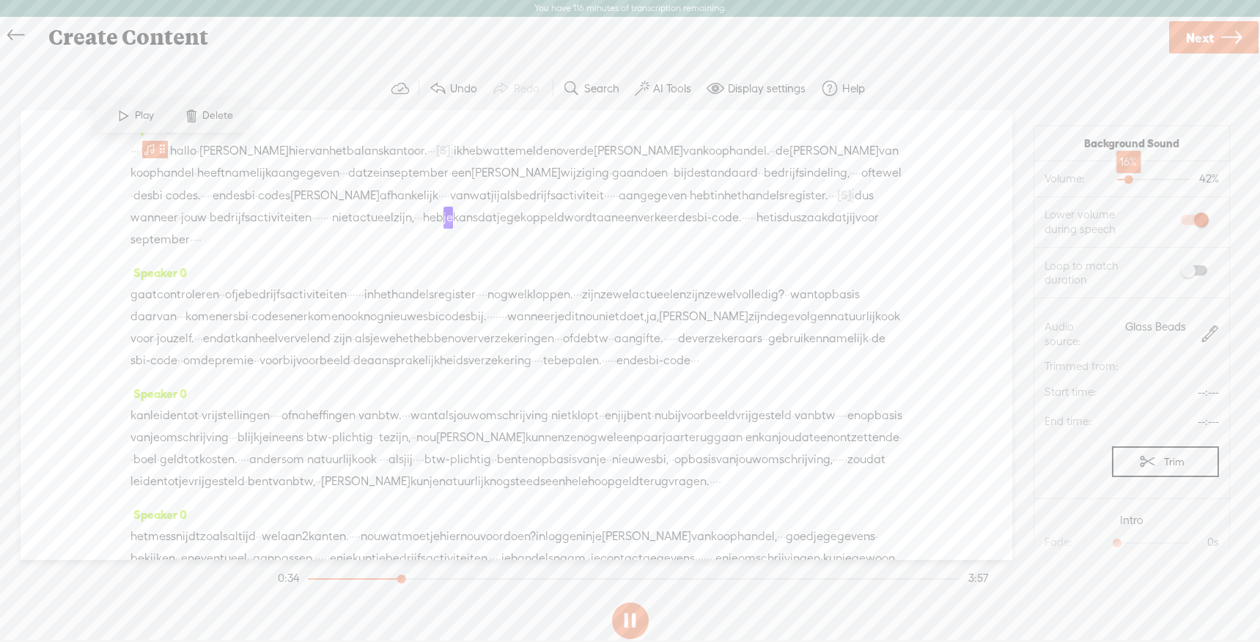
drag, startPoint x: 1146, startPoint y: 179, endPoint x: 1128, endPoint y: 179, distance: 18.3
click at [1128, 179] on div at bounding box center [1130, 181] width 34 height 34
click at [1197, 218] on span at bounding box center [1193, 220] width 26 height 10
click at [1121, 182] on div at bounding box center [1123, 181] width 34 height 34
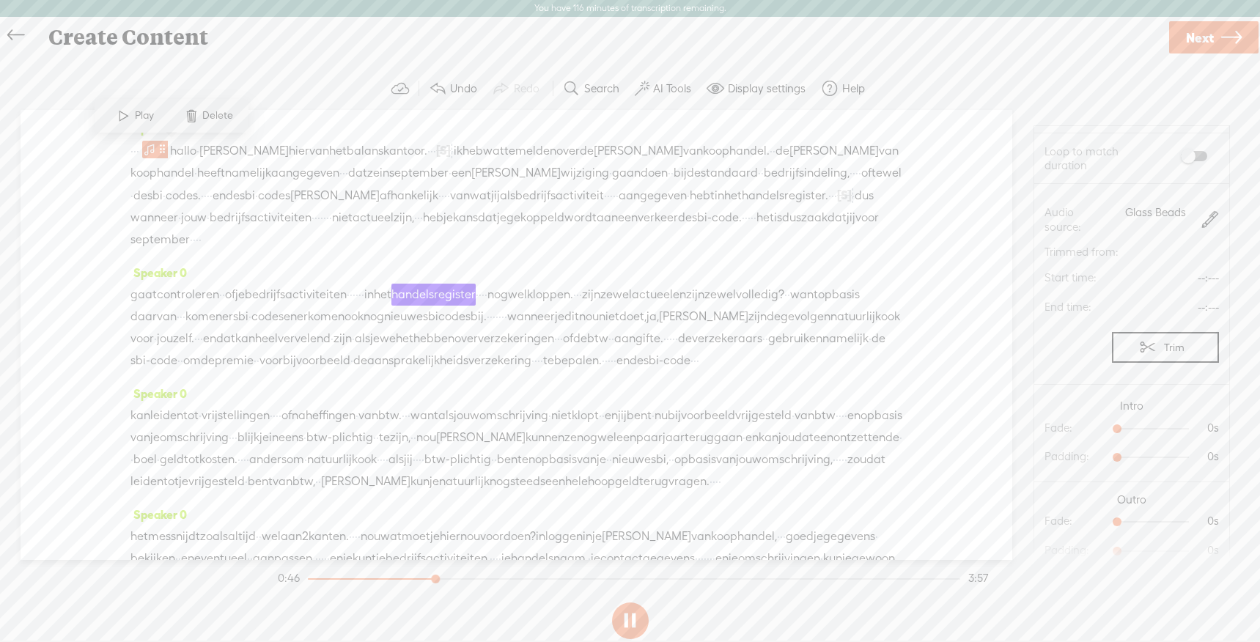
click at [1225, 48] on icon at bounding box center [1231, 37] width 21 height 37
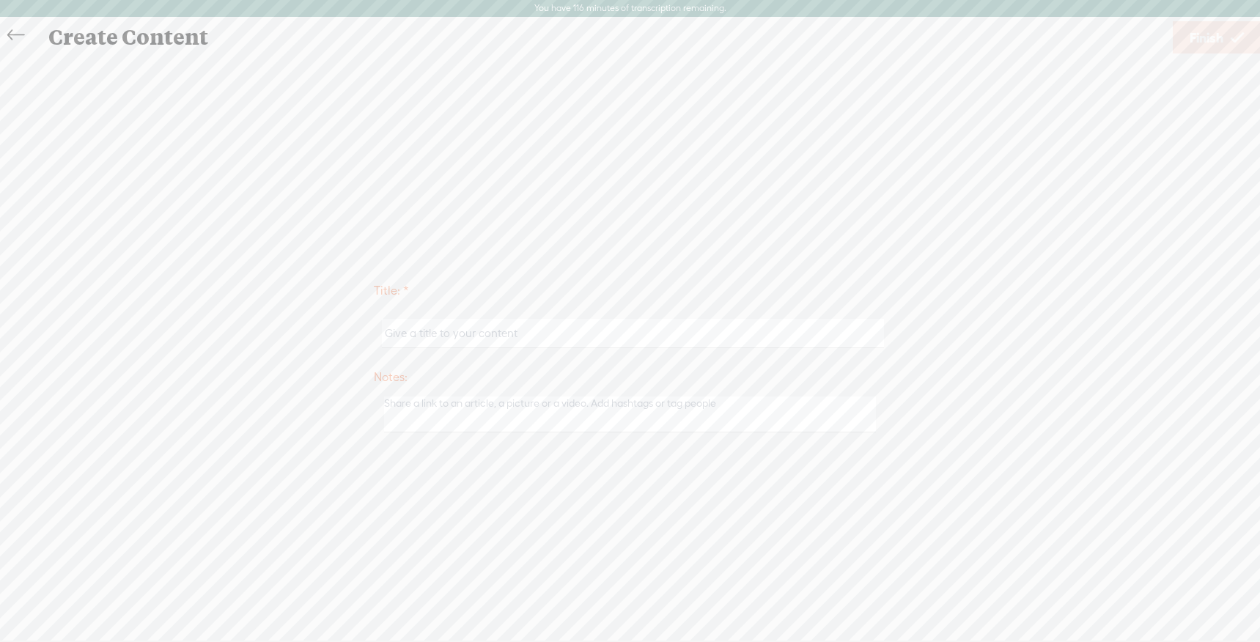
click at [610, 335] on input "text" at bounding box center [633, 333] width 502 height 29
type input "jshelfiugewlifgwhlg"
click at [1203, 56] on div "Create Content Use text-to-audio Use voice actor Record From This Browser Use p…" at bounding box center [630, 37] width 1261 height 40
click at [1204, 26] on span "Finish" at bounding box center [1206, 37] width 34 height 37
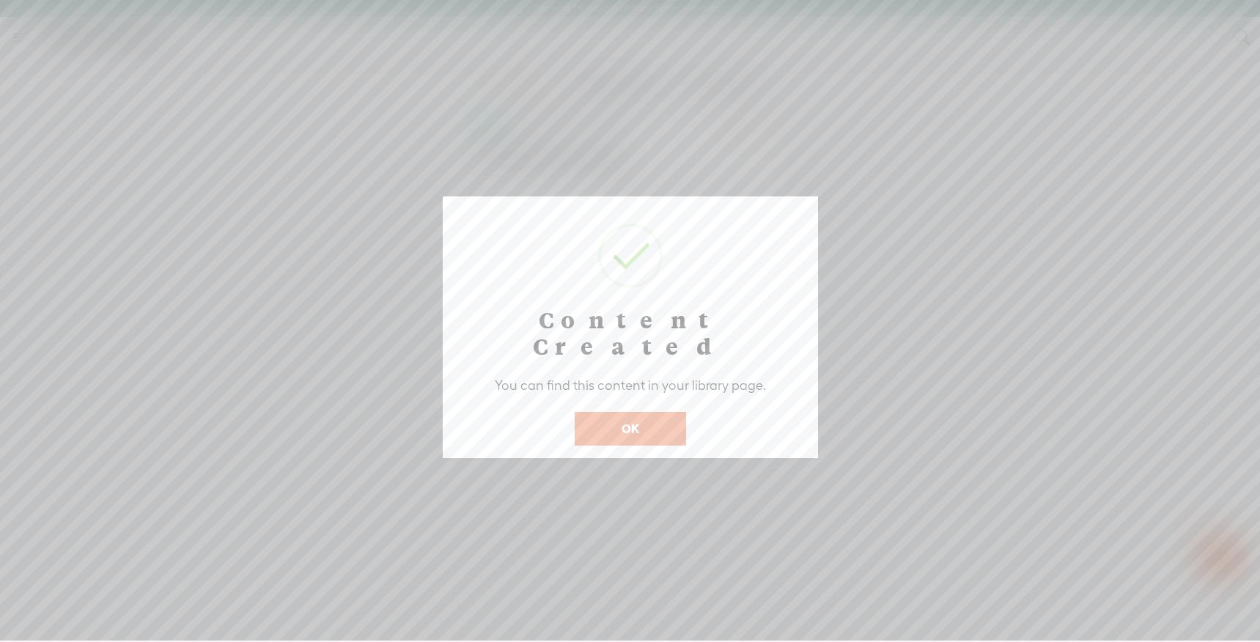
click at [621, 421] on div "Content Created You can find this content in your library page. ! Not valid! Ca…" at bounding box center [630, 327] width 375 height 262
click at [626, 412] on button "OK" at bounding box center [629, 429] width 111 height 34
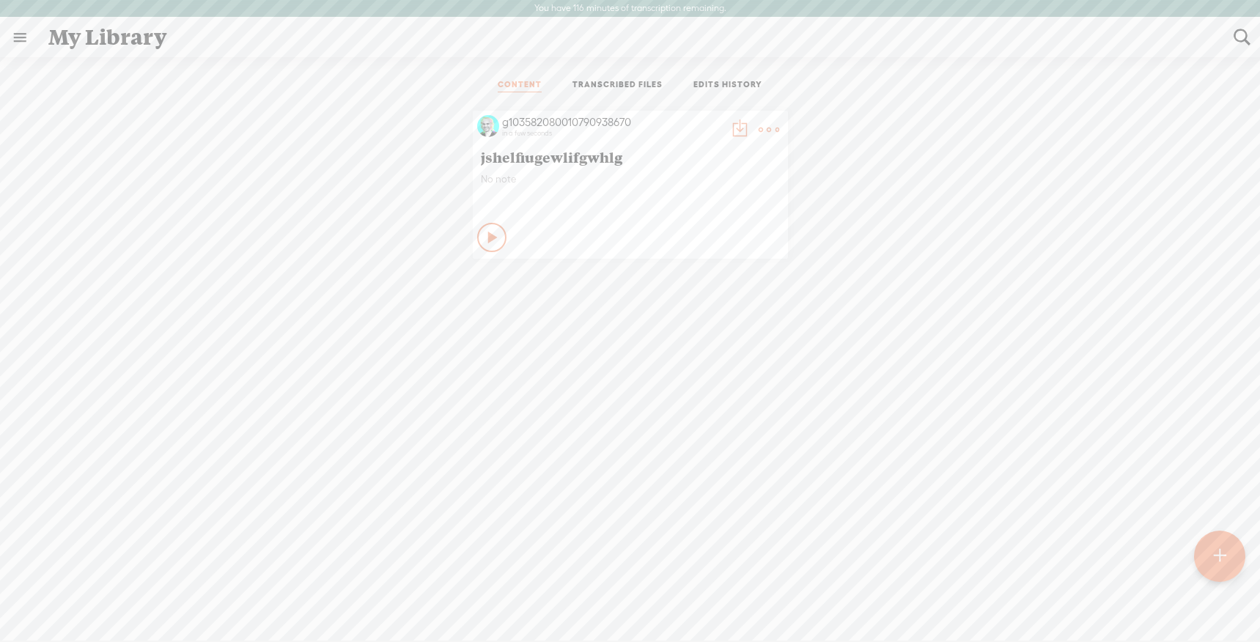
click at [767, 125] on t at bounding box center [768, 129] width 21 height 21
click at [962, 212] on div "g103582080010790938670 in a few seconds jshelfiugewlifgwhlg No note Play Content" at bounding box center [630, 184] width 1238 height 163
click at [614, 85] on link "TRANSCRIBED FILES" at bounding box center [617, 85] width 90 height 13
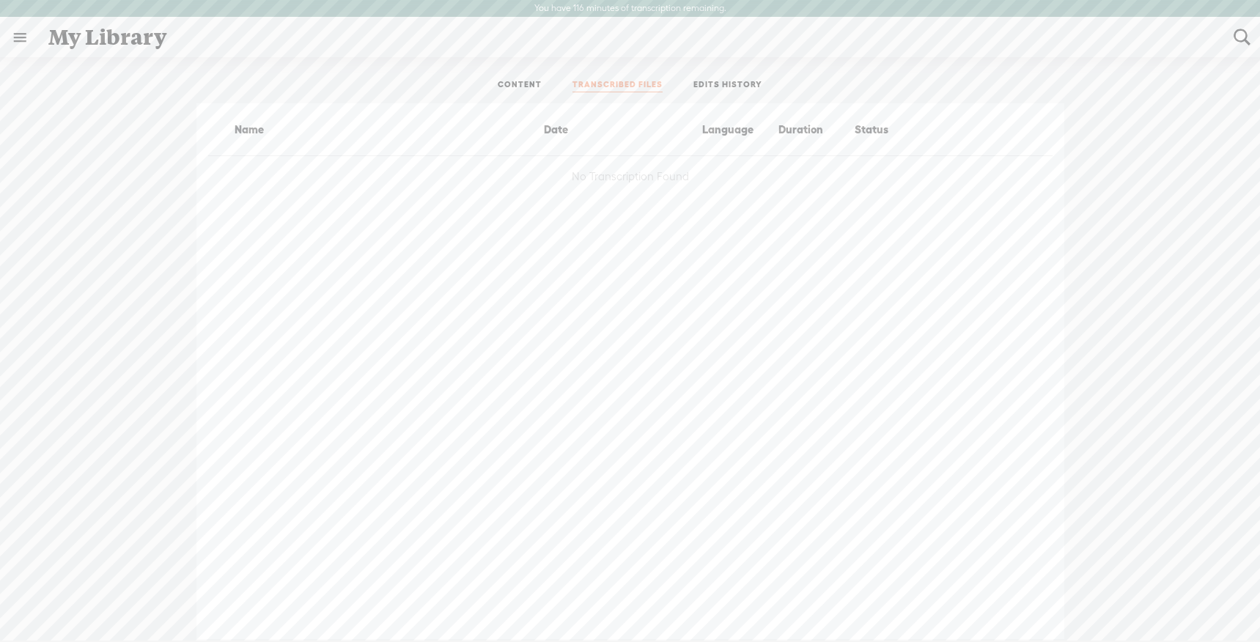
click at [723, 87] on link "EDITS HISTORY" at bounding box center [727, 85] width 69 height 13
click at [221, 198] on div "No Edit Found" at bounding box center [630, 371] width 1238 height 536
click at [16, 34] on link at bounding box center [20, 37] width 38 height 38
click at [273, 310] on body "You have 116 minutes of transcription remaining. Upgrade to increase your limit…" at bounding box center [630, 320] width 1260 height 640
